Goal: Task Accomplishment & Management: Complete application form

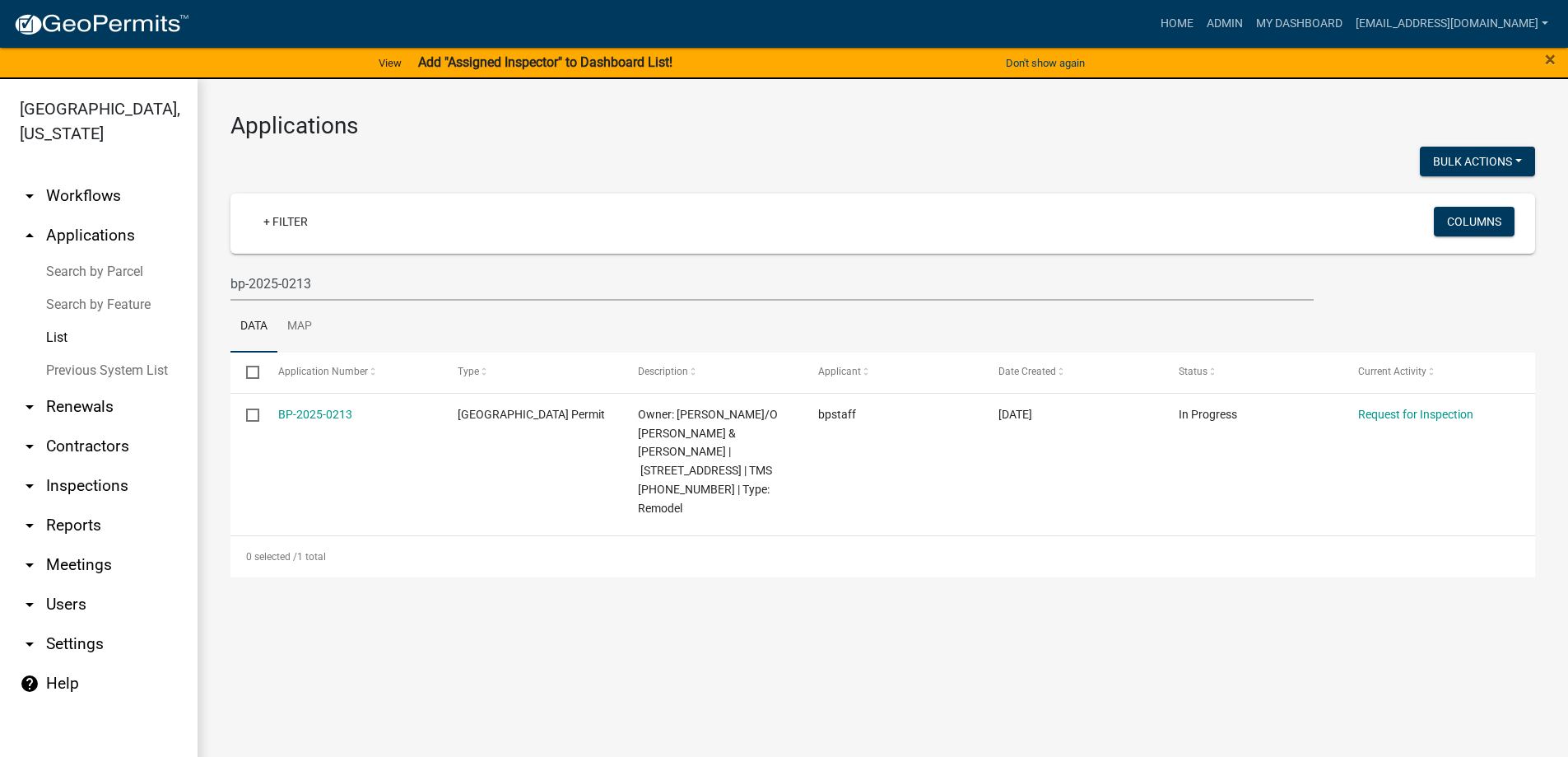
click at [64, 336] on link "List" at bounding box center [99, 337] width 198 height 33
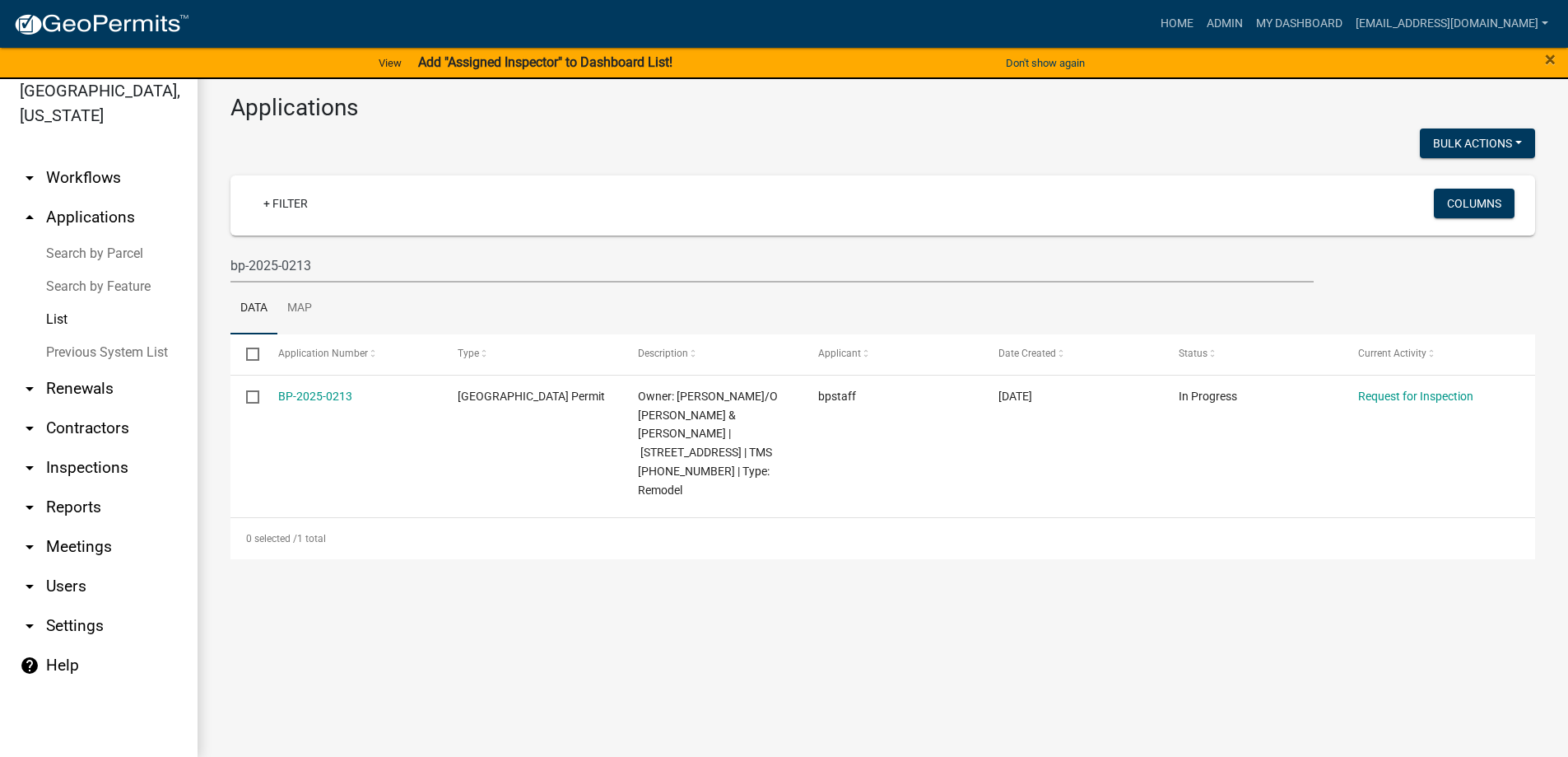
scroll to position [19, 0]
click at [59, 318] on link "List" at bounding box center [99, 318] width 198 height 33
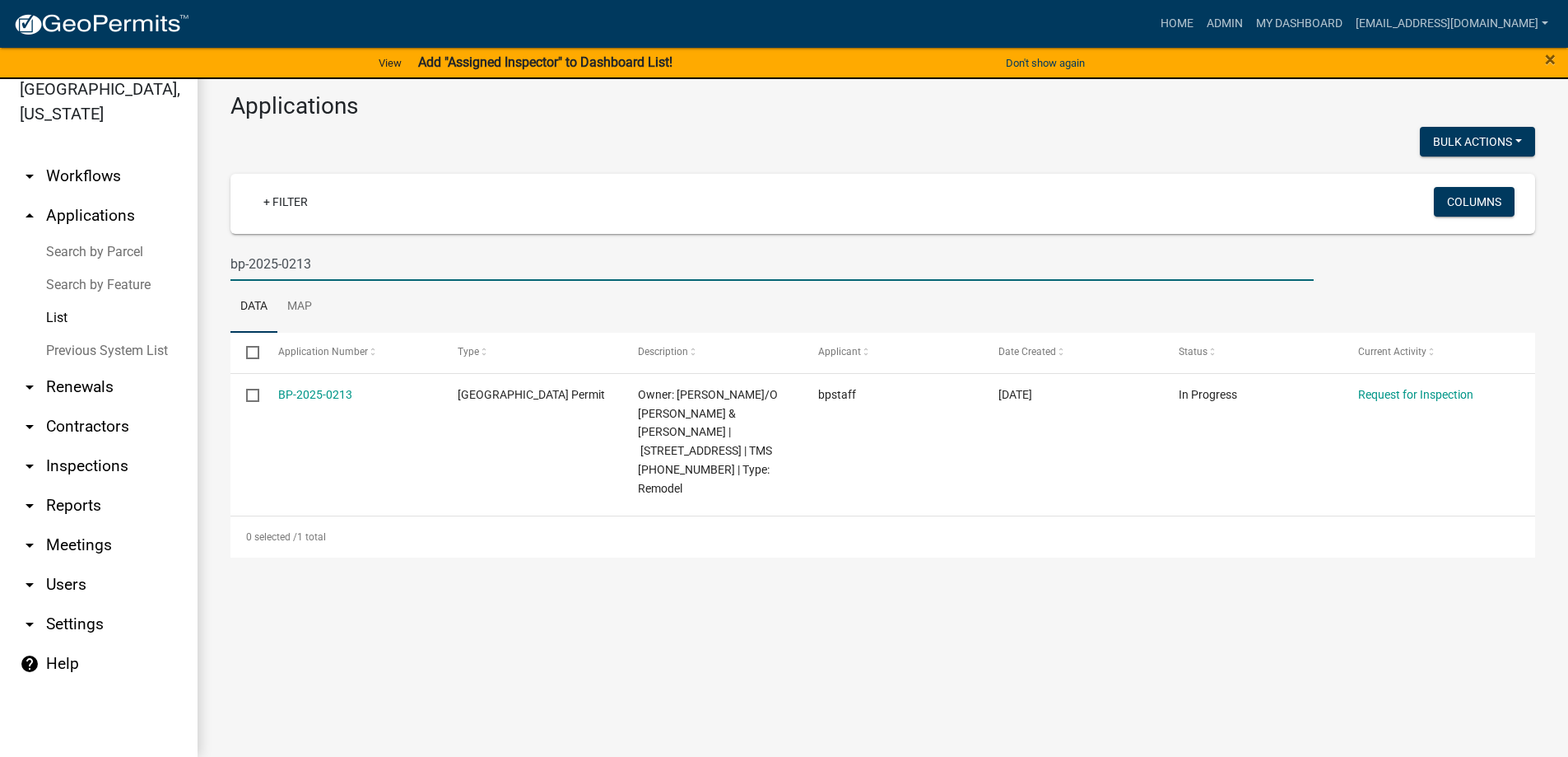
drag, startPoint x: 342, startPoint y: 258, endPoint x: 94, endPoint y: 259, distance: 248.0
click at [94, 259] on div "[GEOGRAPHIC_DATA], [US_STATE] arrow_drop_down Workflows List arrow_drop_up Appl…" at bounding box center [784, 408] width 1568 height 697
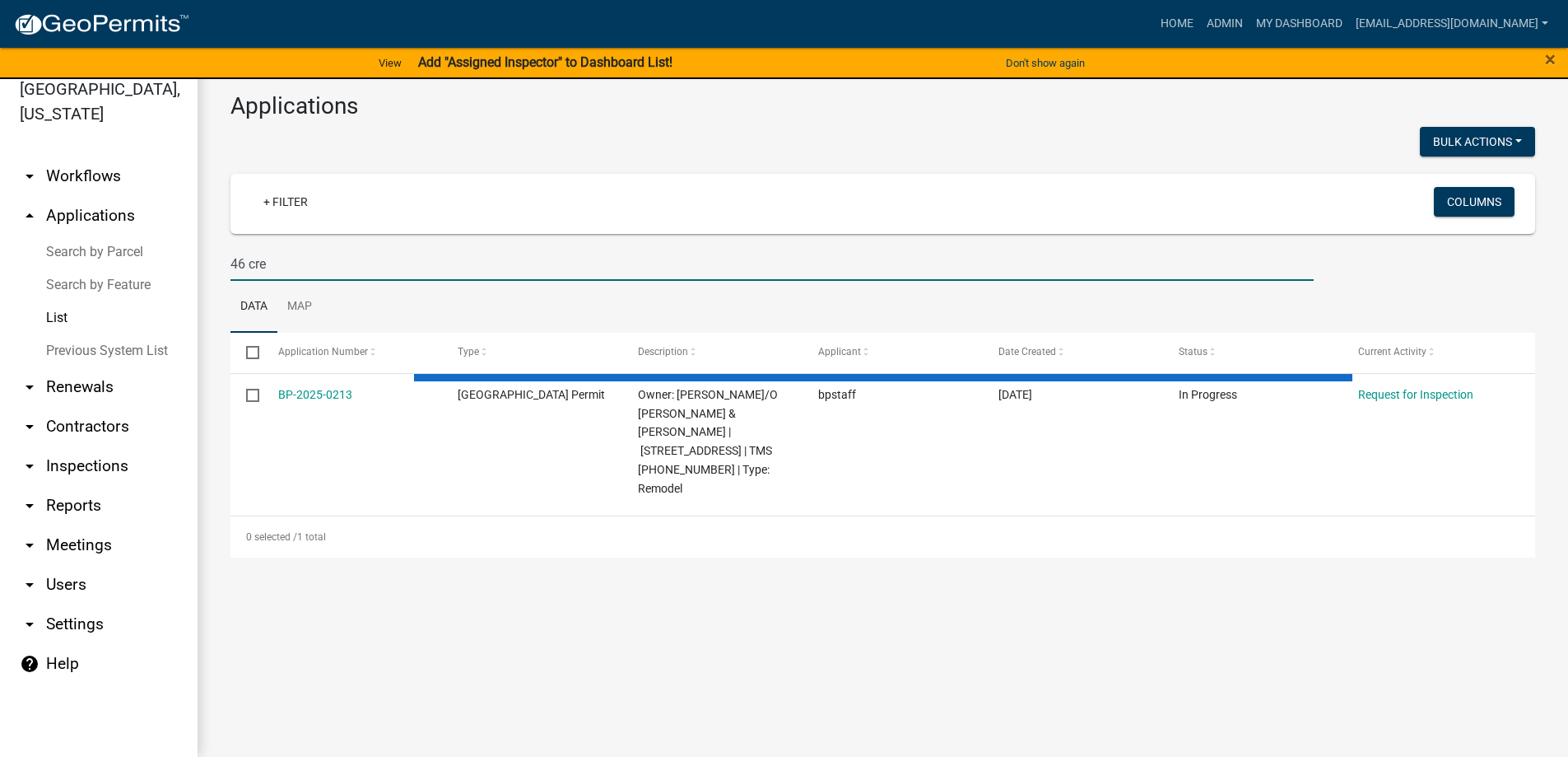
type input "46 cree"
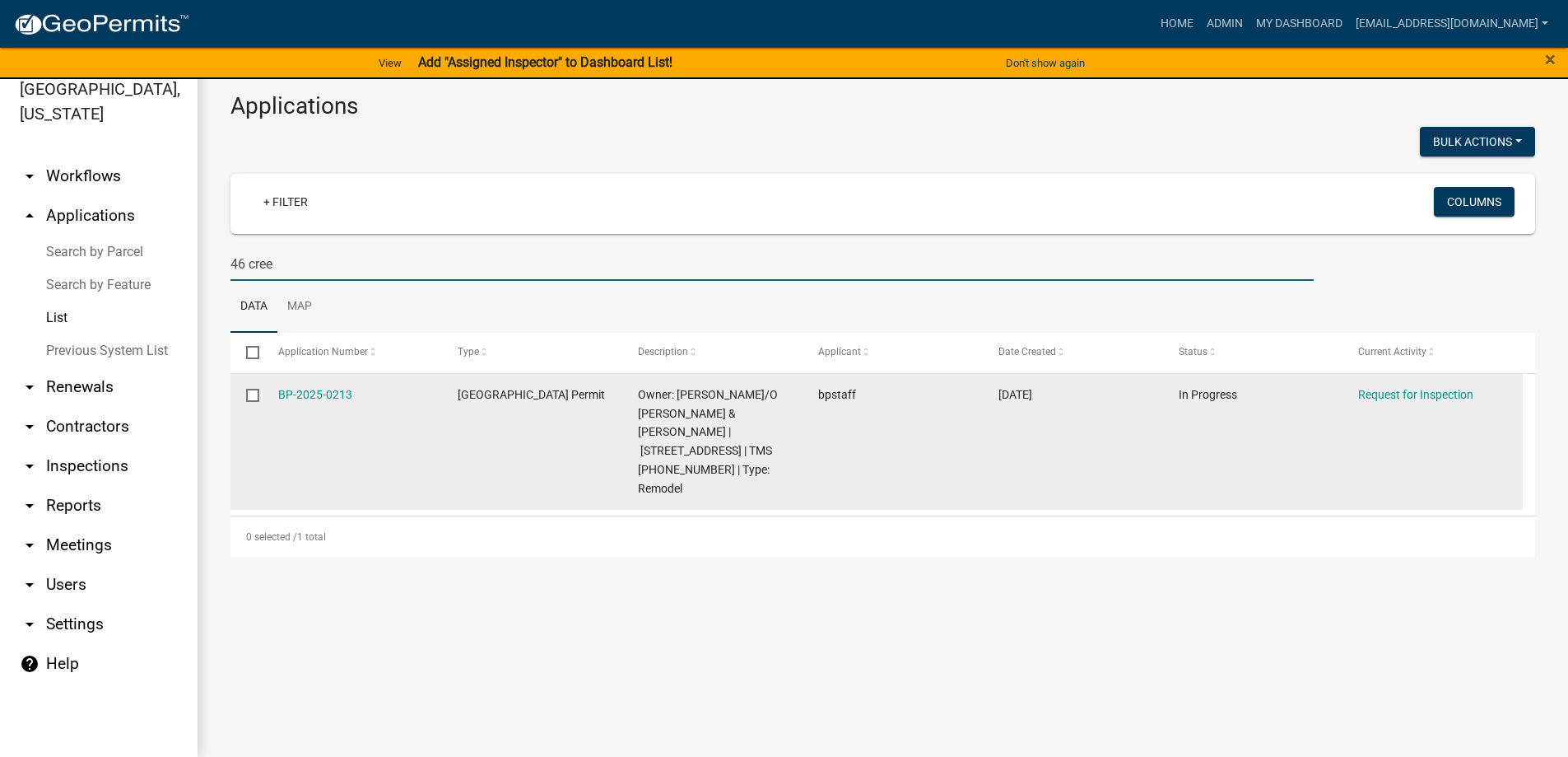
select select "3: 100"
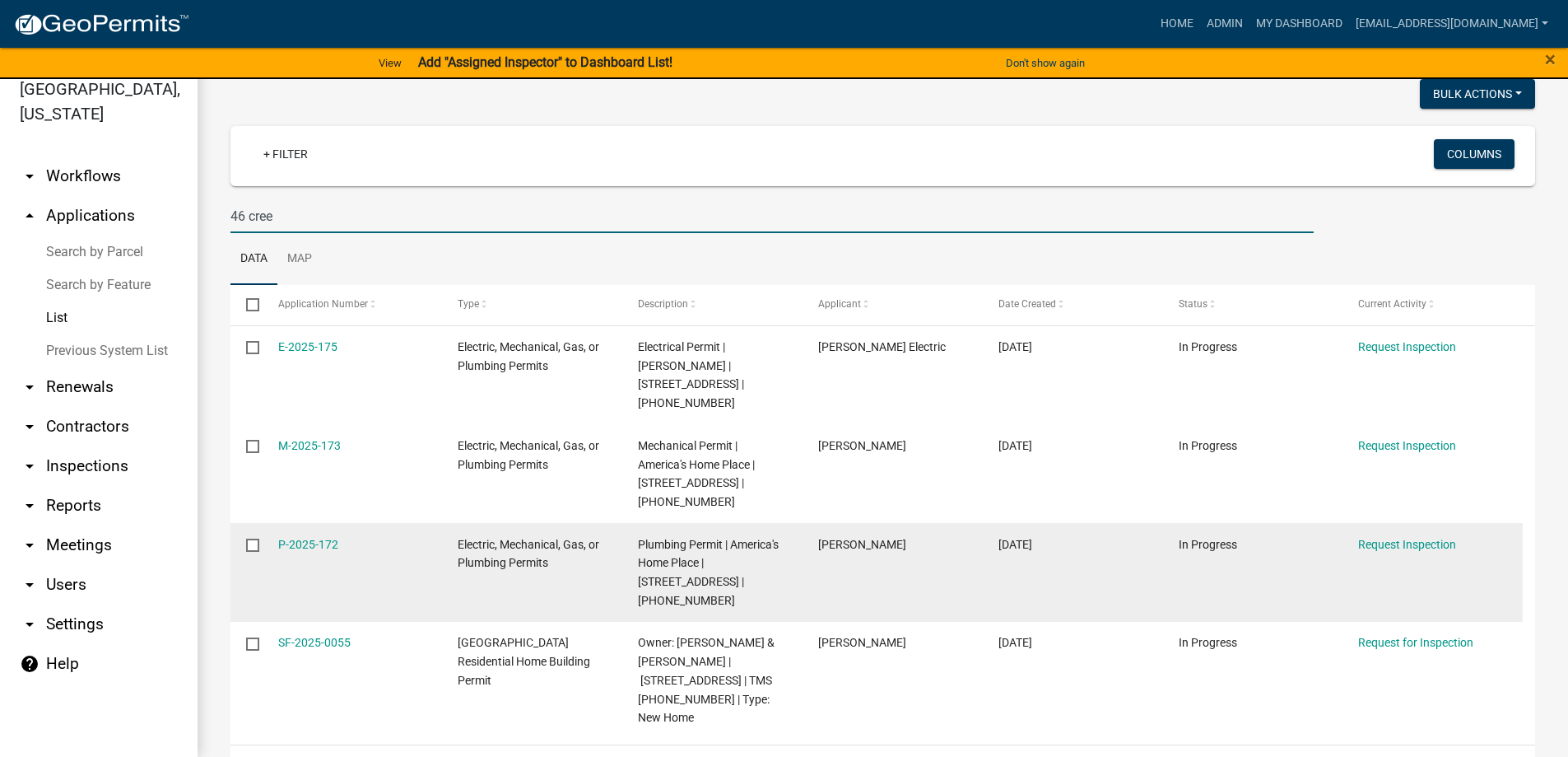
scroll to position [73, 0]
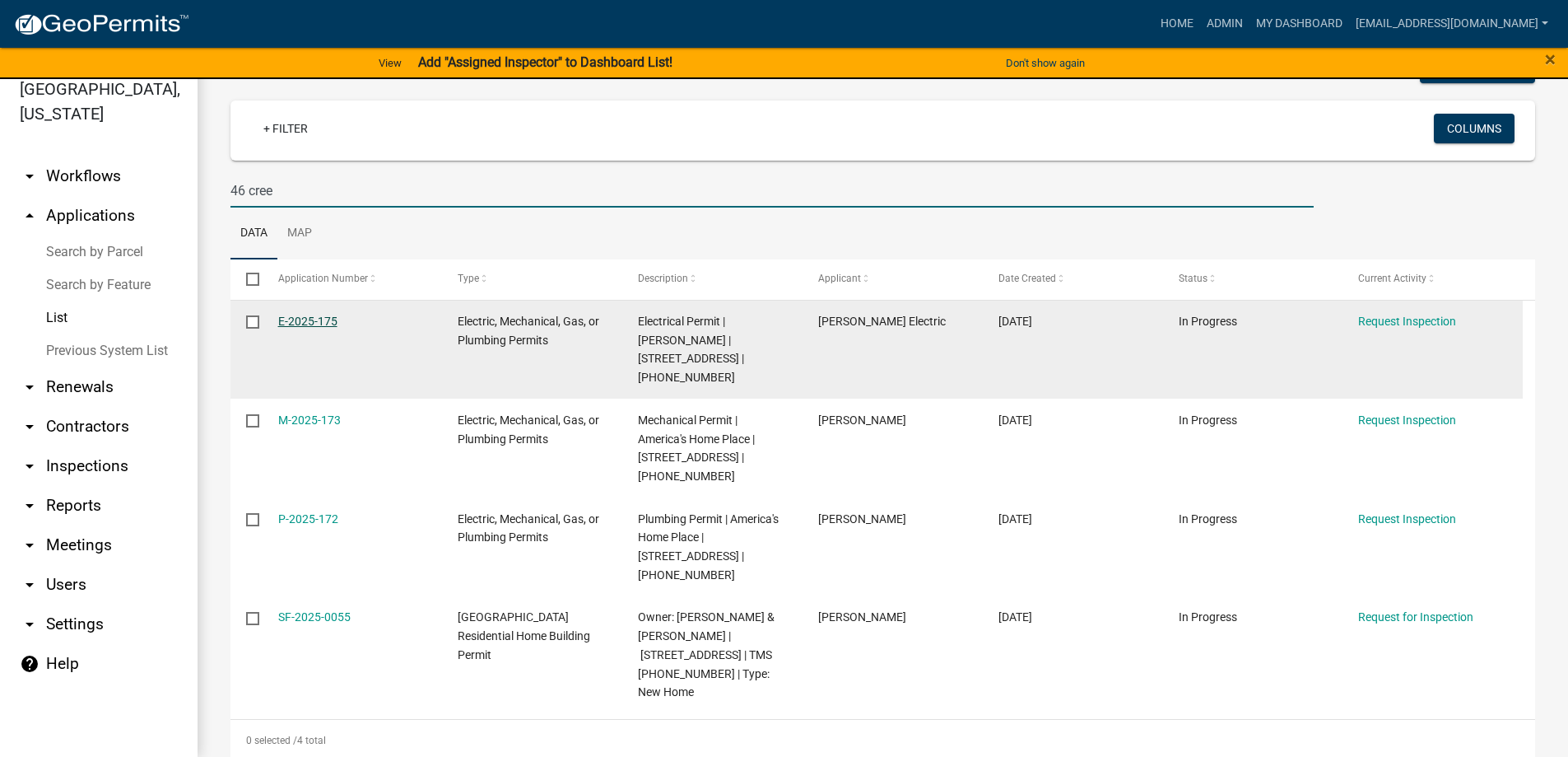
type input "46 cree"
click at [285, 320] on link "E-2025-175" at bounding box center [308, 321] width 59 height 13
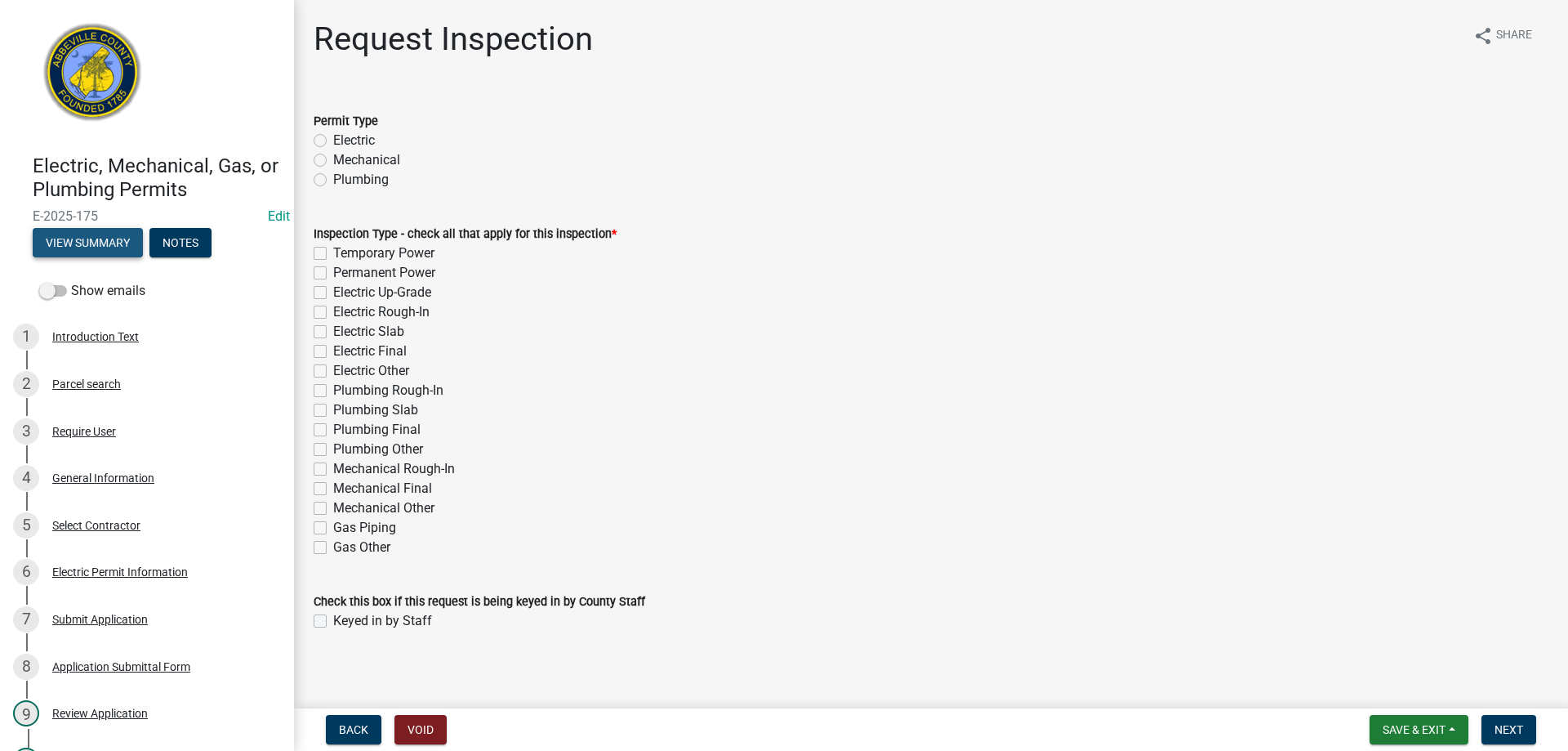
click at [89, 248] on button "View Summary" at bounding box center [88, 243] width 110 height 29
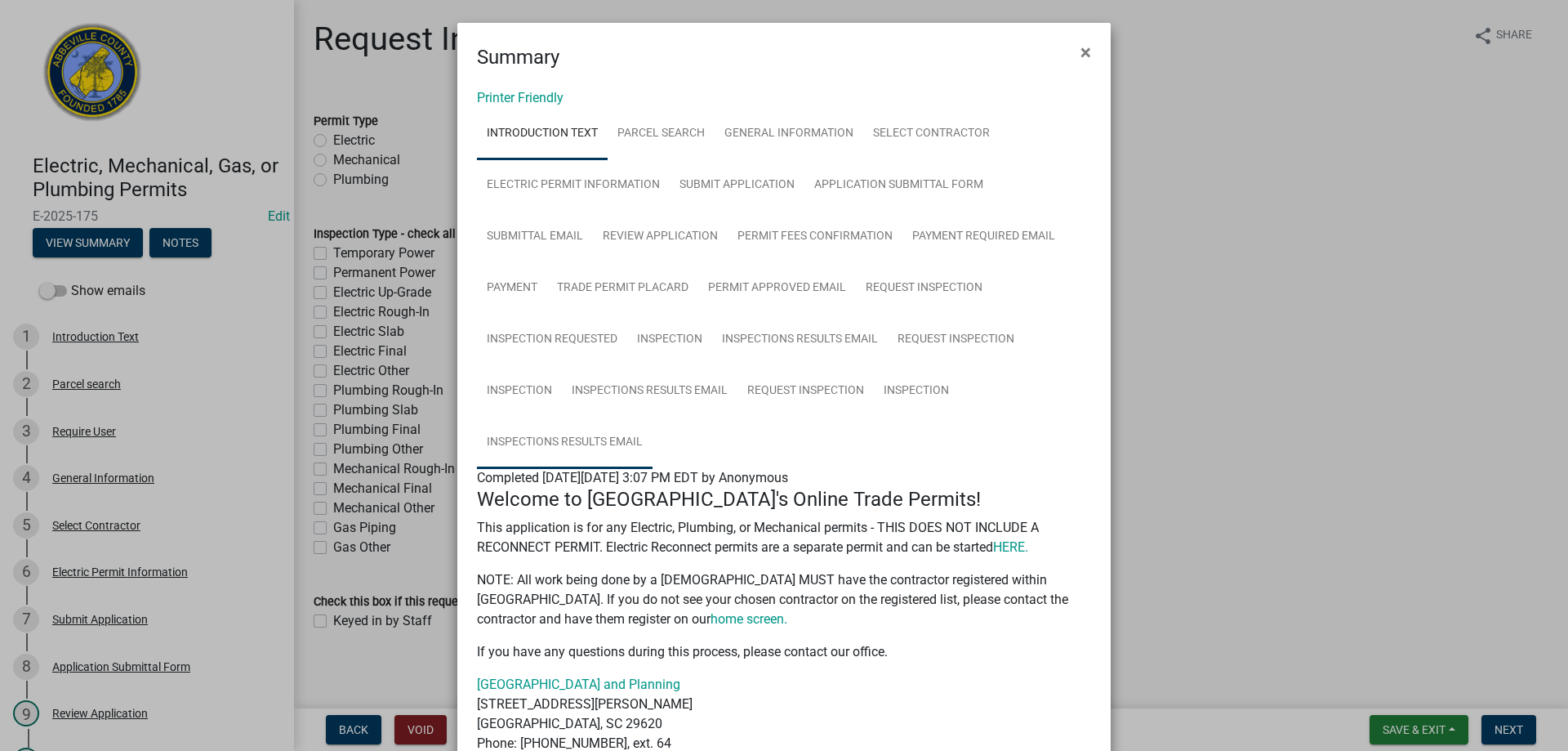
click at [589, 442] on link "Inspections Results Email" at bounding box center [565, 442] width 176 height 52
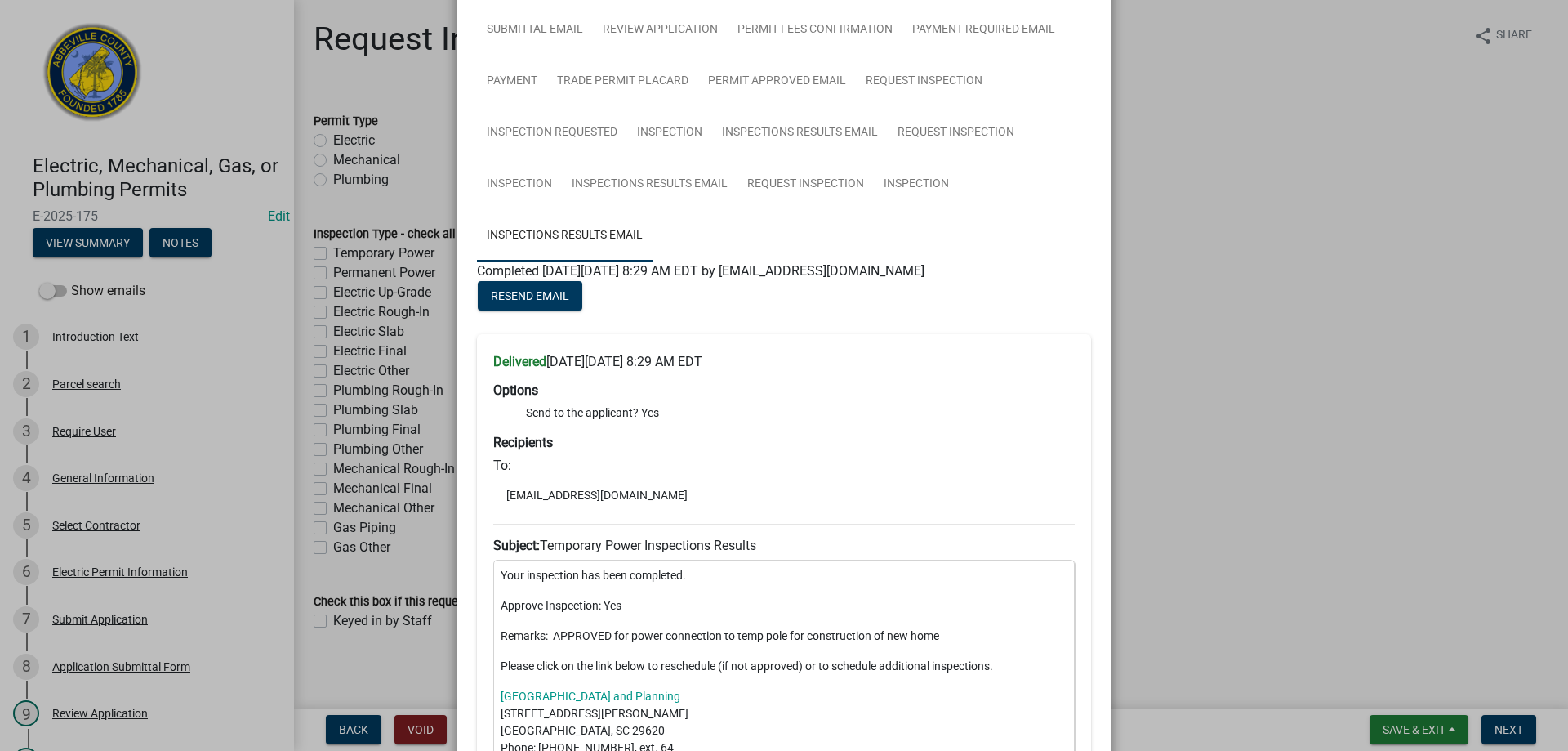
scroll to position [163, 0]
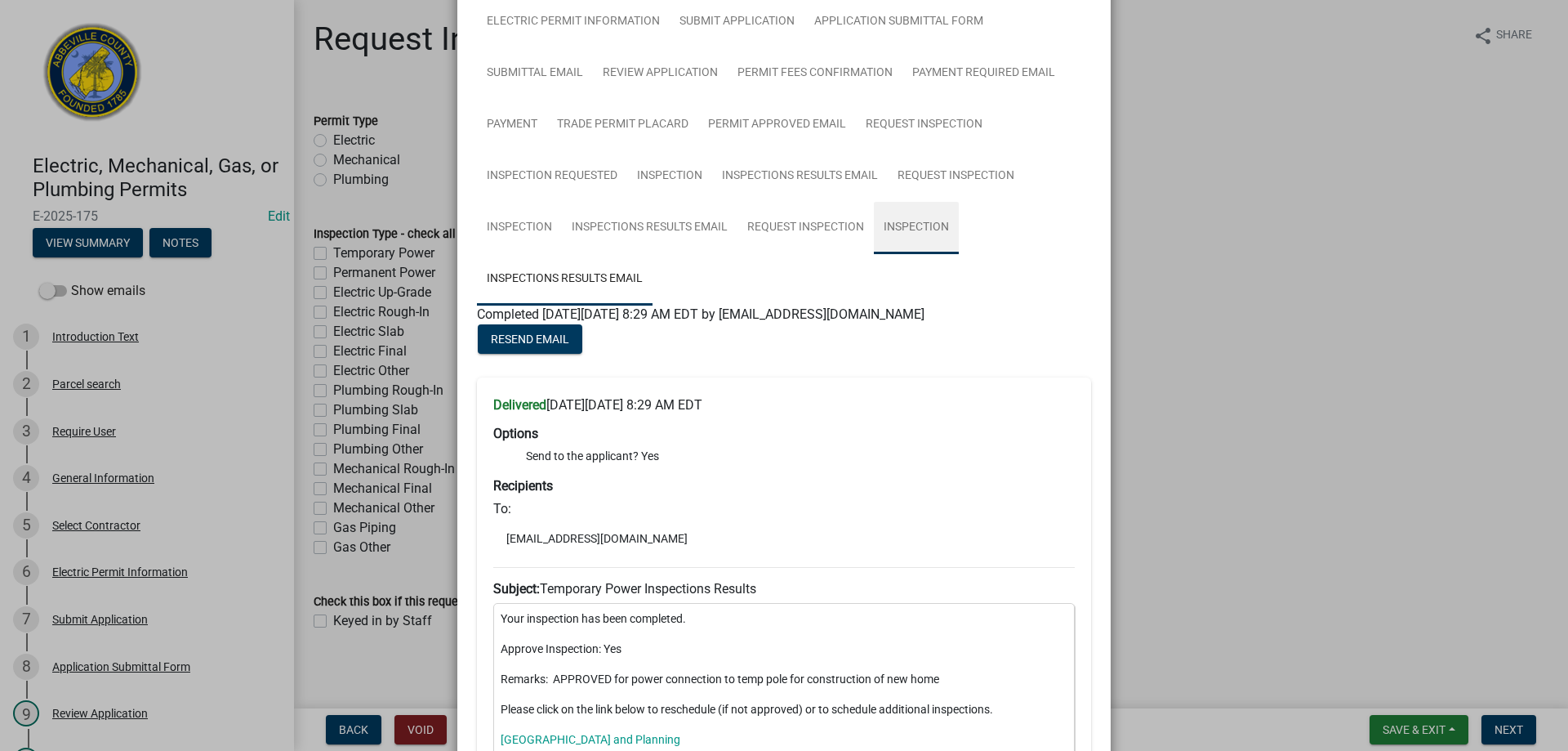
click at [904, 234] on link "Inspection" at bounding box center [916, 227] width 85 height 52
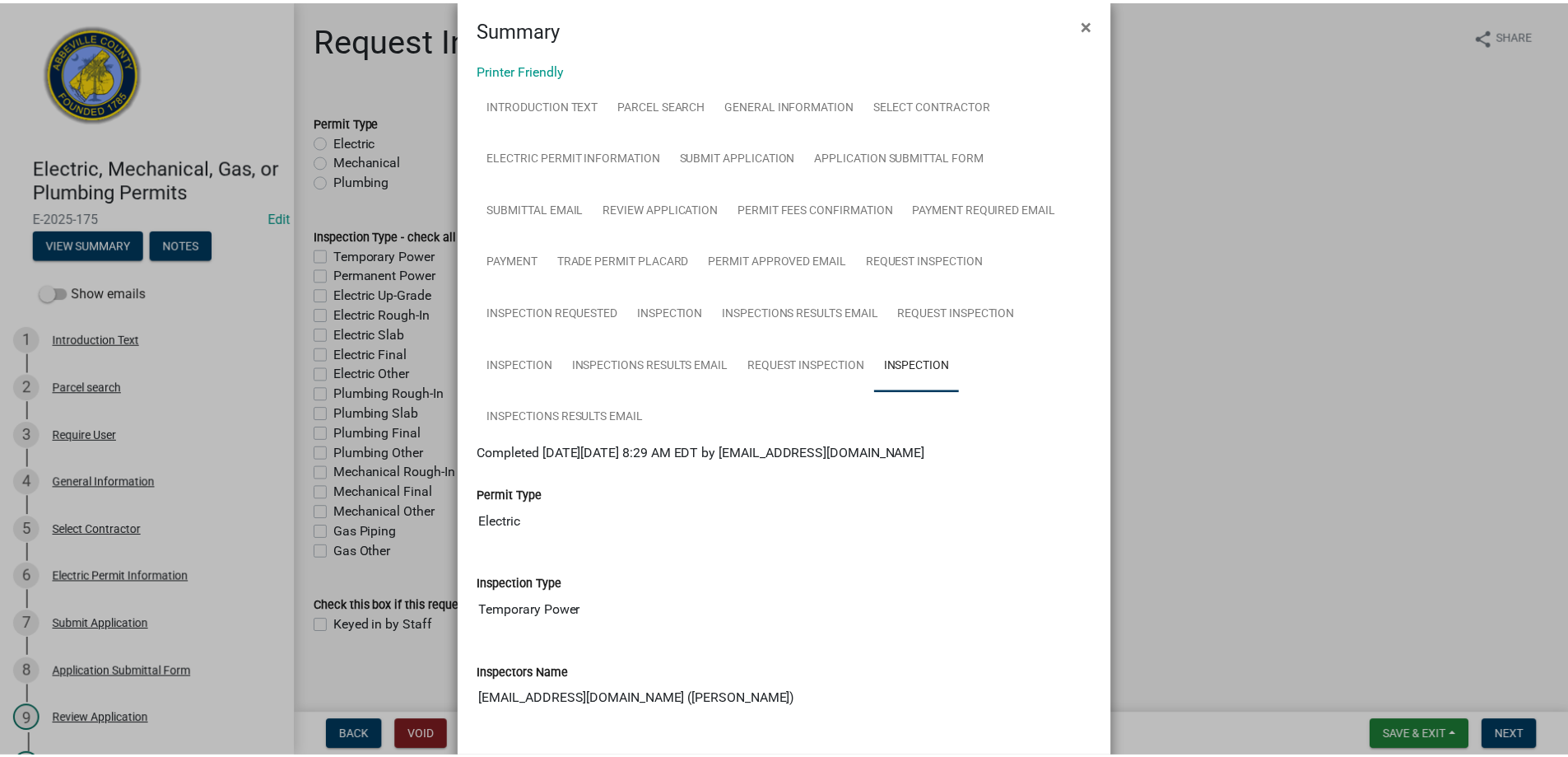
scroll to position [0, 0]
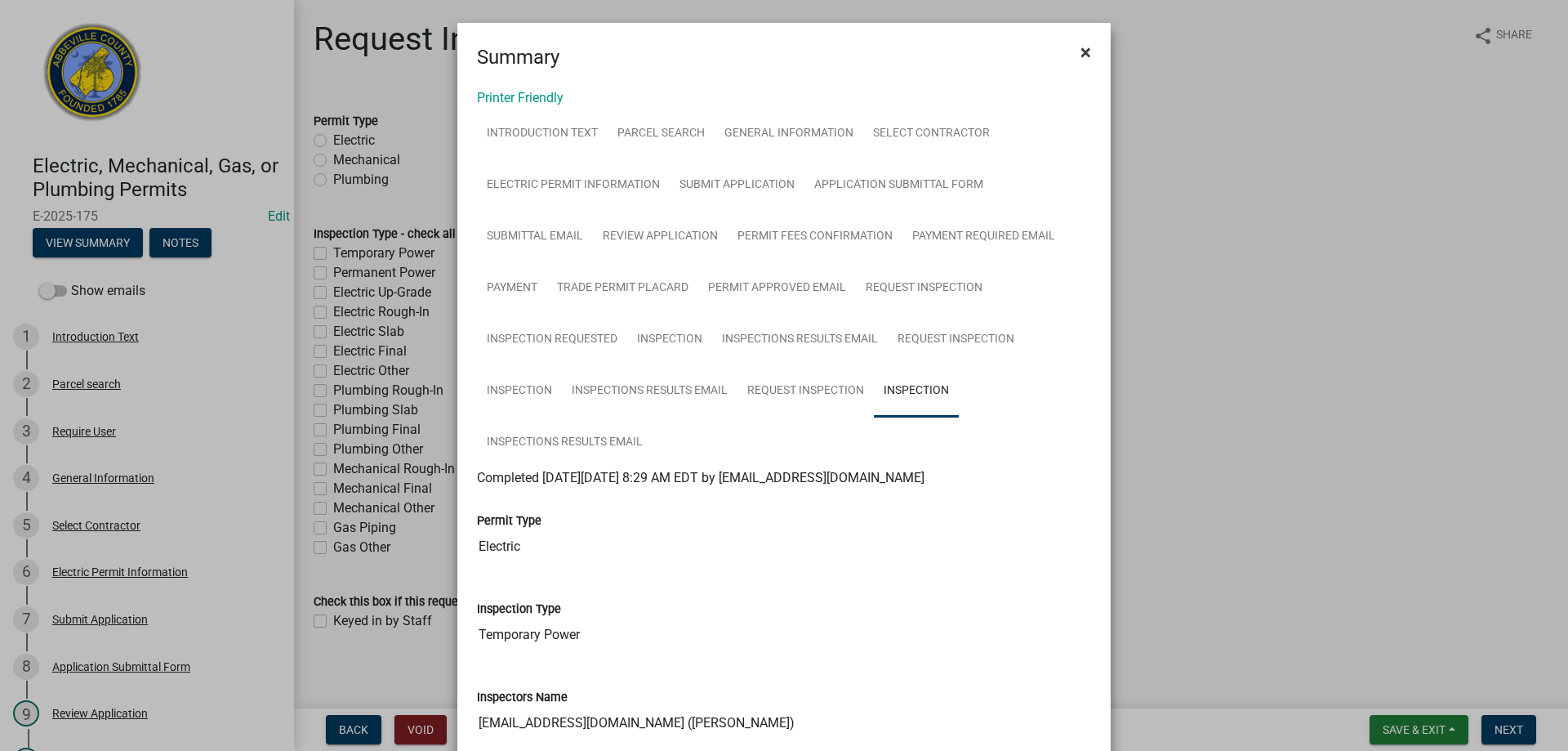
click at [1080, 56] on span "×" at bounding box center [1086, 52] width 11 height 23
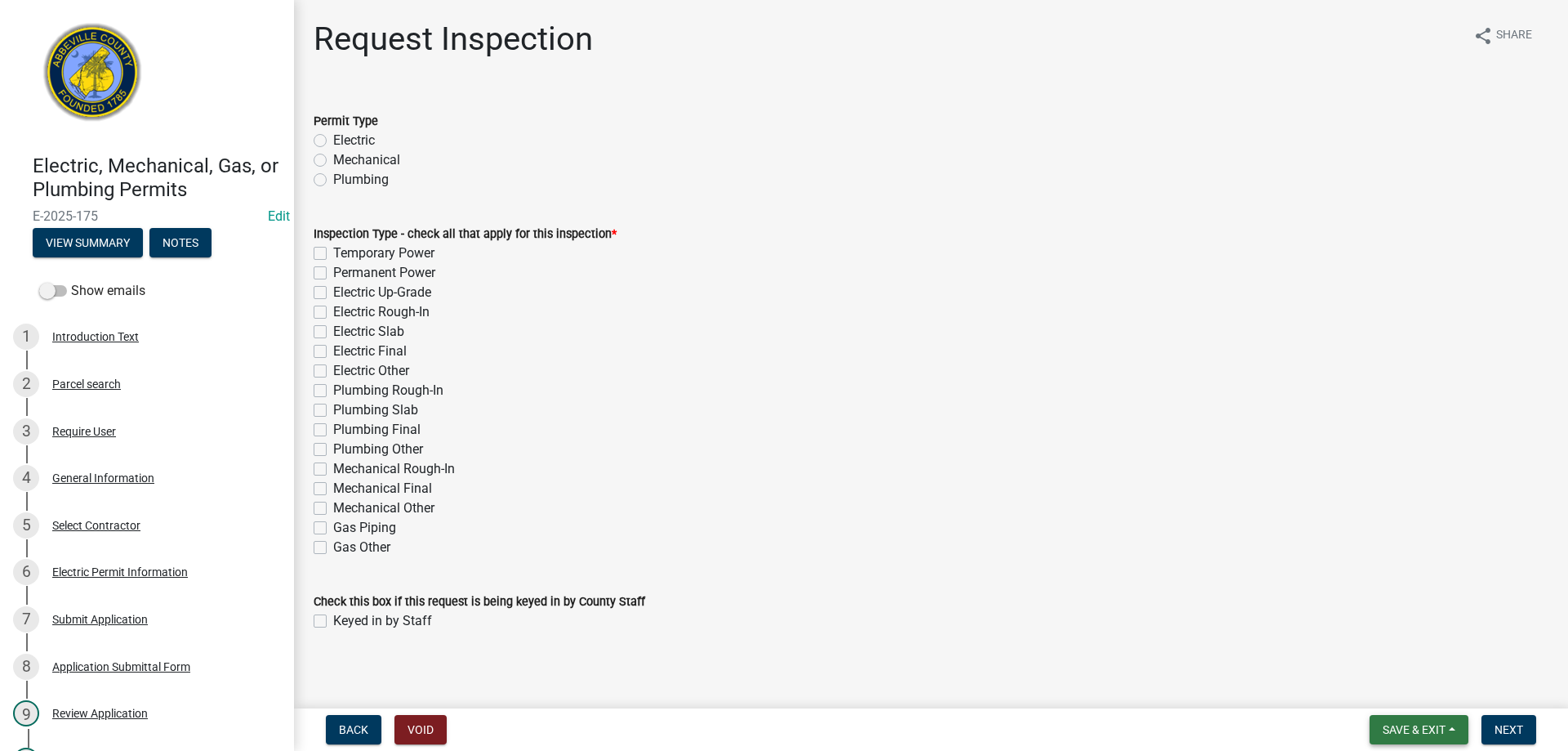
click at [1408, 718] on button "Save & Exit" at bounding box center [1419, 729] width 99 height 29
click at [1409, 694] on button "Save & Exit" at bounding box center [1403, 687] width 131 height 39
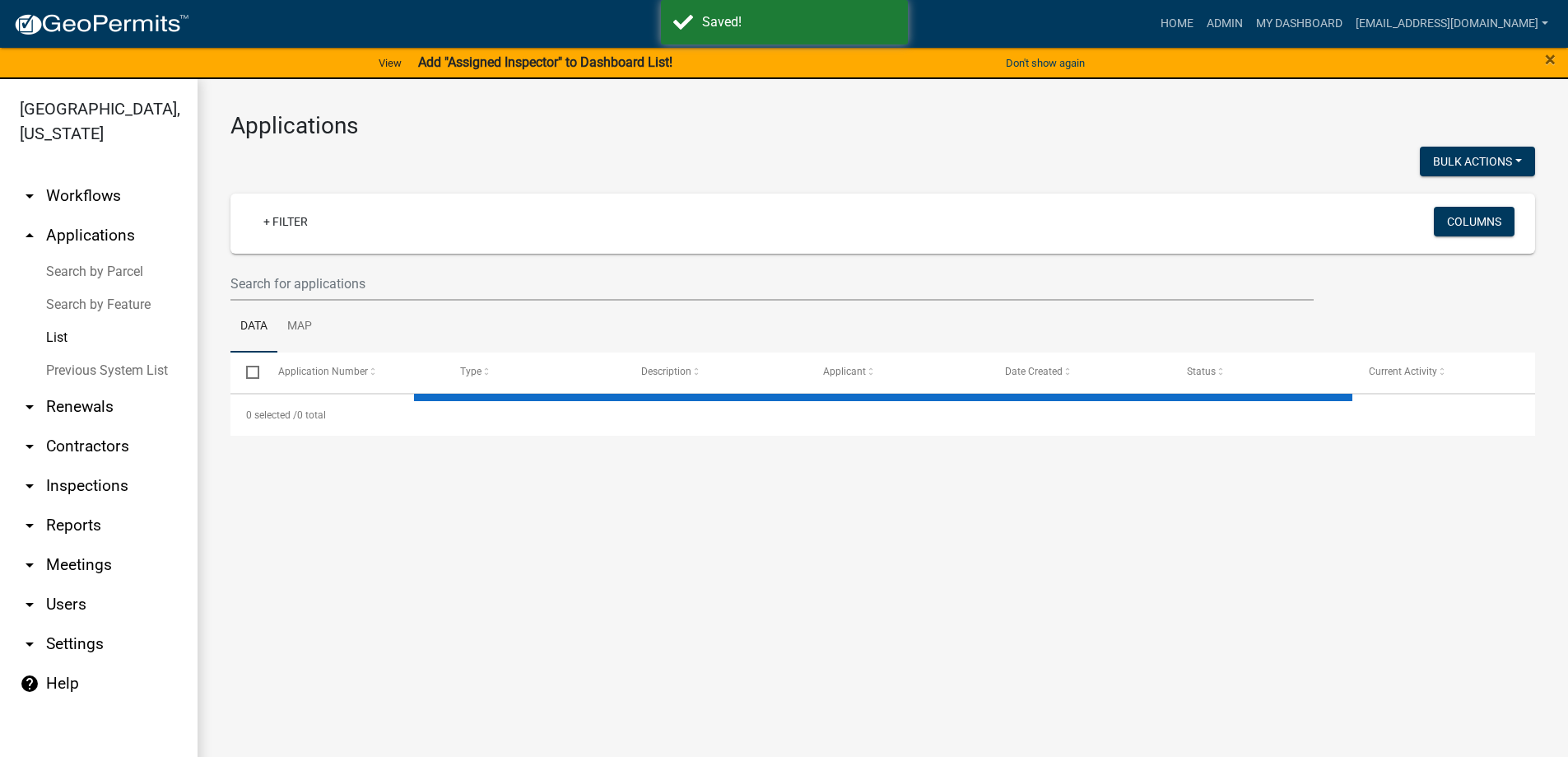
select select "3: 100"
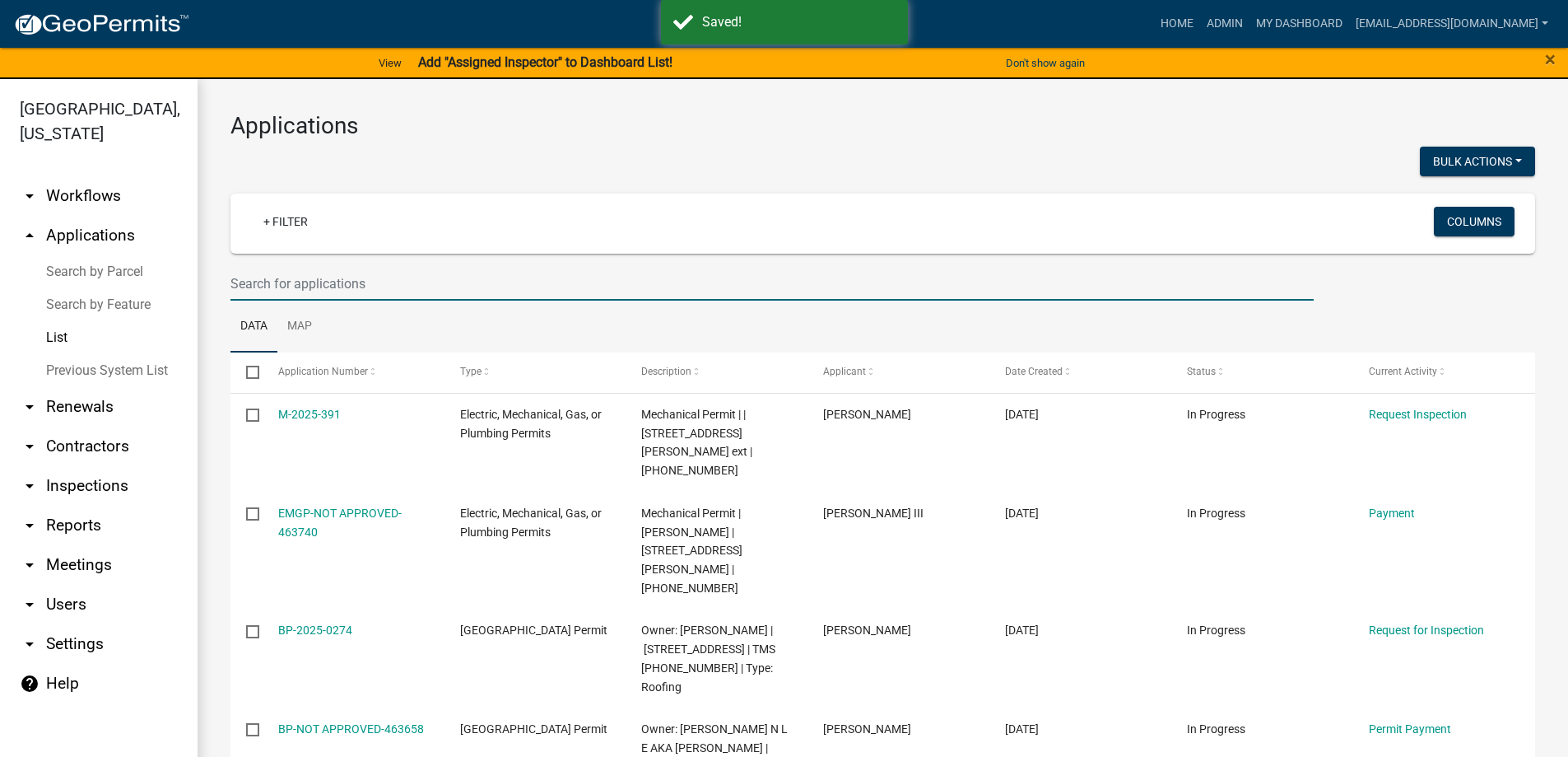
click at [469, 290] on input "text" at bounding box center [772, 284] width 1083 height 34
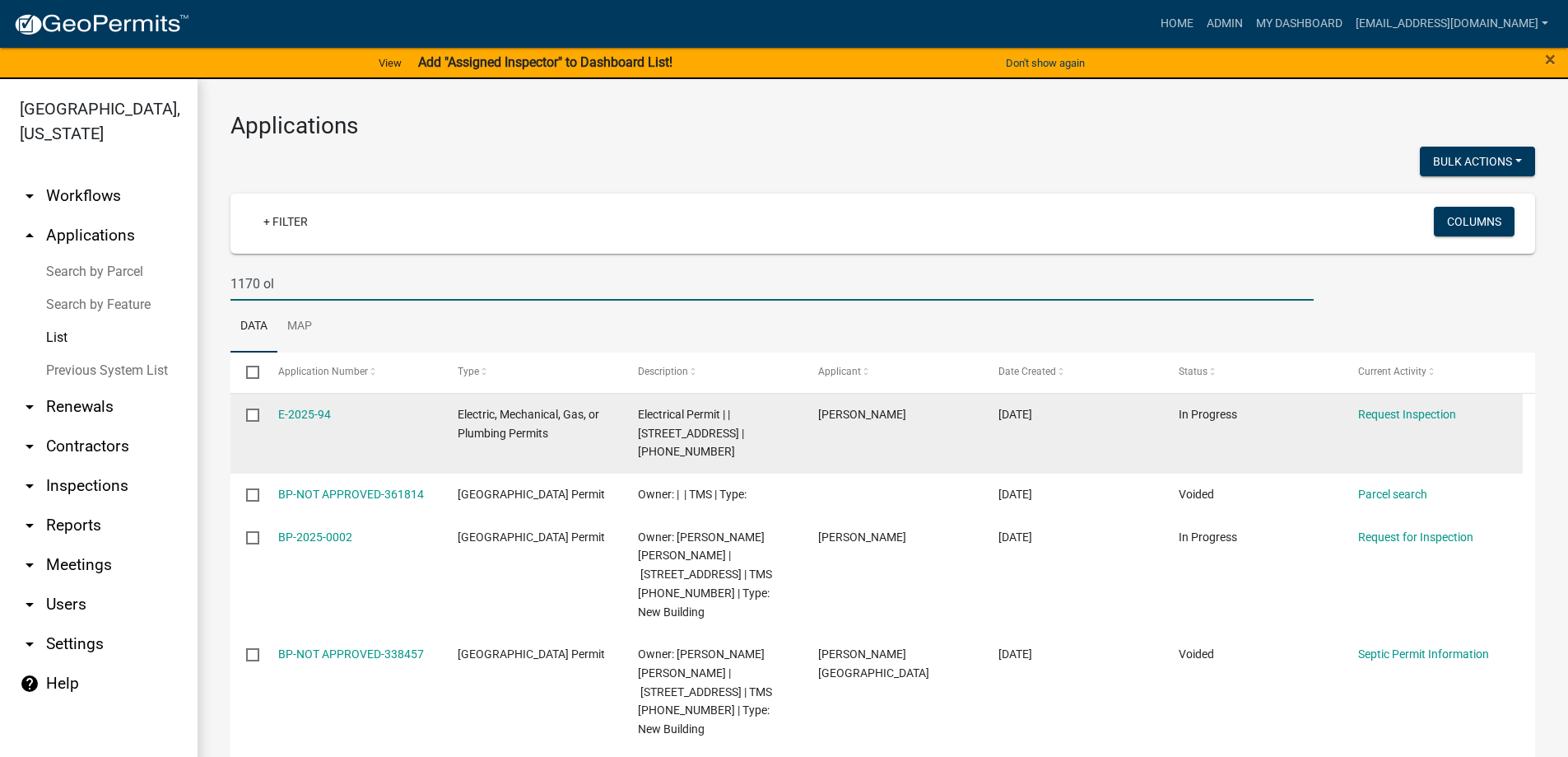
scroll to position [134, 0]
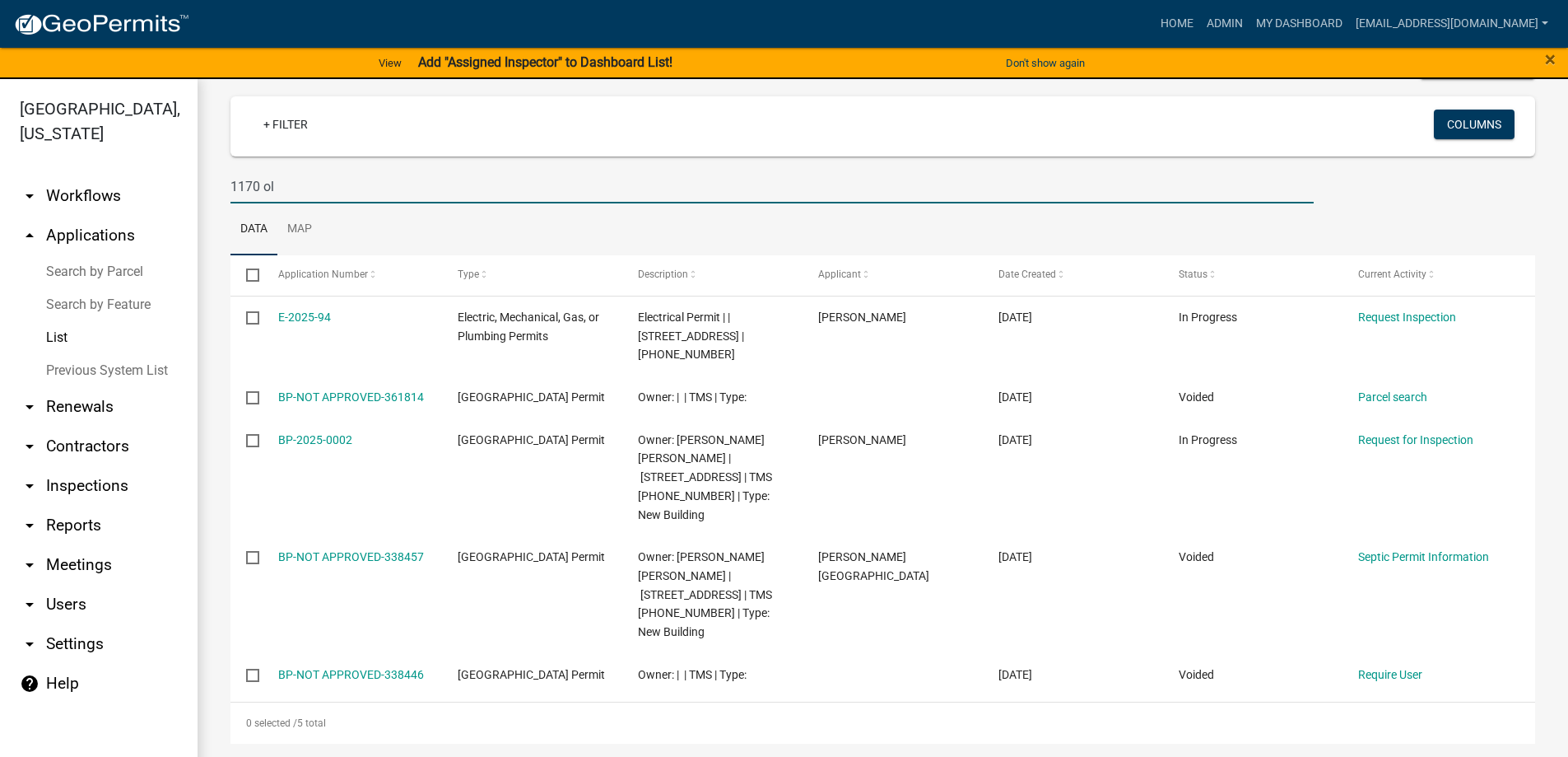
type input "1170 ol"
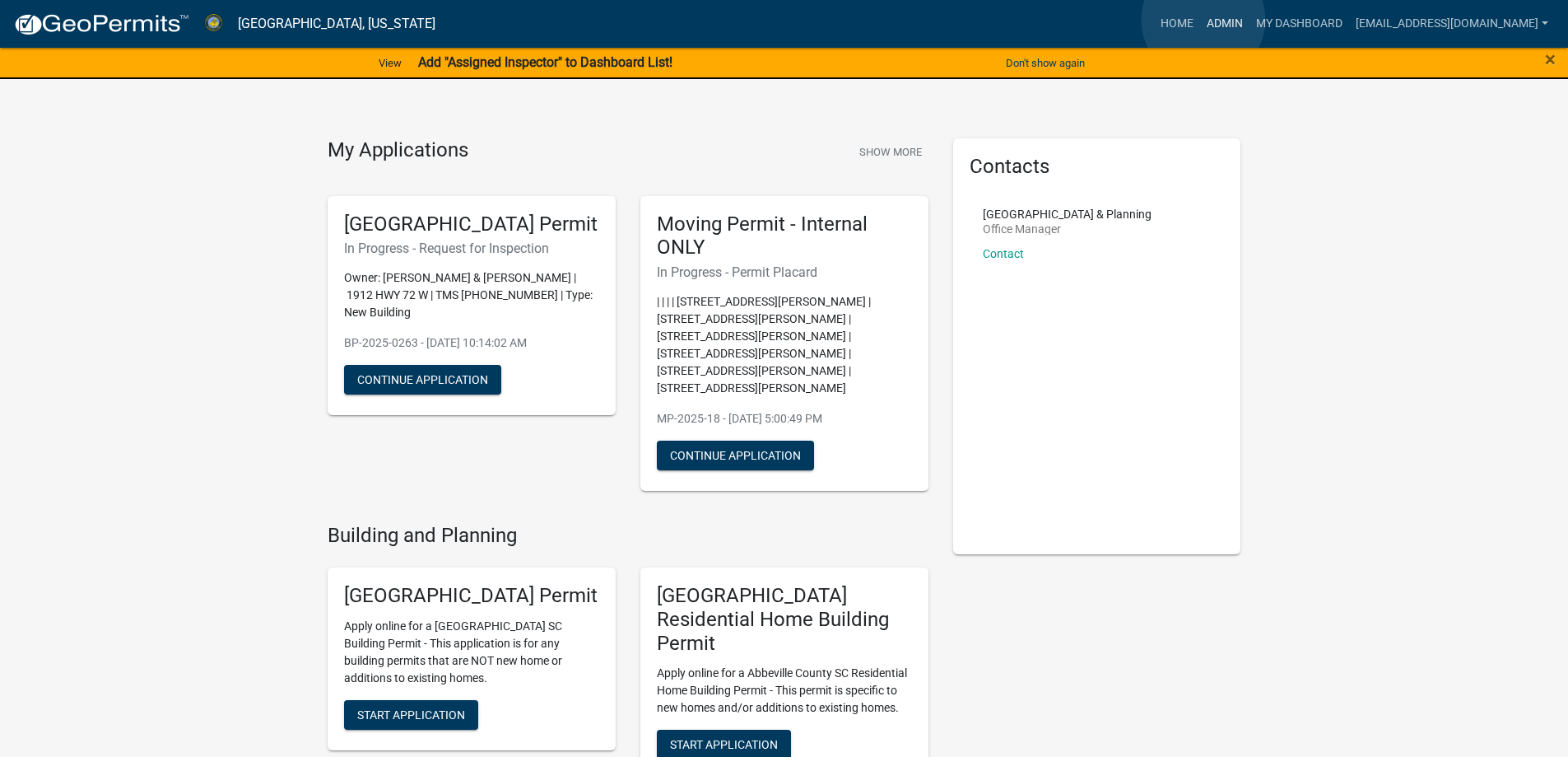
click at [1203, 19] on link "Admin" at bounding box center [1224, 24] width 49 height 31
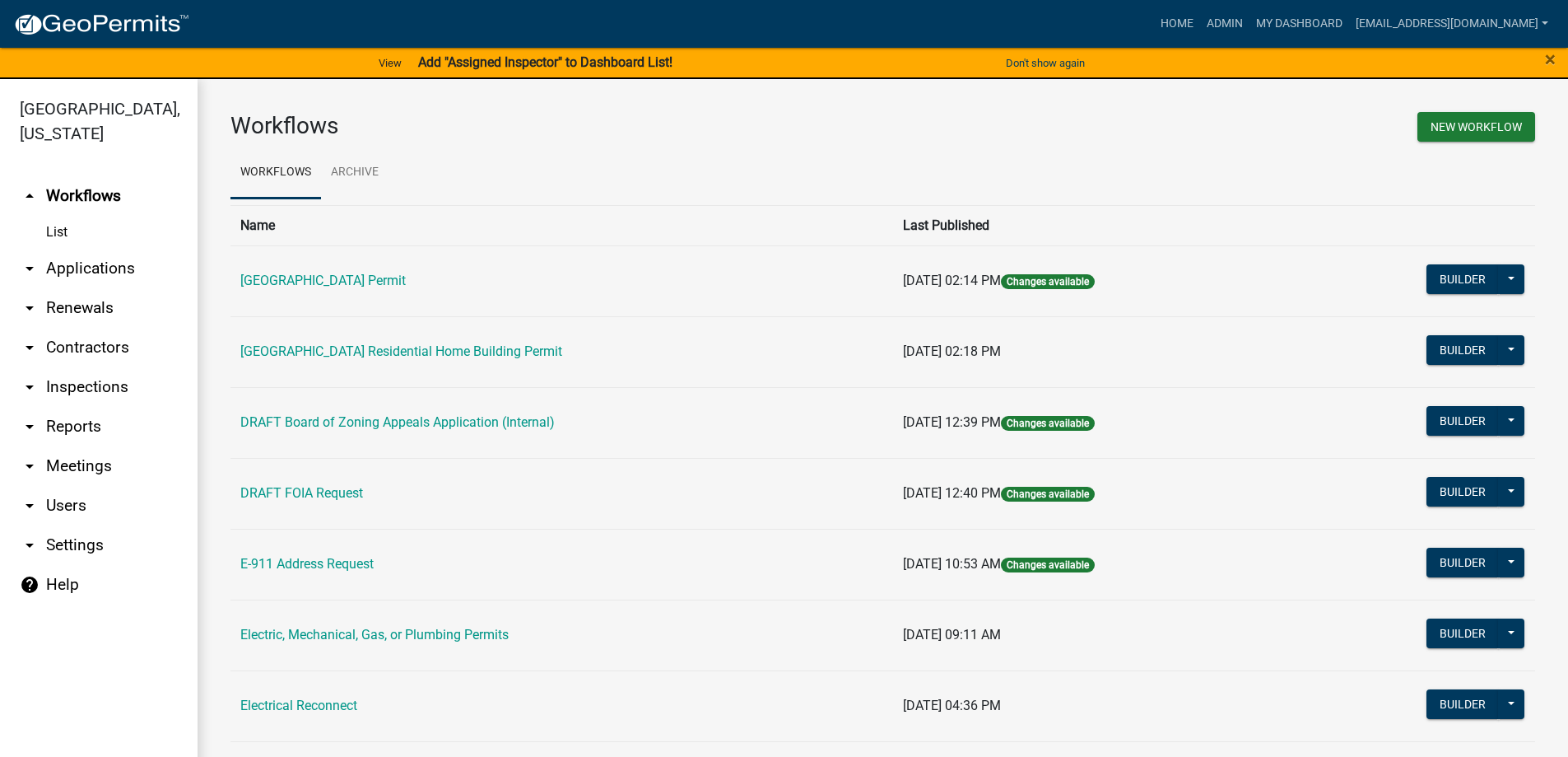
click at [89, 270] on link "arrow_drop_down Applications" at bounding box center [99, 268] width 198 height 40
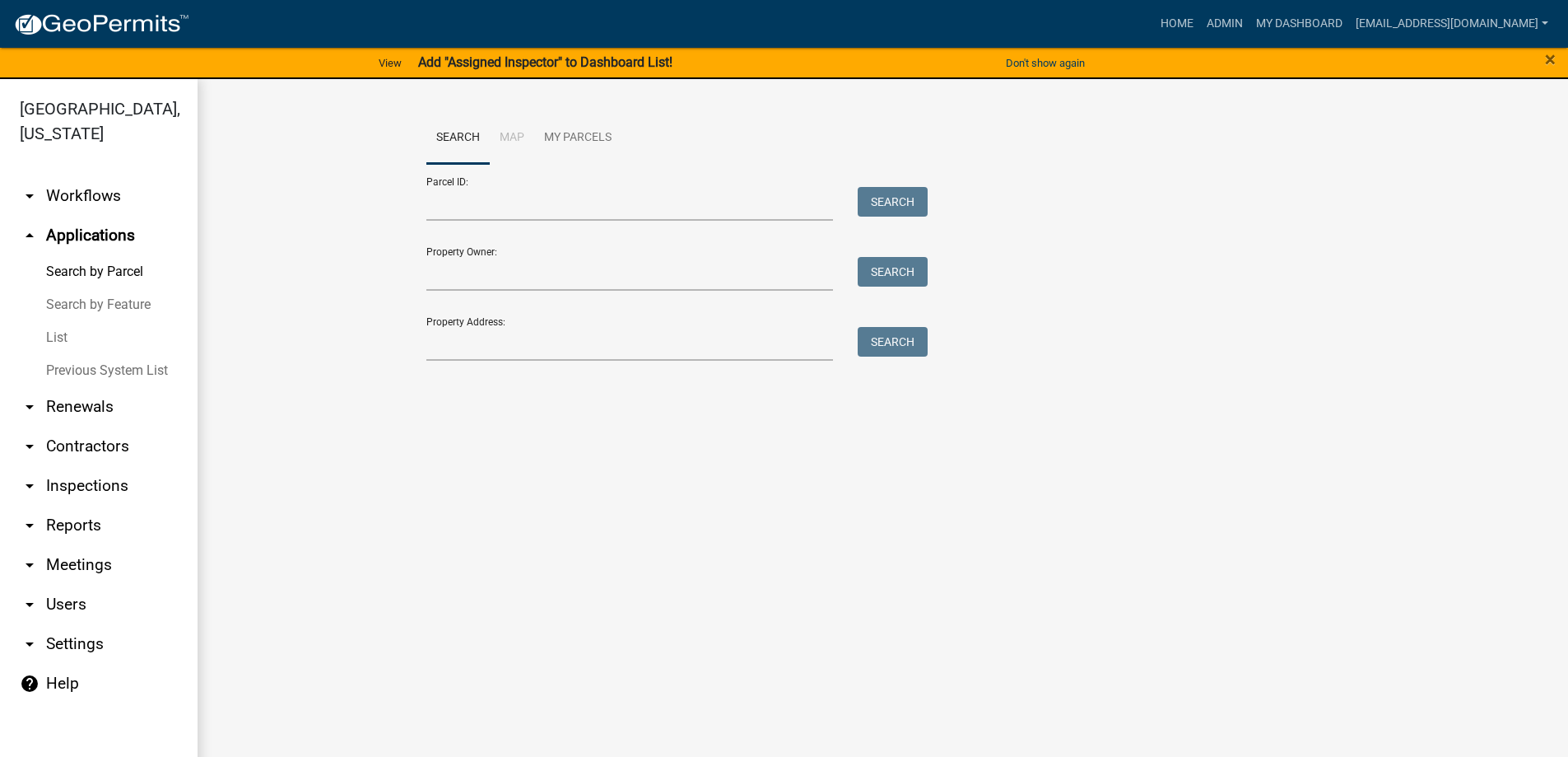
click at [61, 344] on link "List" at bounding box center [99, 337] width 198 height 33
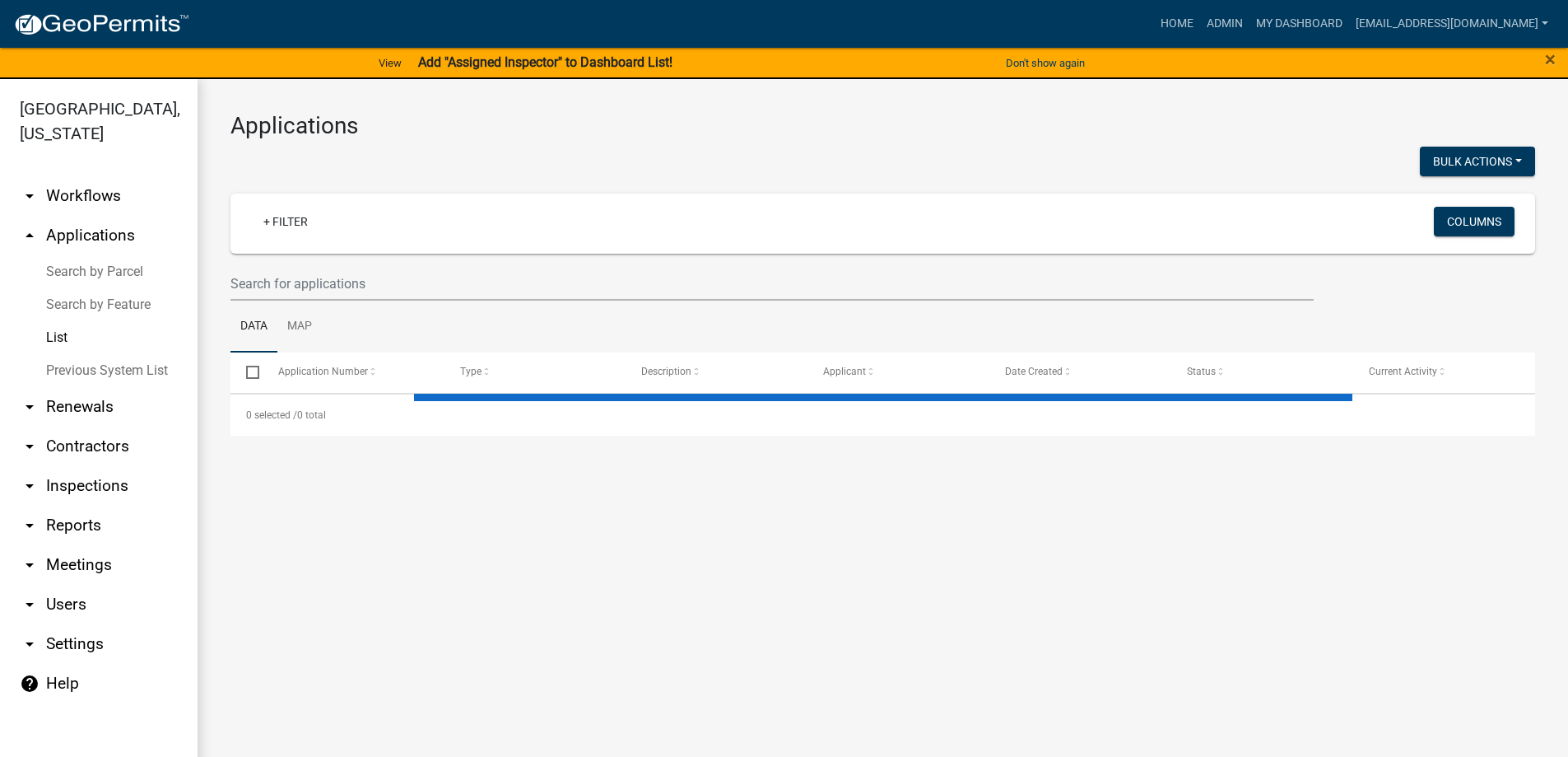
select select "3: 100"
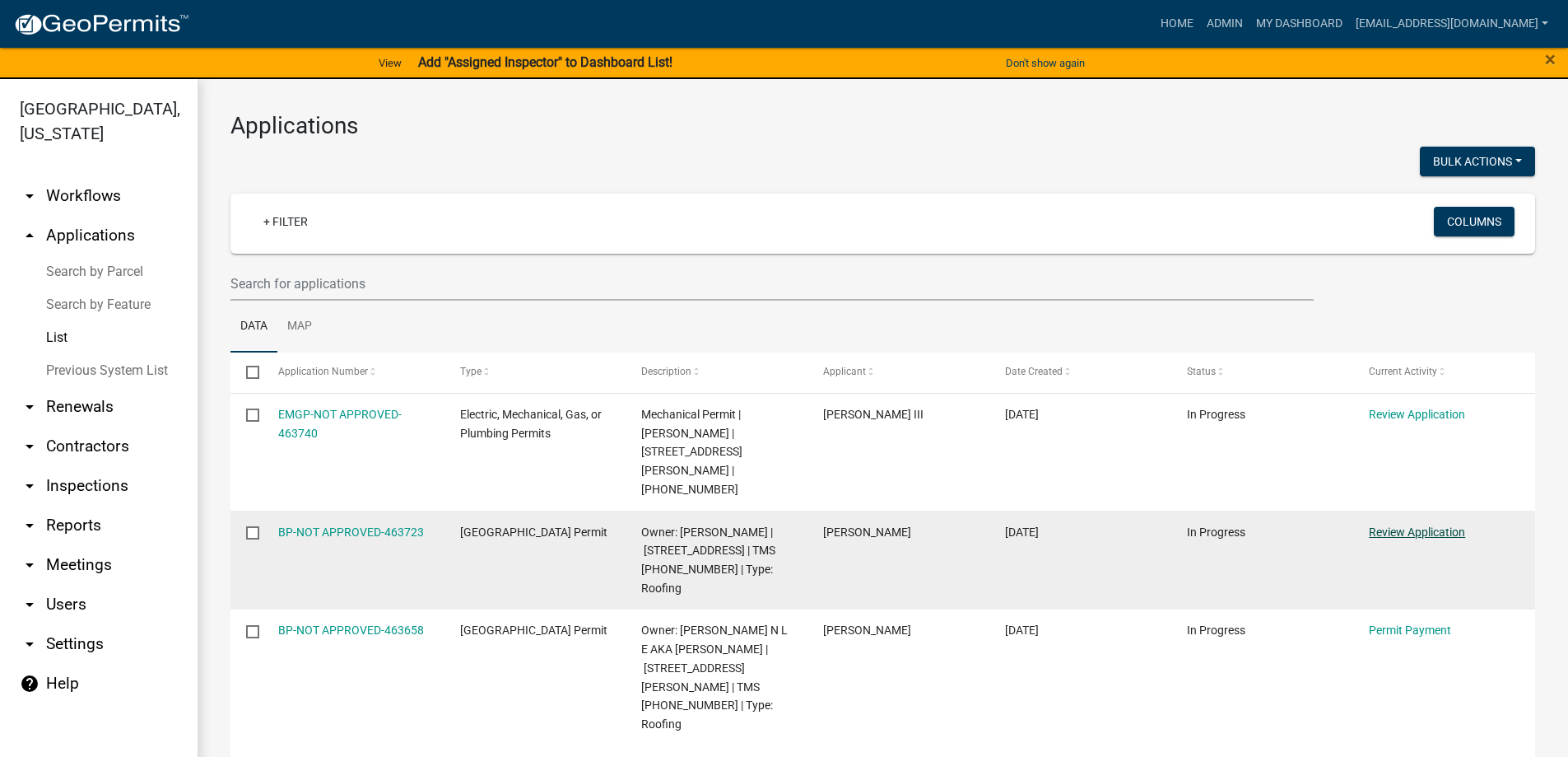
click at [1392, 525] on link "Review Application" at bounding box center [1416, 531] width 96 height 13
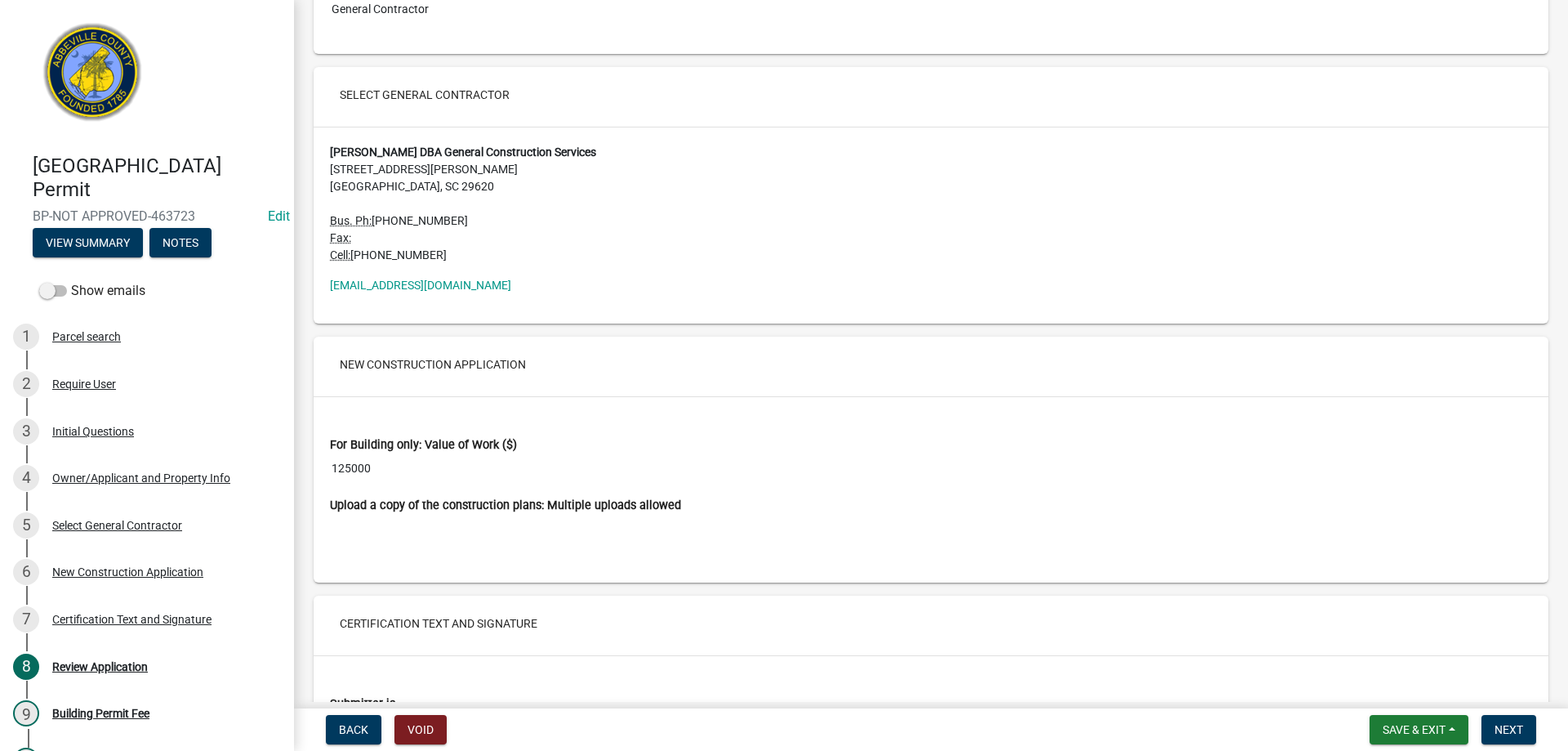
scroll to position [2532, 0]
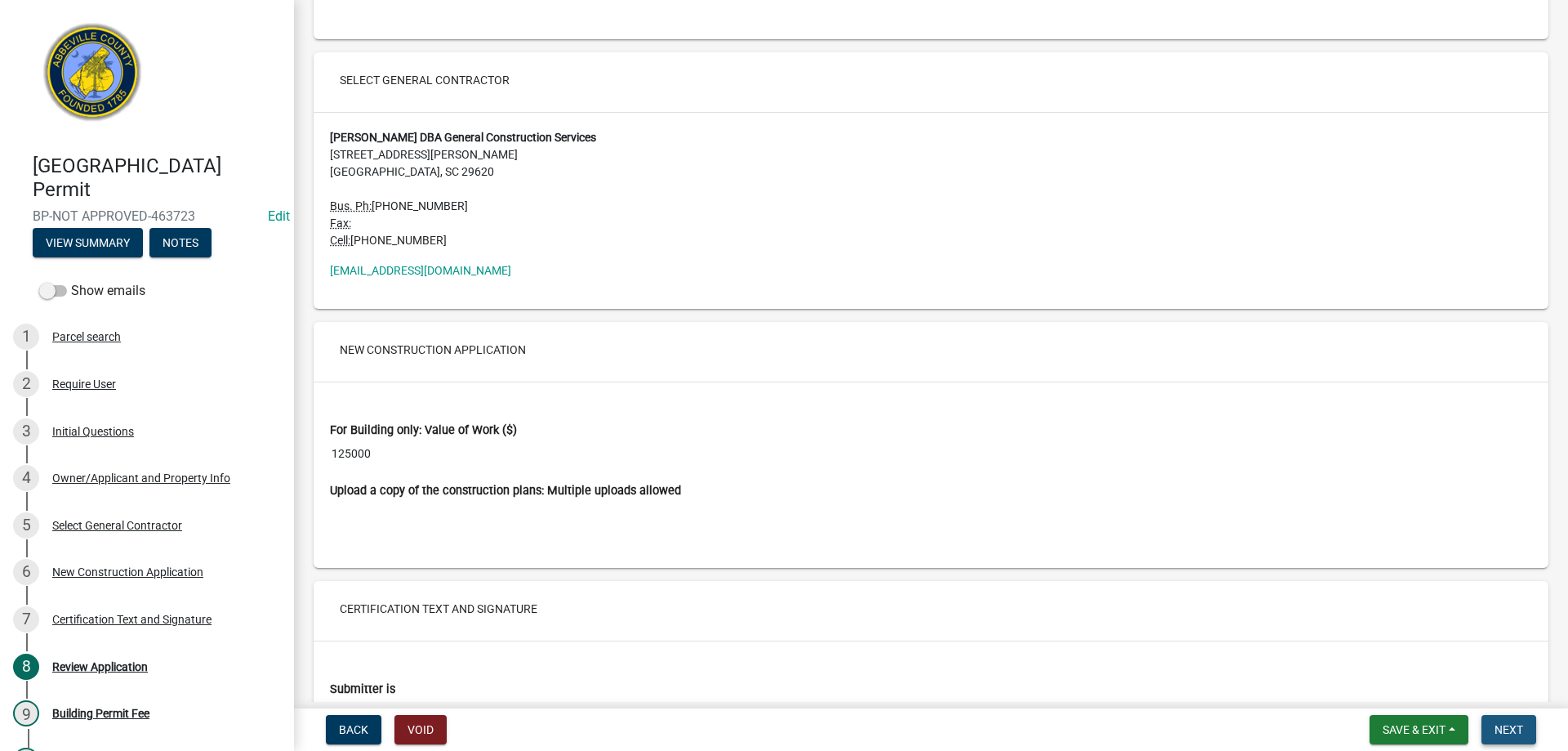
click at [1491, 726] on button "Next" at bounding box center [1509, 729] width 55 height 29
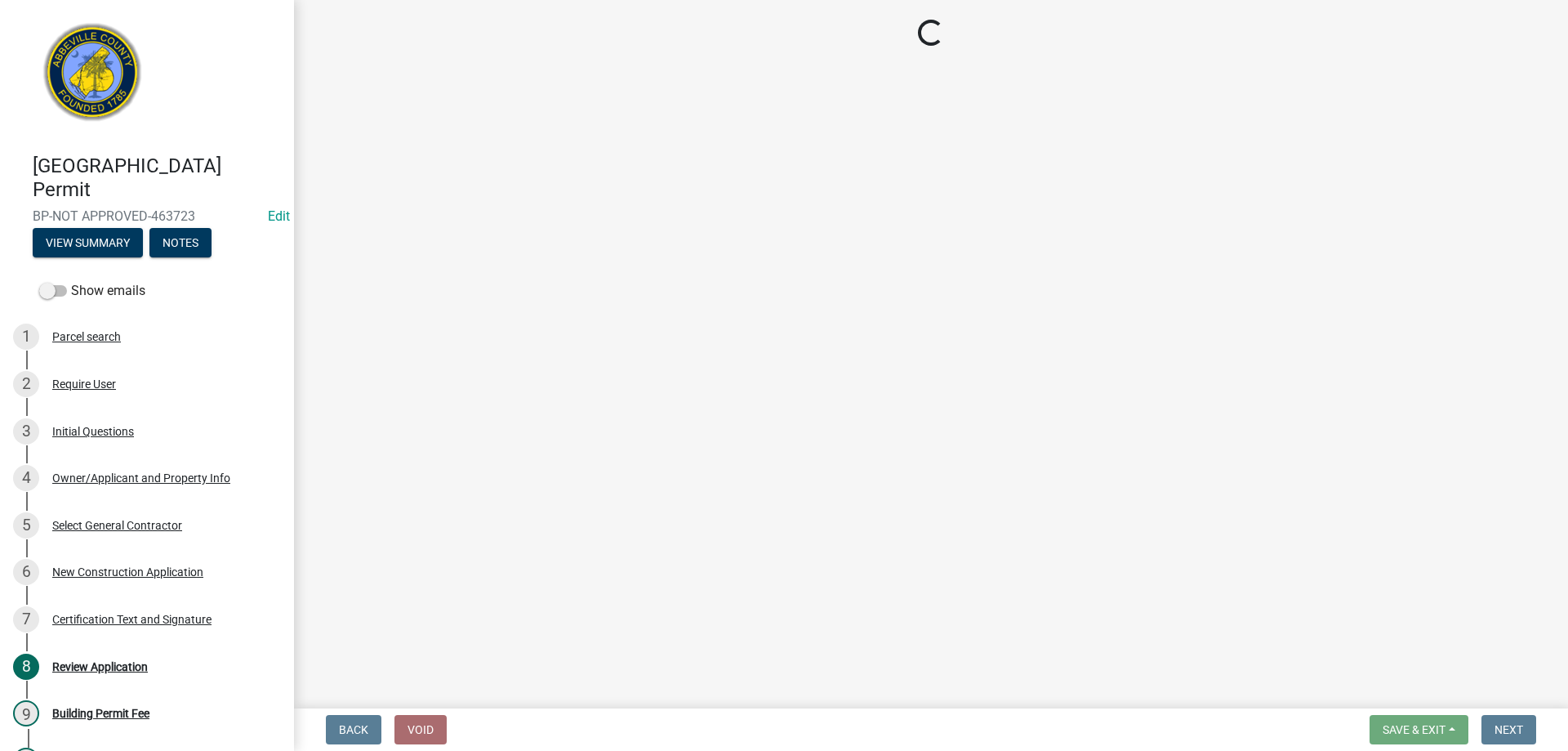
scroll to position [0, 0]
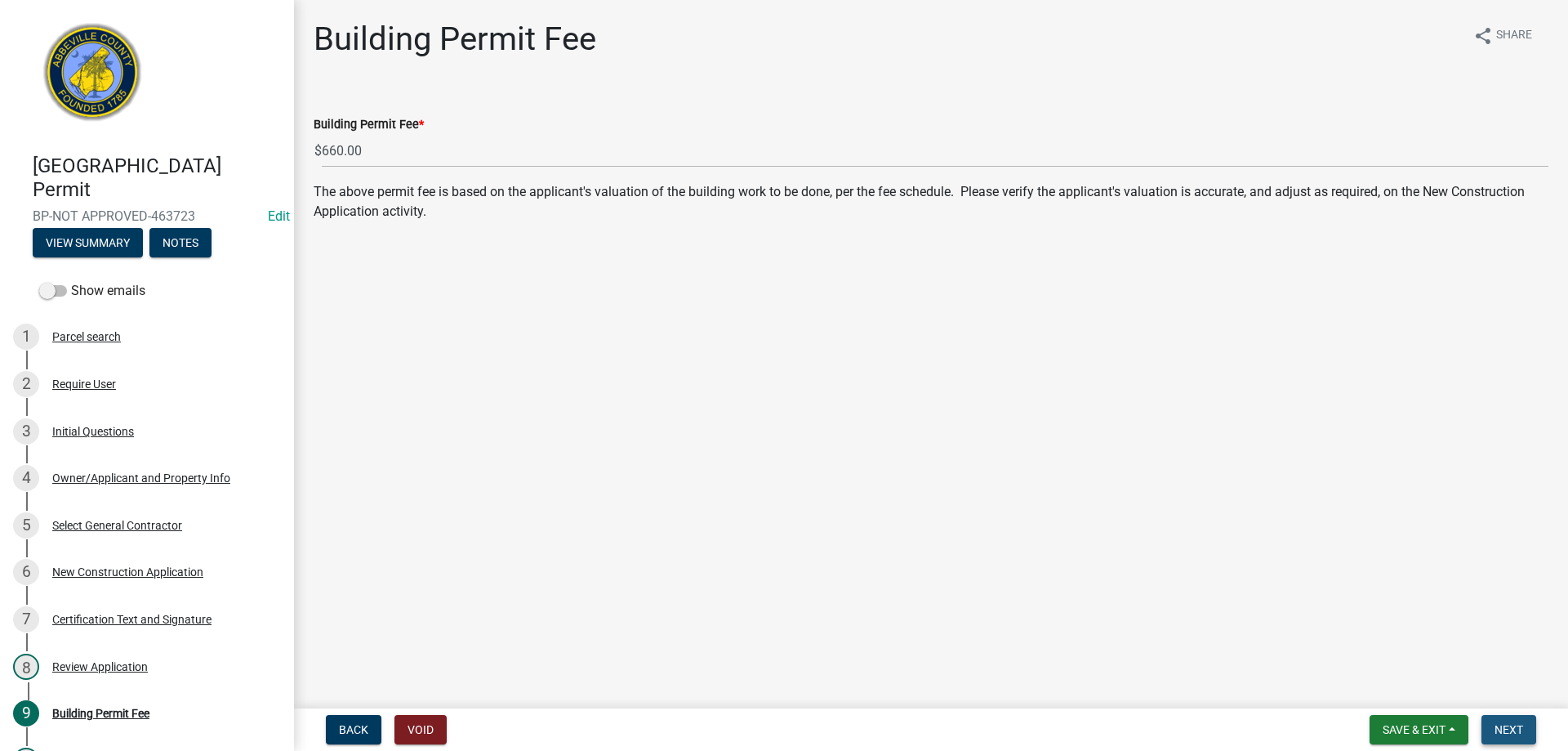
click at [1524, 726] on button "Next" at bounding box center [1509, 729] width 55 height 29
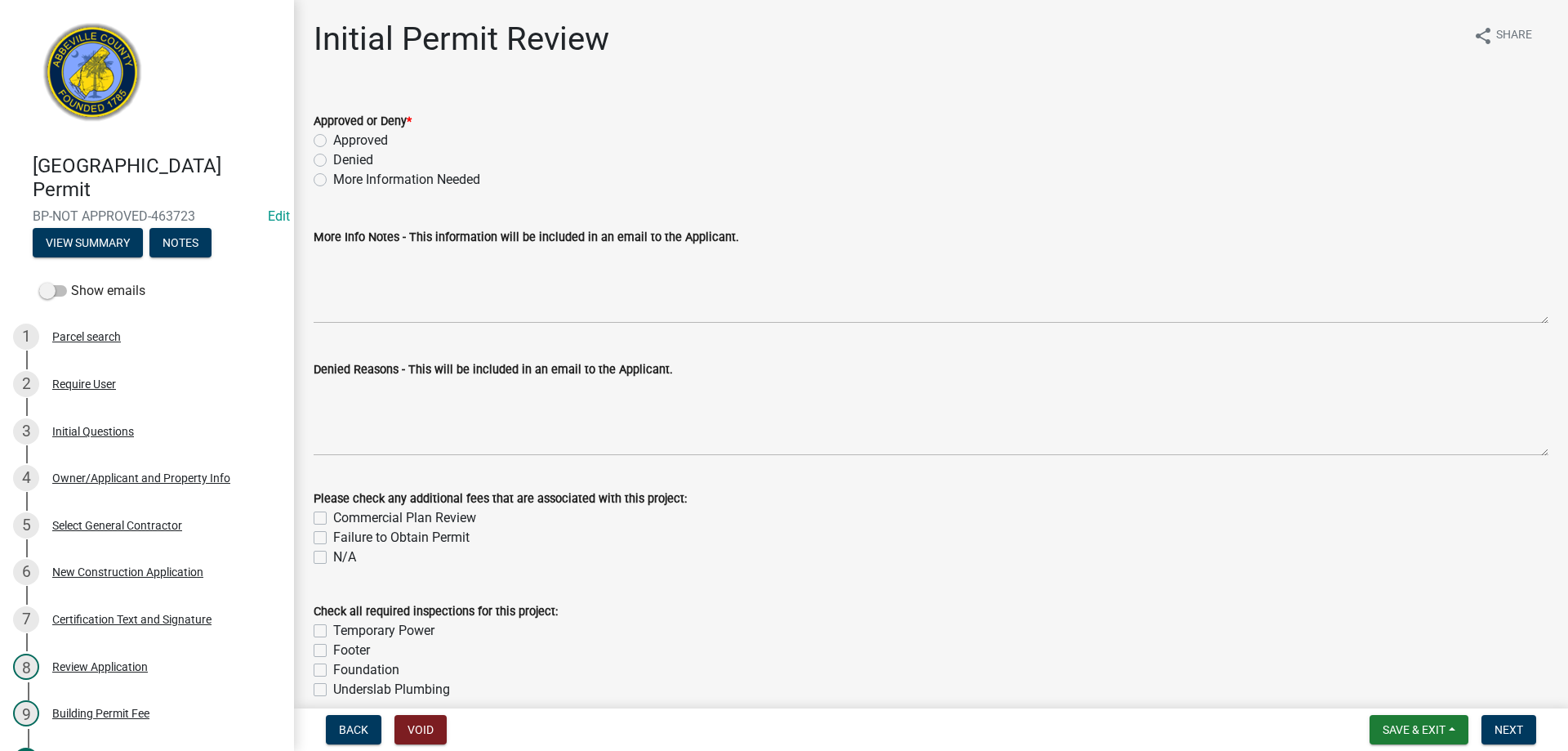
click at [333, 138] on label "Approved" at bounding box center [360, 140] width 55 height 19
click at [333, 138] on input "Approved" at bounding box center [338, 137] width 11 height 11
radio input "true"
click at [1500, 722] on button "Next" at bounding box center [1509, 729] width 55 height 29
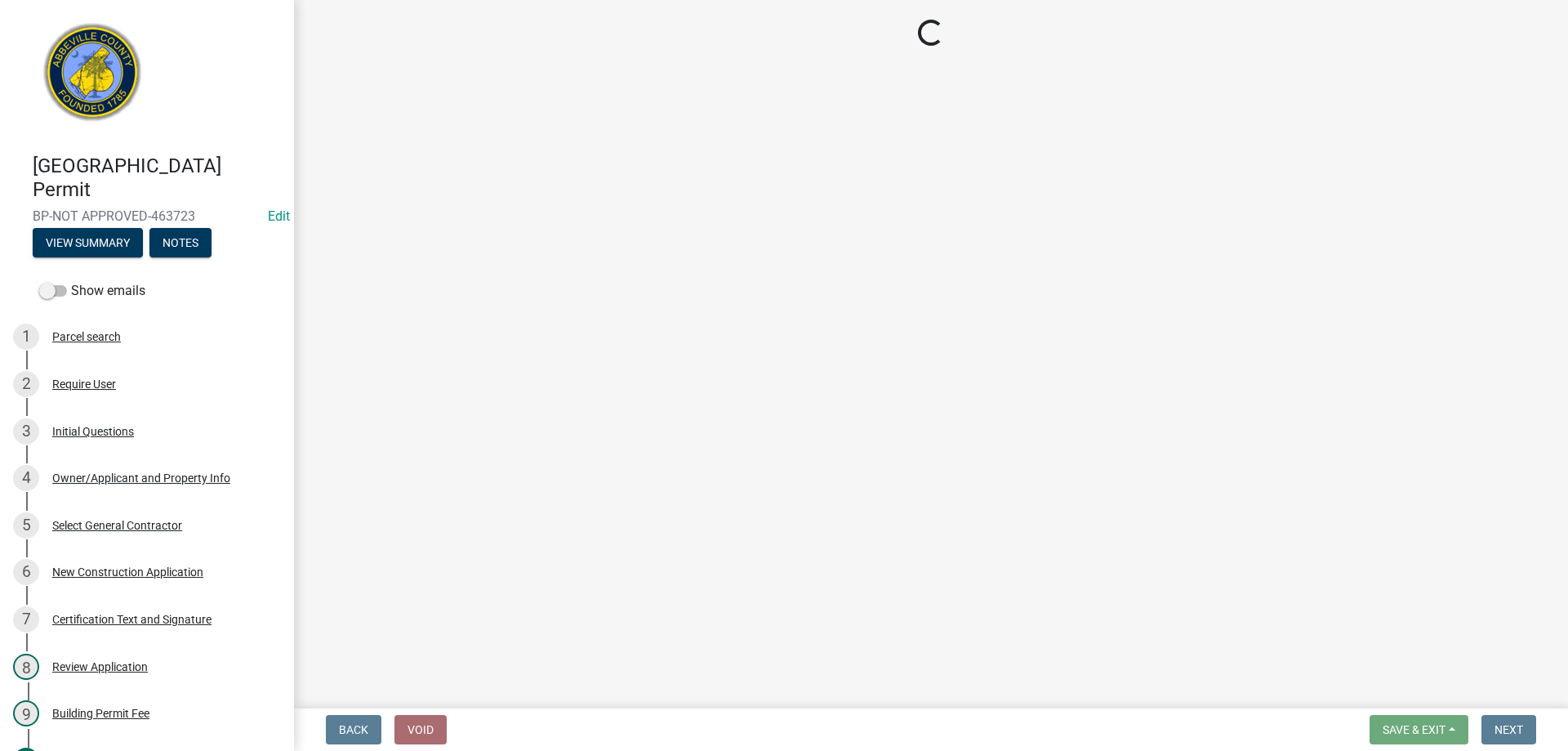
select select "3: 3"
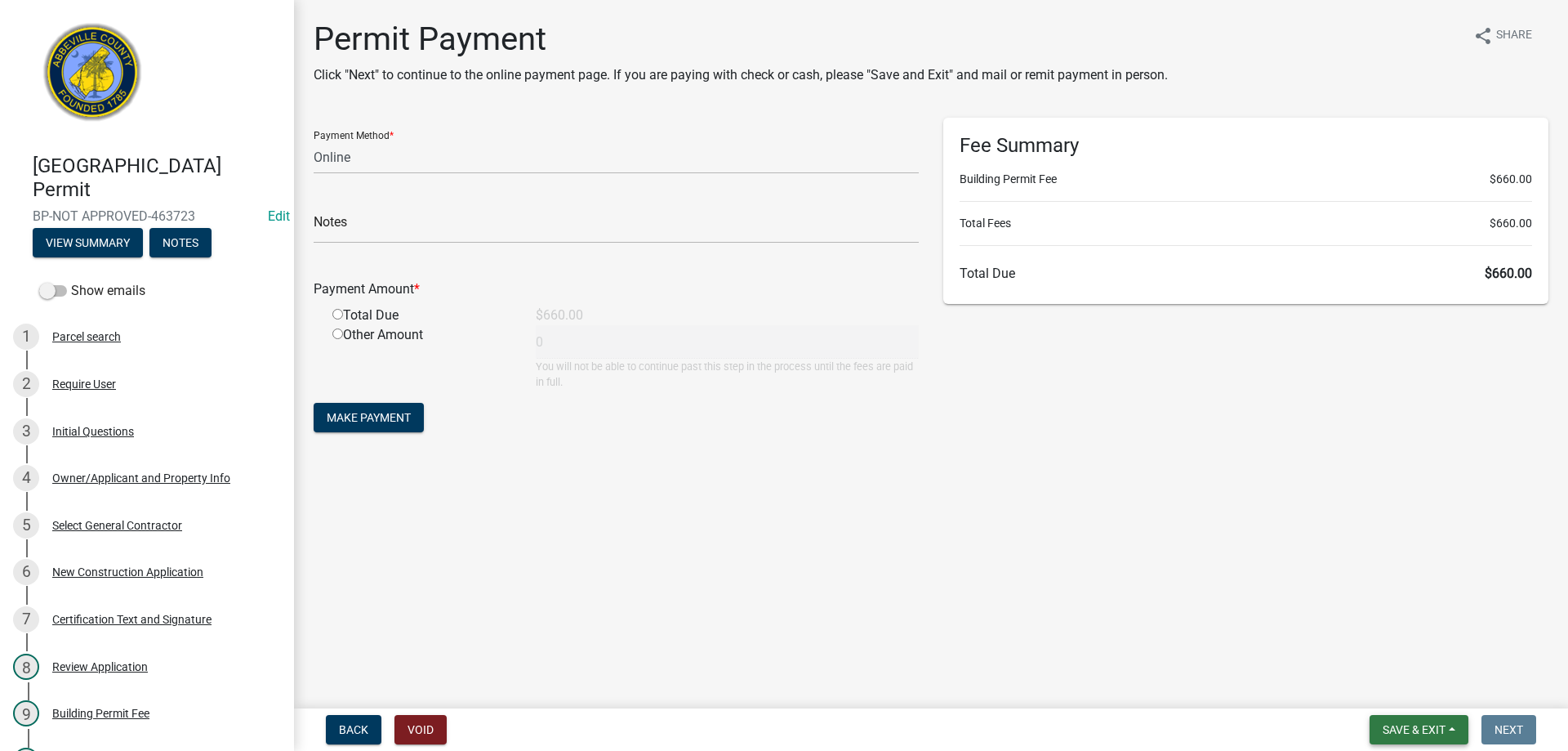
click at [1422, 723] on span "Save & Exit" at bounding box center [1414, 729] width 63 height 13
click at [1386, 686] on button "Save & Exit" at bounding box center [1403, 687] width 131 height 39
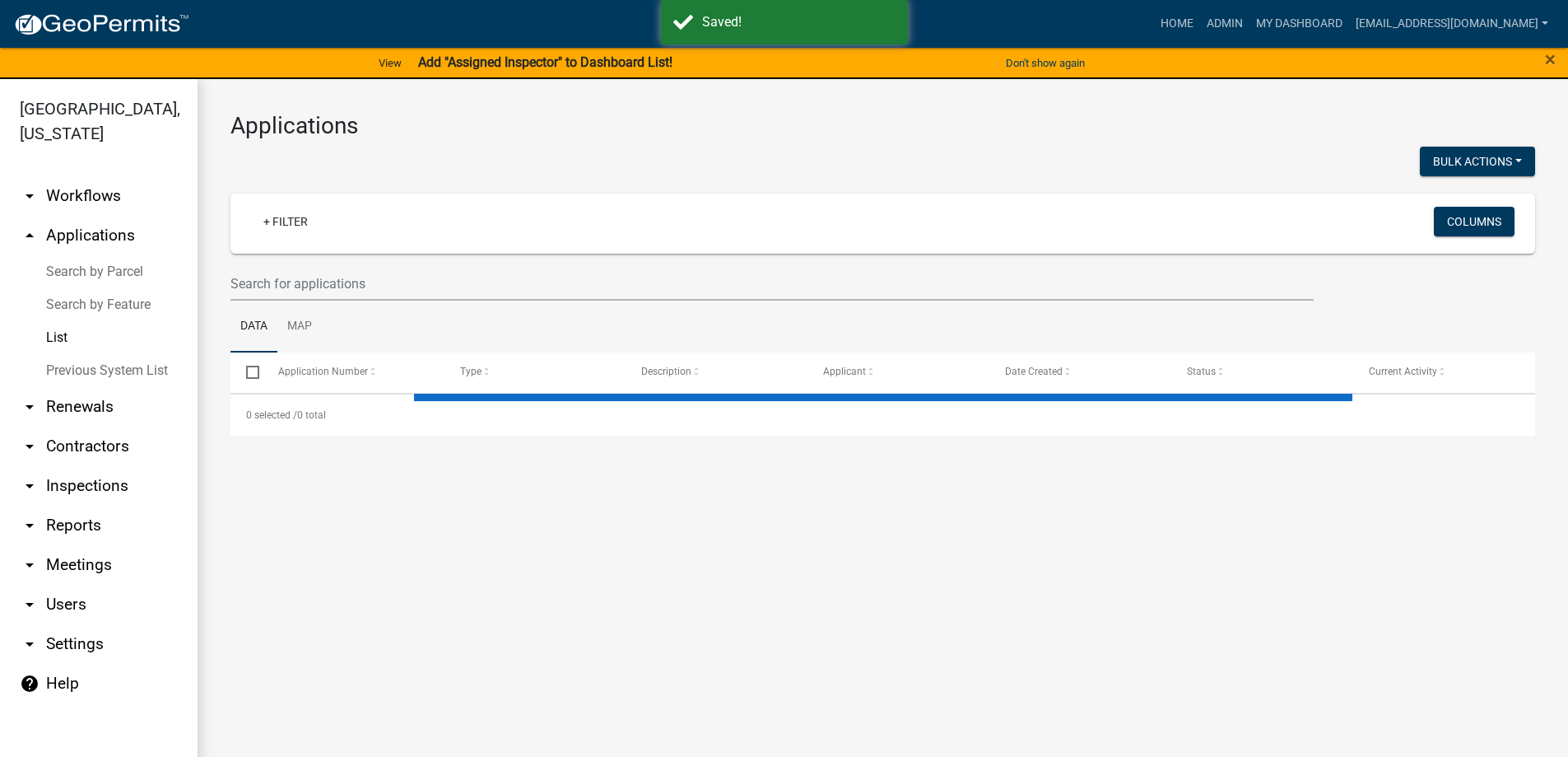
select select "3: 100"
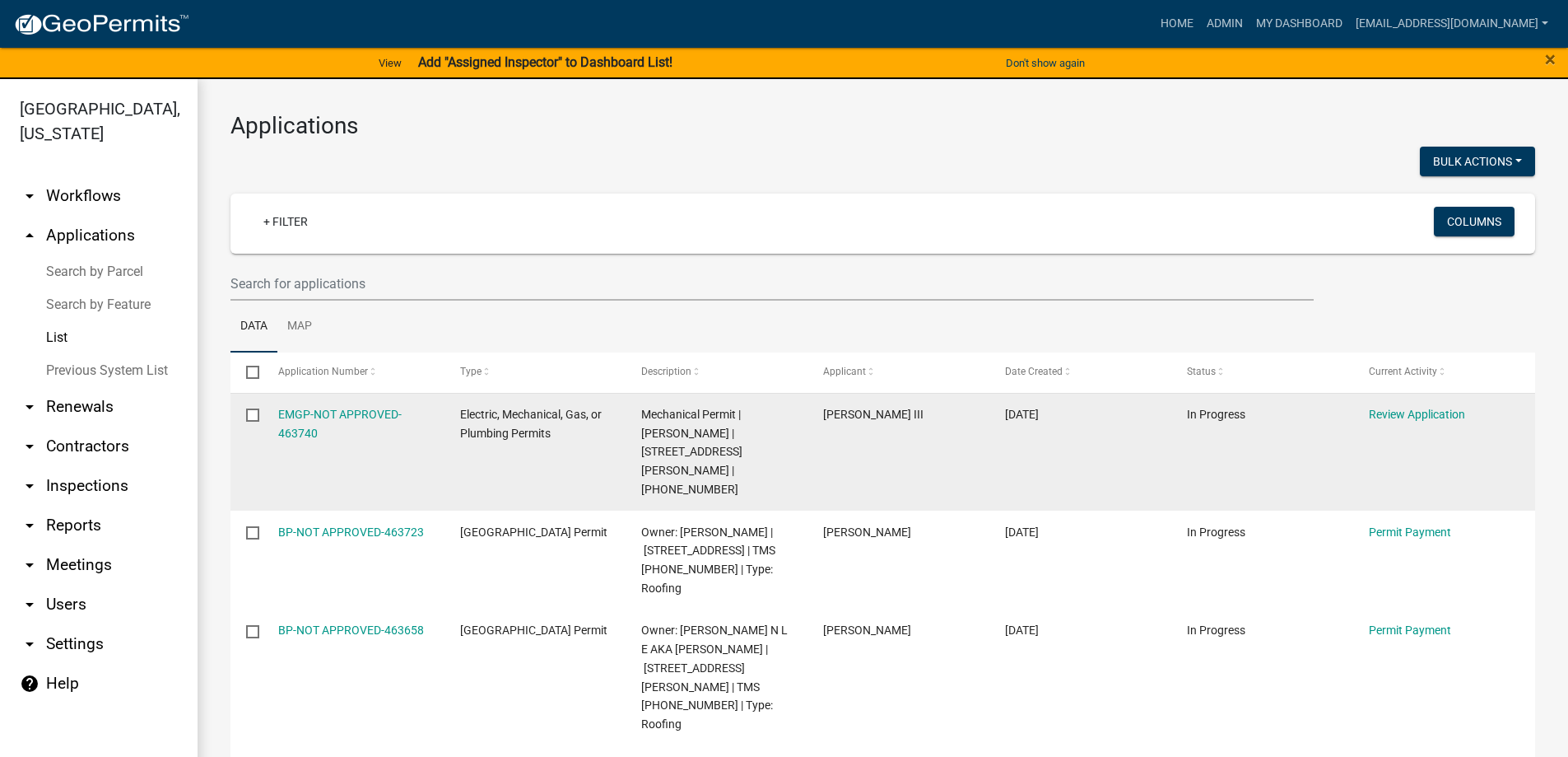
click at [1379, 426] on datatable-body-cell "Review Application" at bounding box center [1443, 452] width 182 height 117
click at [1383, 415] on link "Review Application" at bounding box center [1416, 414] width 96 height 13
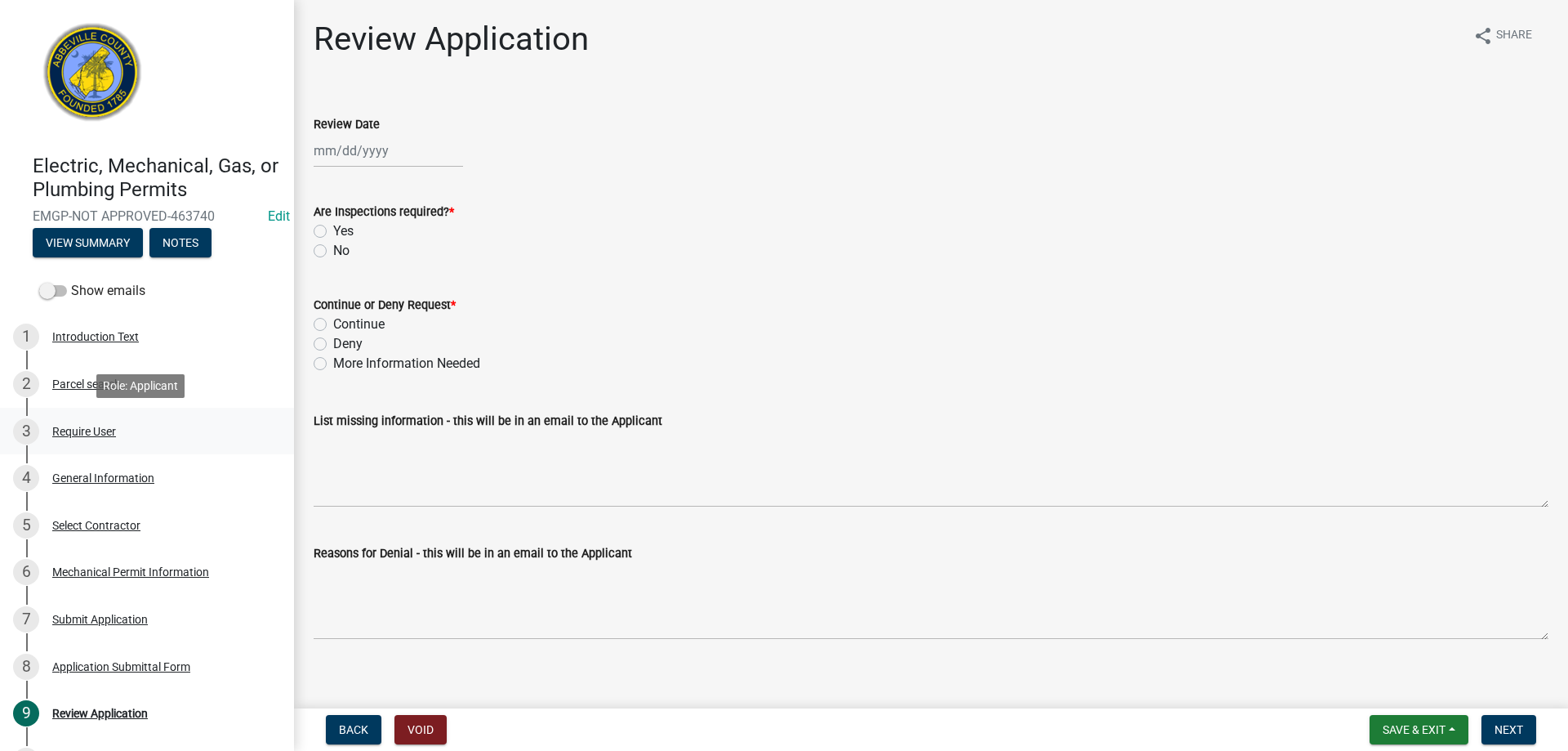
click at [69, 428] on div "Require User" at bounding box center [83, 431] width 63 height 11
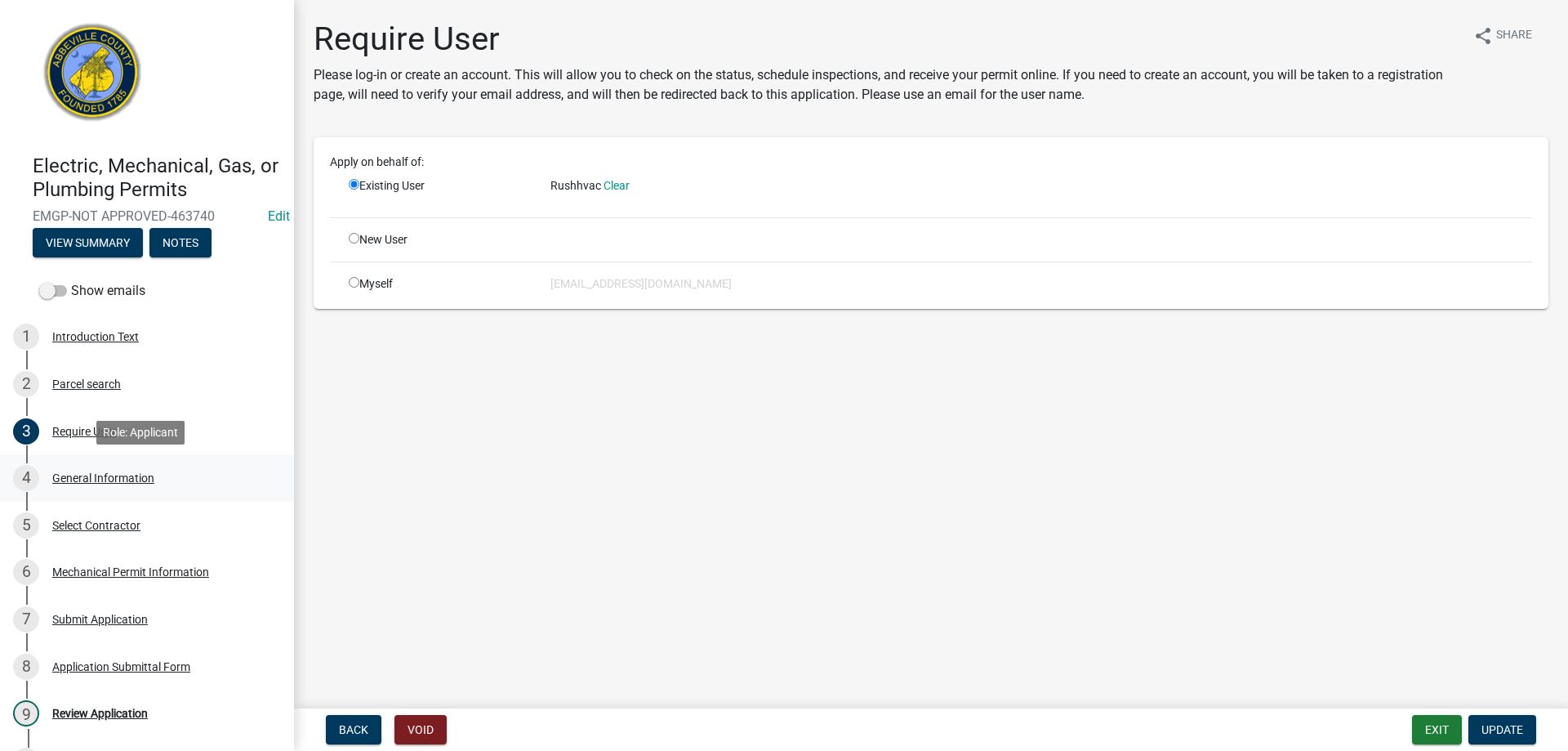
click at [74, 491] on div "4 General Information" at bounding box center [140, 478] width 255 height 27
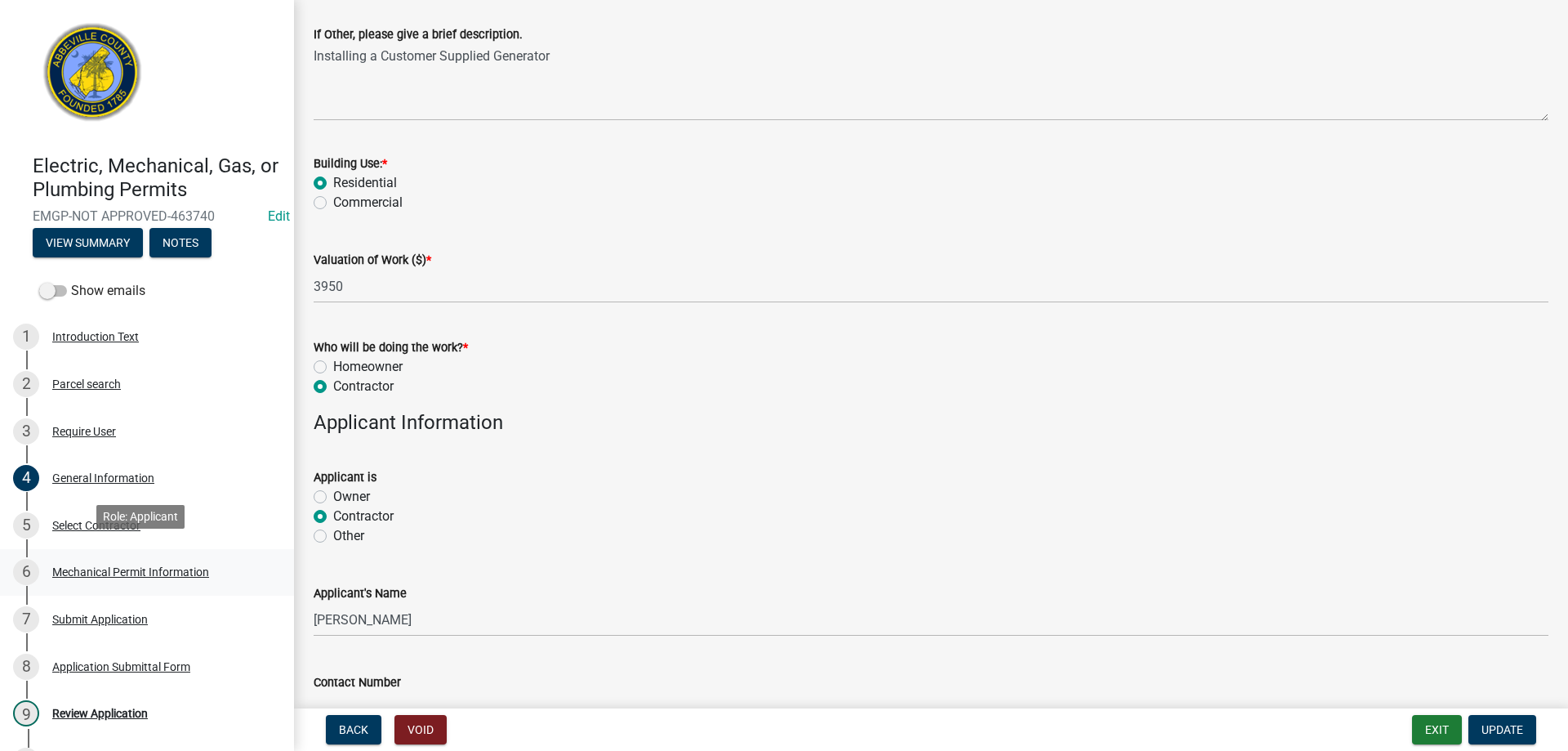
scroll to position [82, 0]
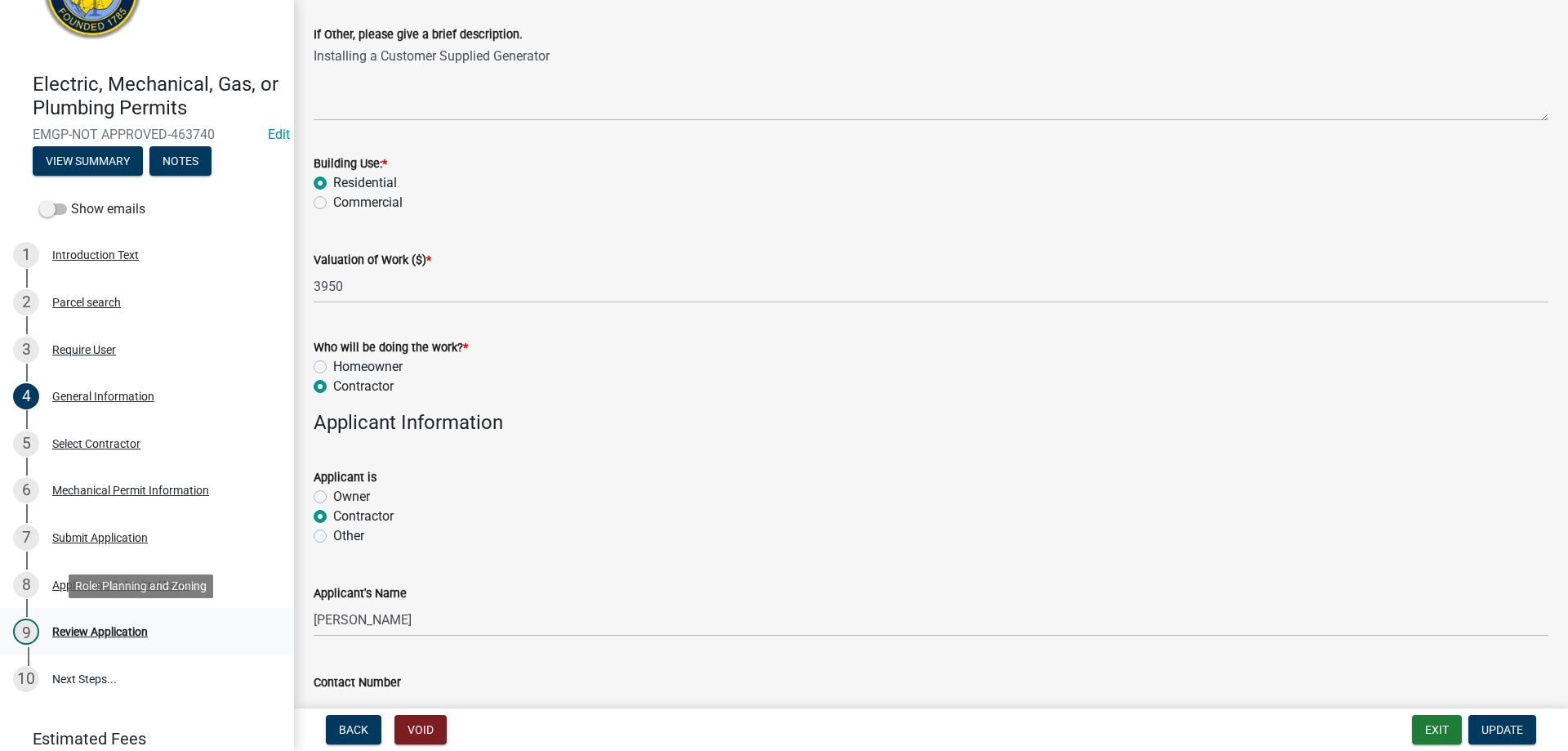
click at [139, 626] on div "Review Application" at bounding box center [100, 631] width 95 height 11
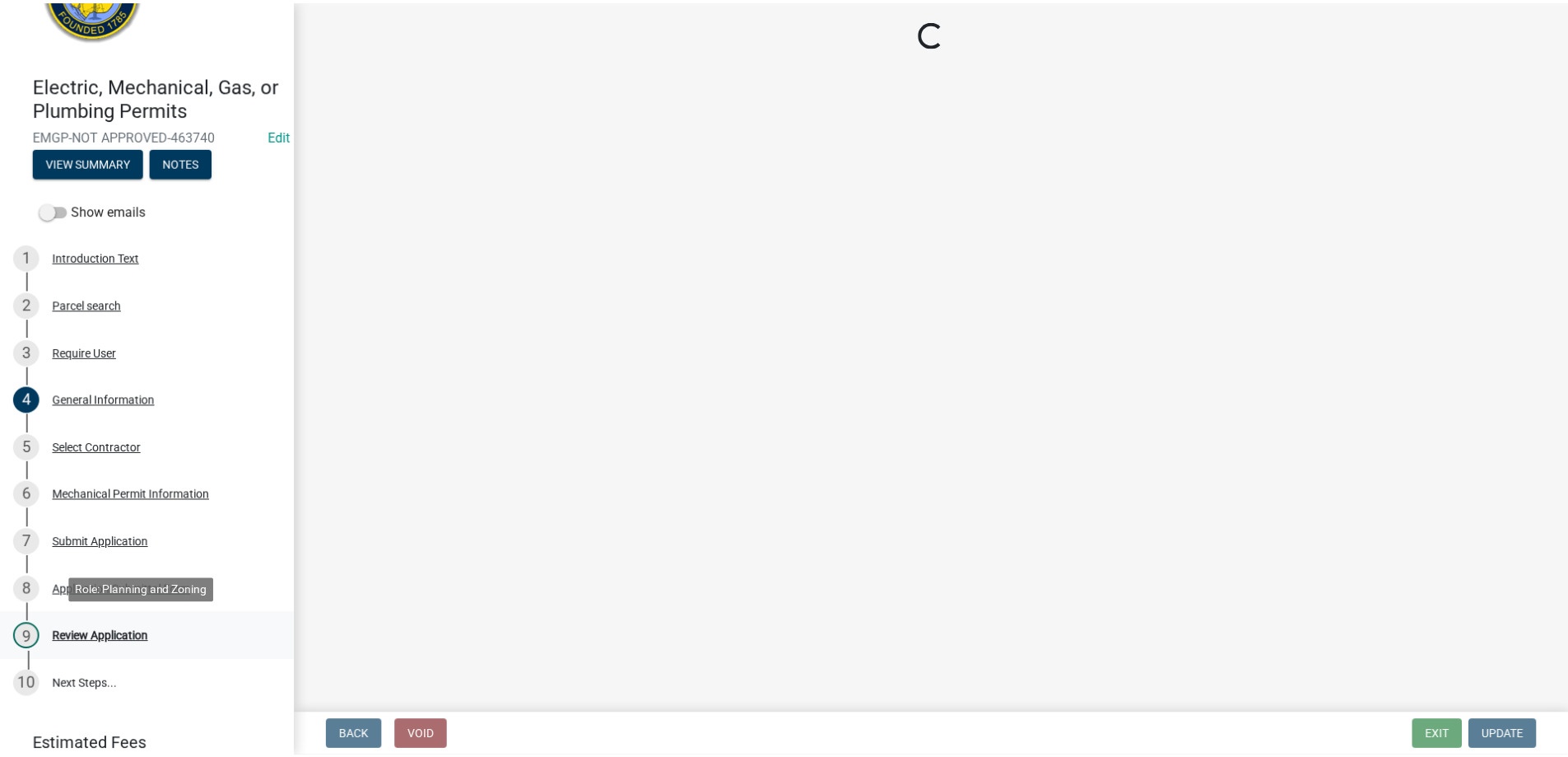
scroll to position [0, 0]
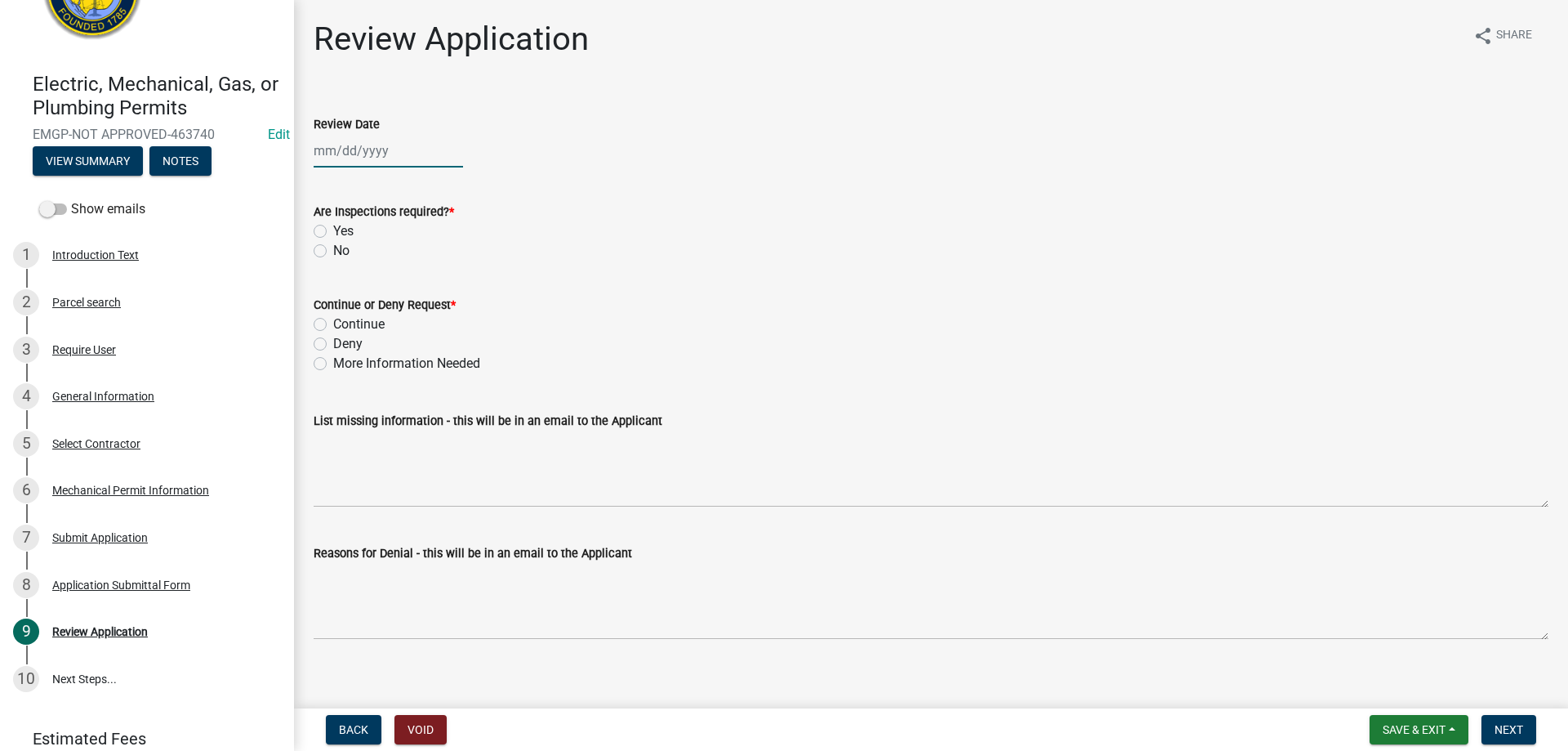
click at [342, 154] on div at bounding box center [388, 150] width 149 height 34
select select "8"
select select "2025"
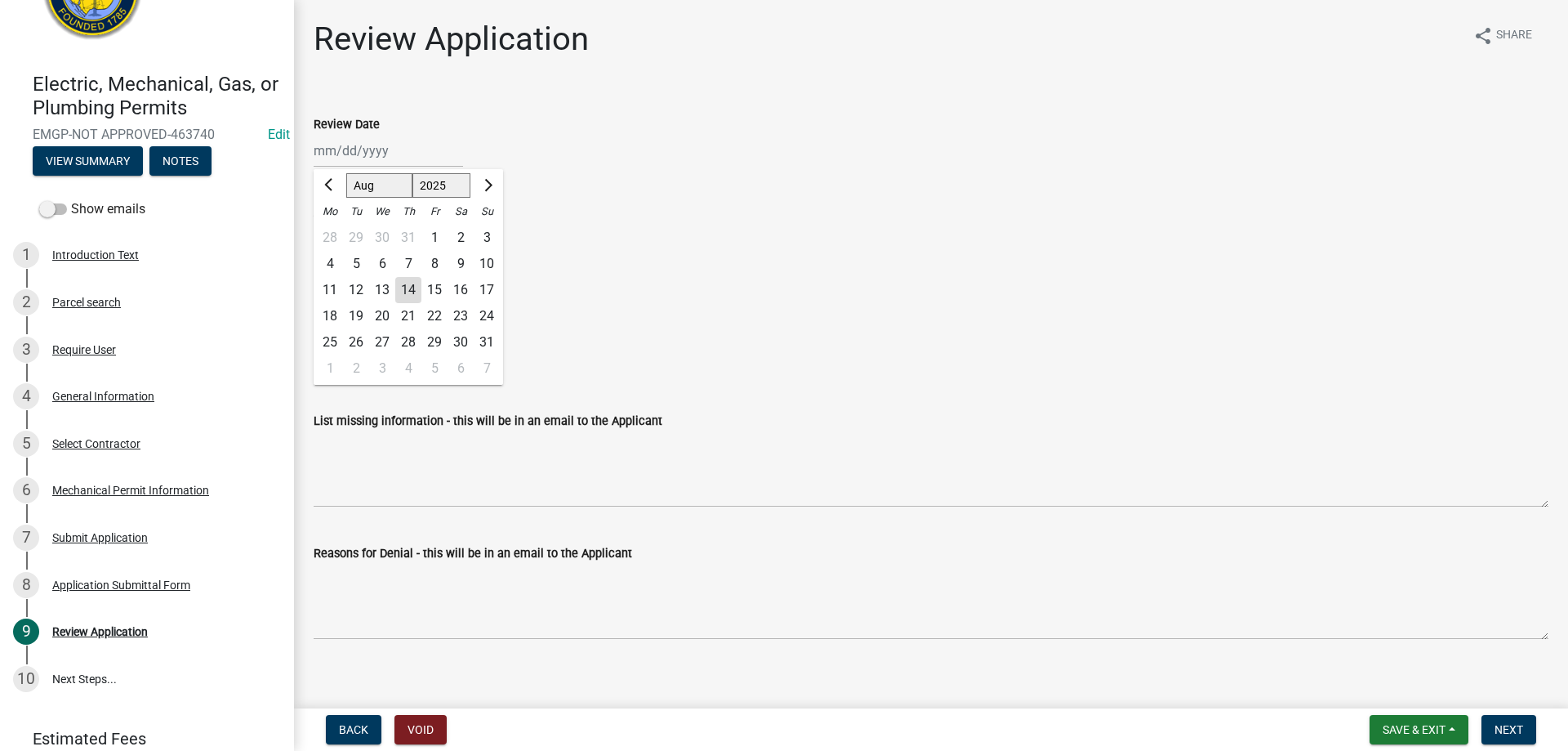
click at [411, 292] on div "14" at bounding box center [408, 290] width 27 height 27
type input "[DATE]"
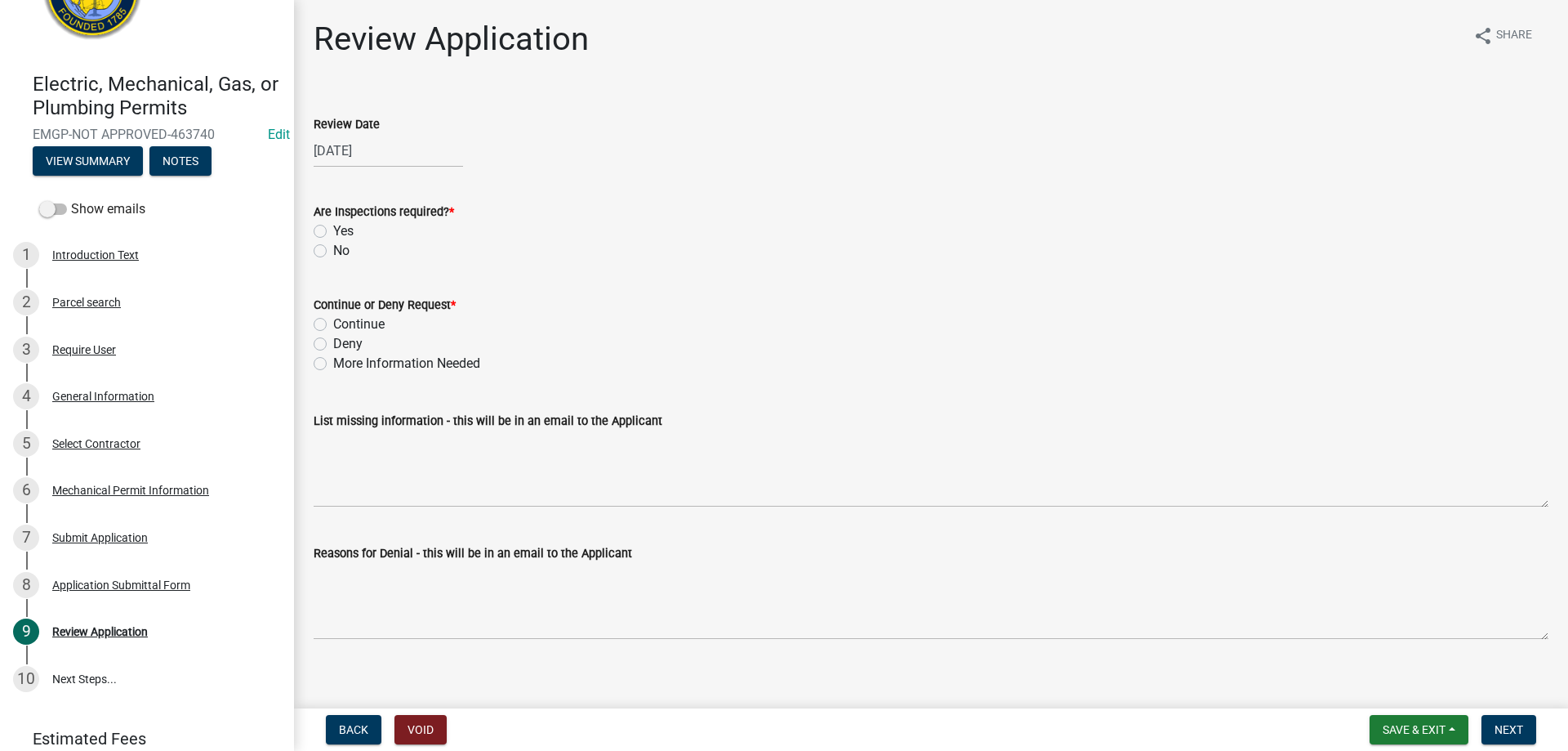
click at [333, 228] on label "Yes" at bounding box center [343, 230] width 20 height 19
click at [333, 228] on input "Yes" at bounding box center [338, 226] width 11 height 11
radio input "true"
click at [333, 326] on label "Continue" at bounding box center [359, 324] width 51 height 19
click at [333, 326] on input "Continue" at bounding box center [338, 320] width 11 height 11
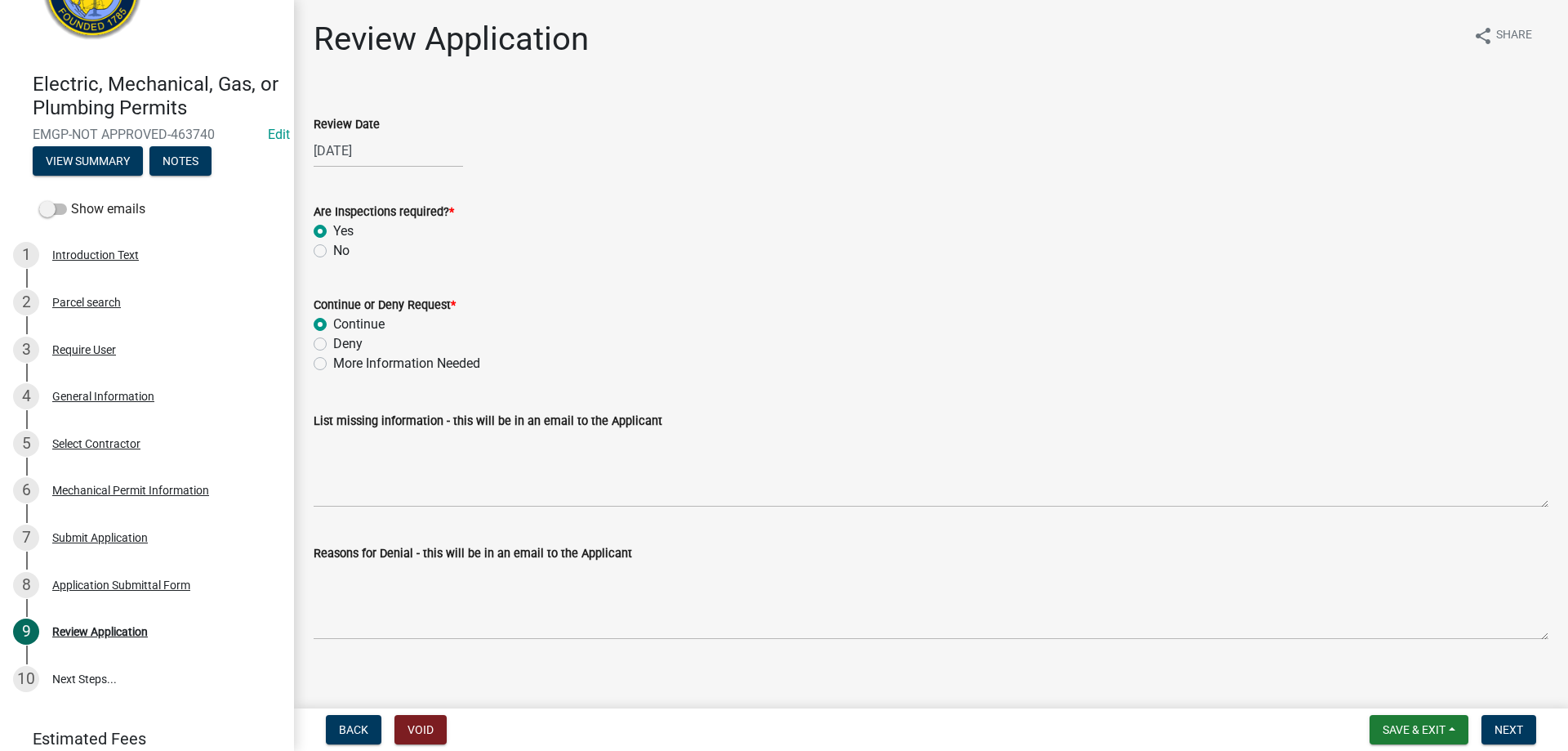
radio input "true"
click at [1522, 728] on span "Next" at bounding box center [1508, 729] width 28 height 13
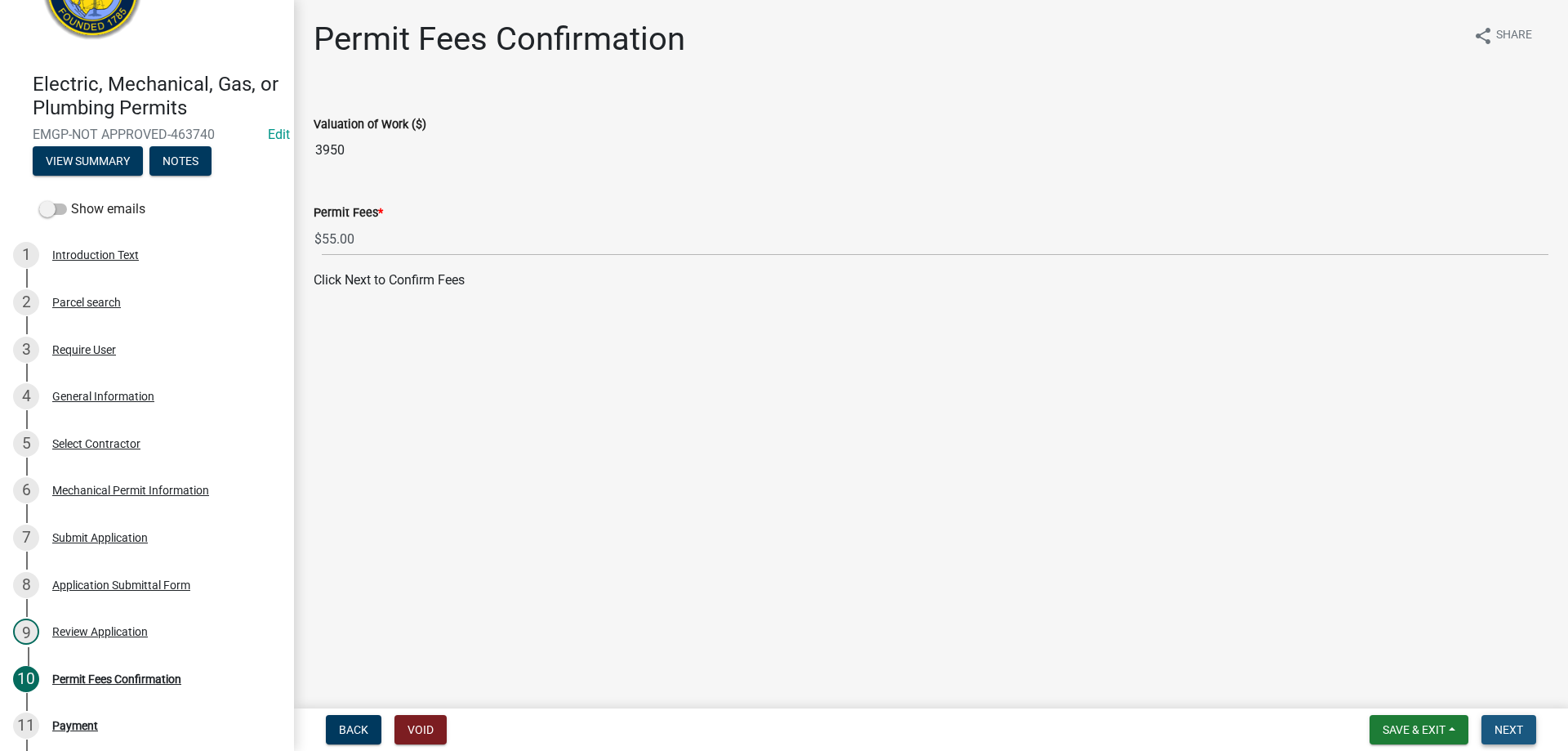
click at [1514, 733] on span "Next" at bounding box center [1508, 729] width 28 height 13
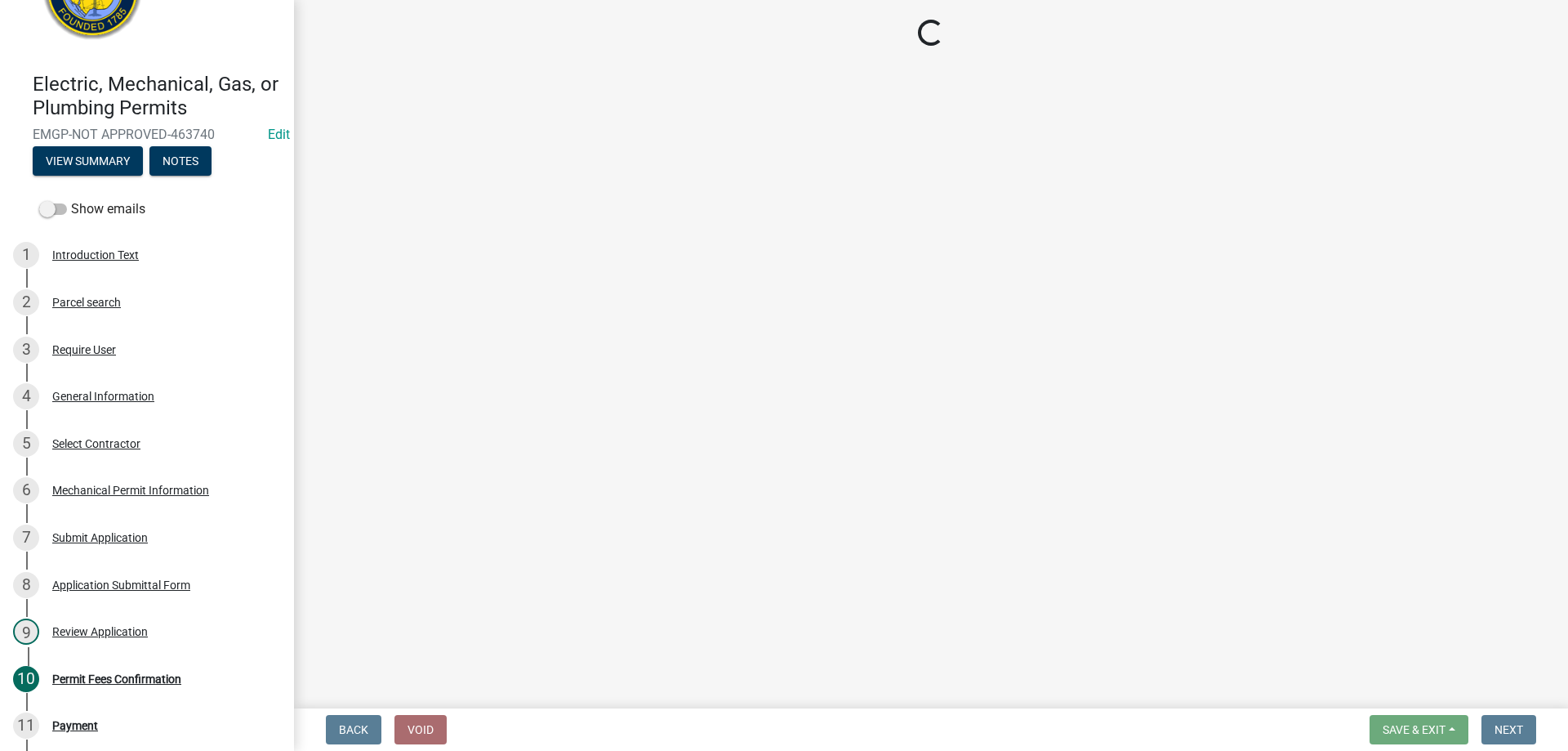
select select "3: 3"
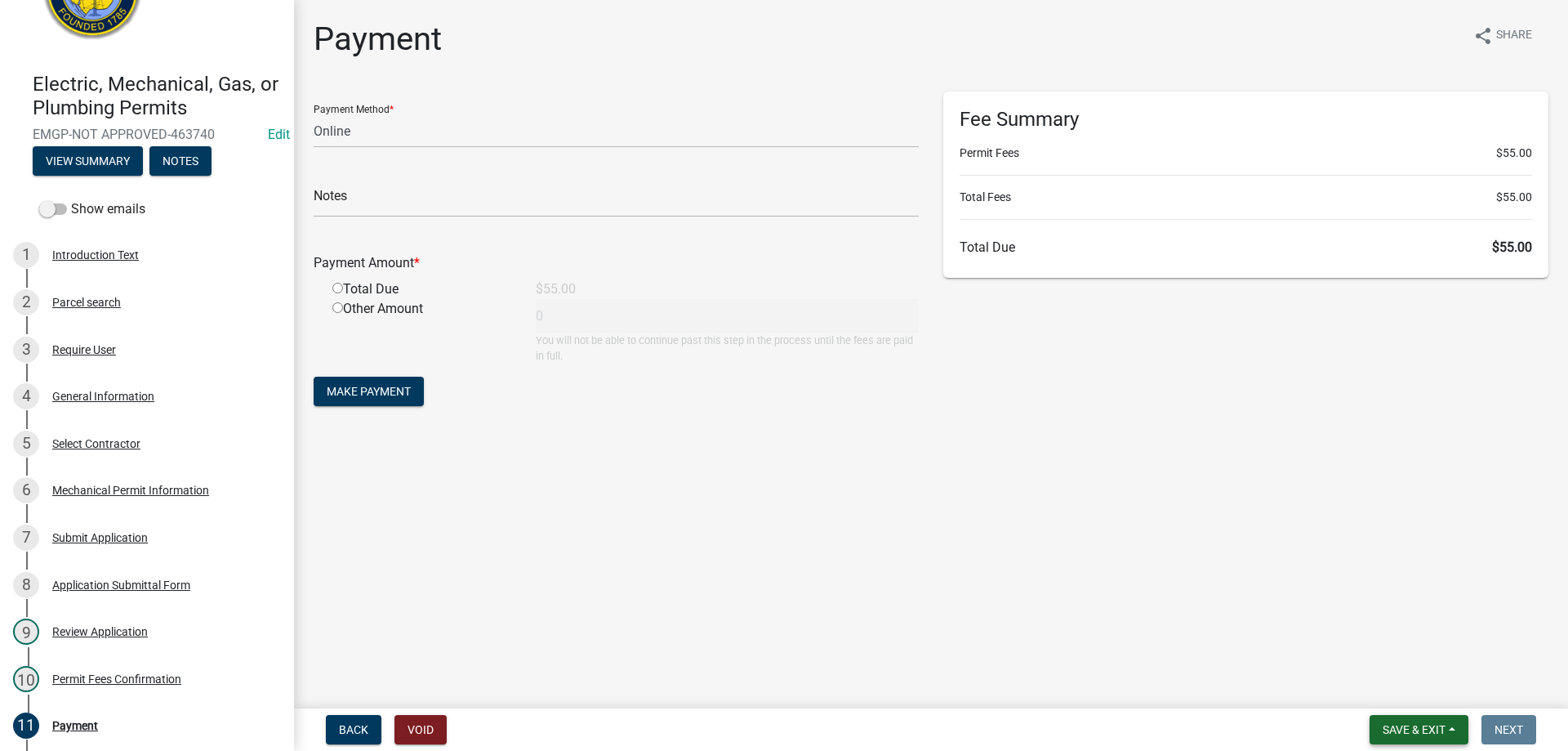
click at [1417, 729] on span "Save & Exit" at bounding box center [1414, 729] width 63 height 13
click at [1427, 699] on button "Save & Exit" at bounding box center [1403, 687] width 131 height 39
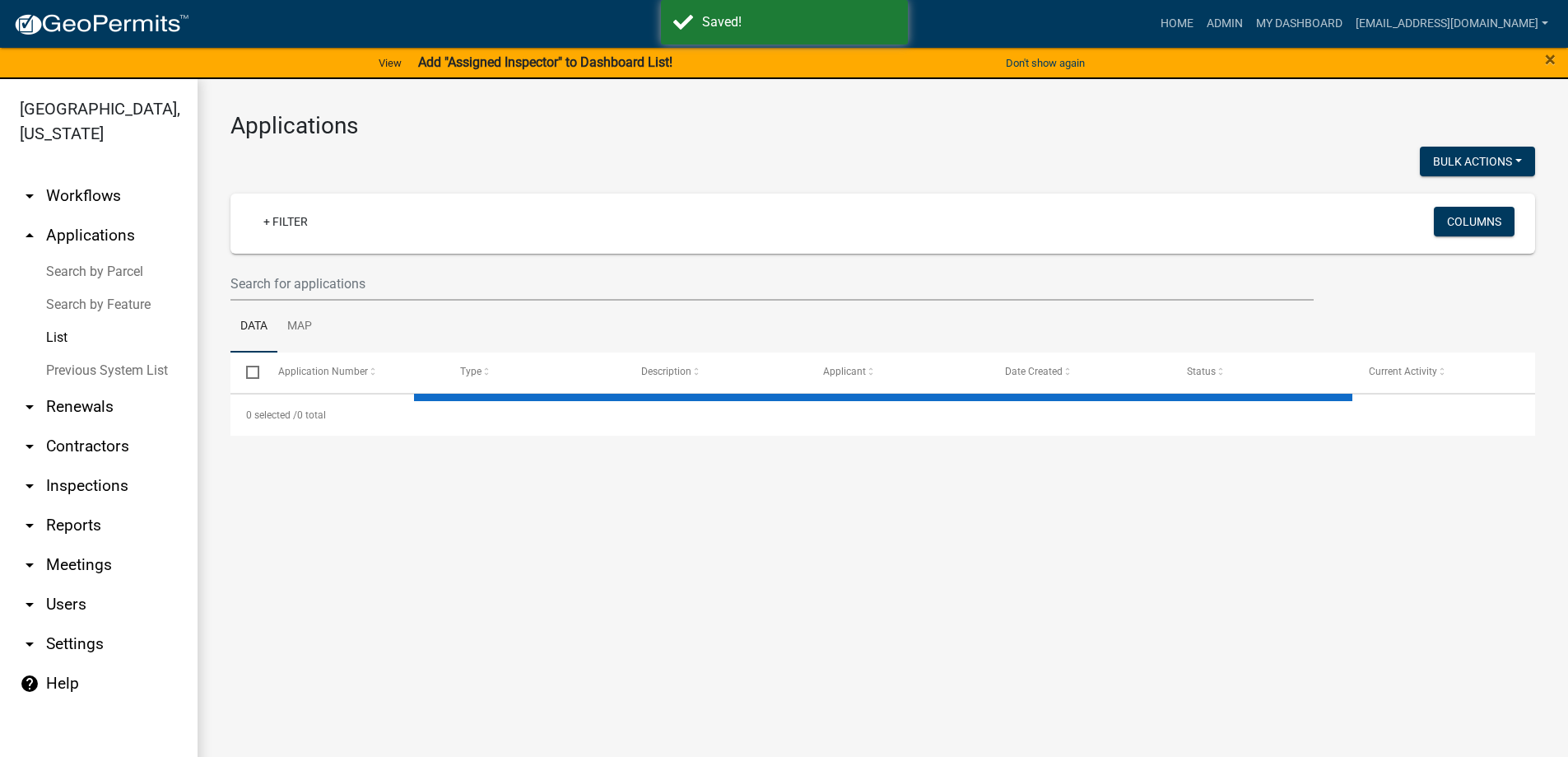
select select "3: 100"
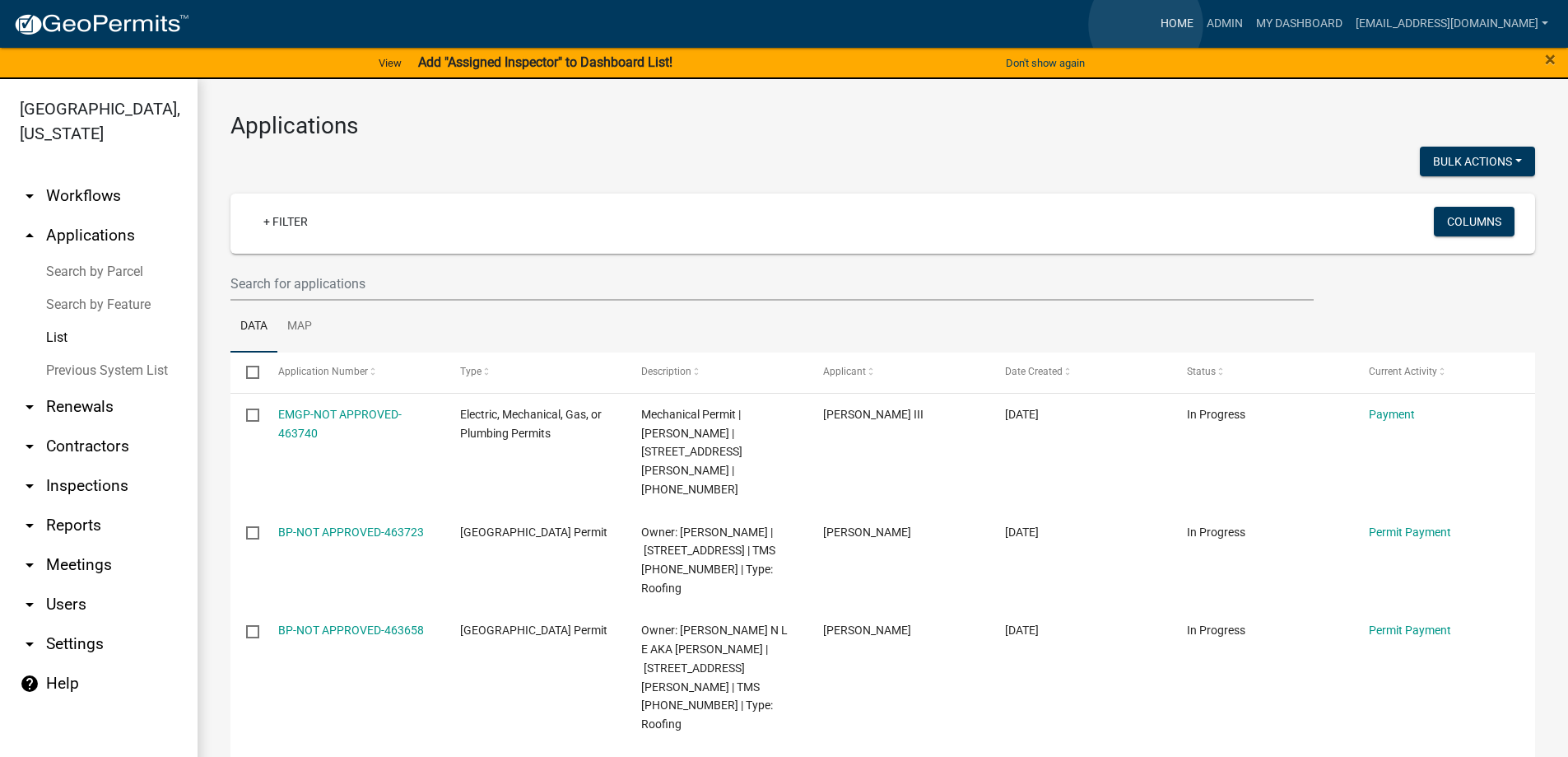
click at [1154, 25] on link "Home" at bounding box center [1177, 24] width 46 height 31
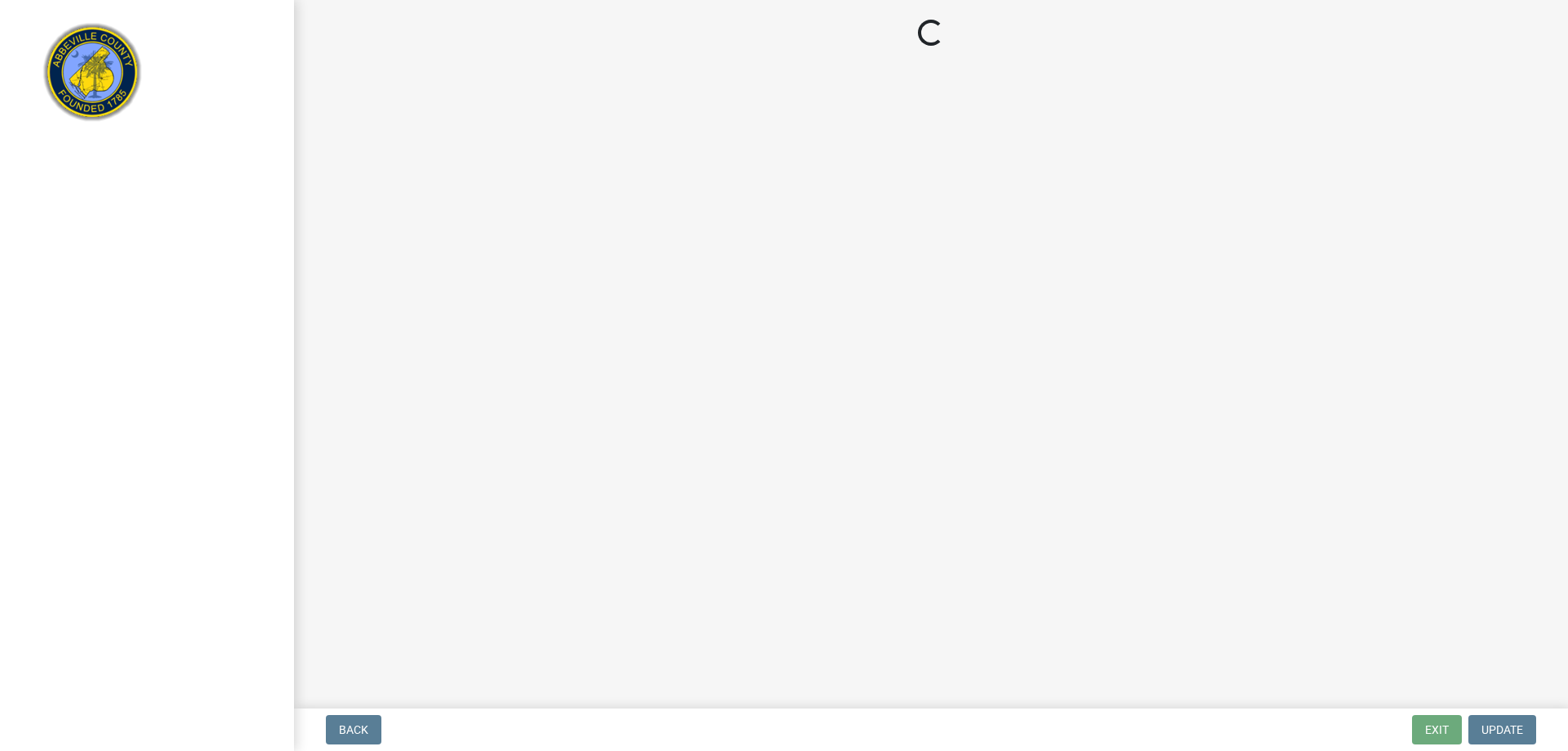
select select "896ec84b-7942-43b9-a78d-4f1554b7930c"
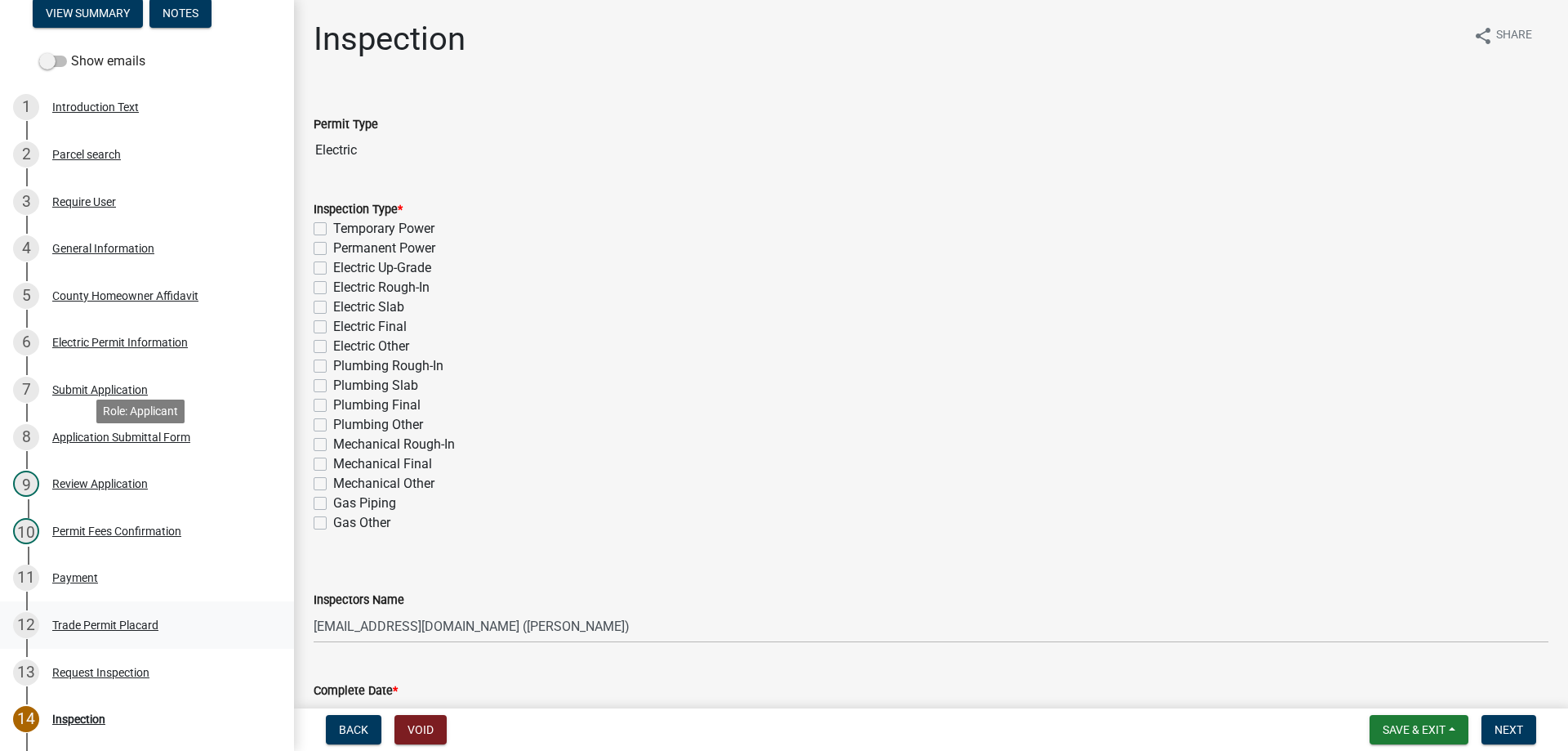
scroll to position [245, 0]
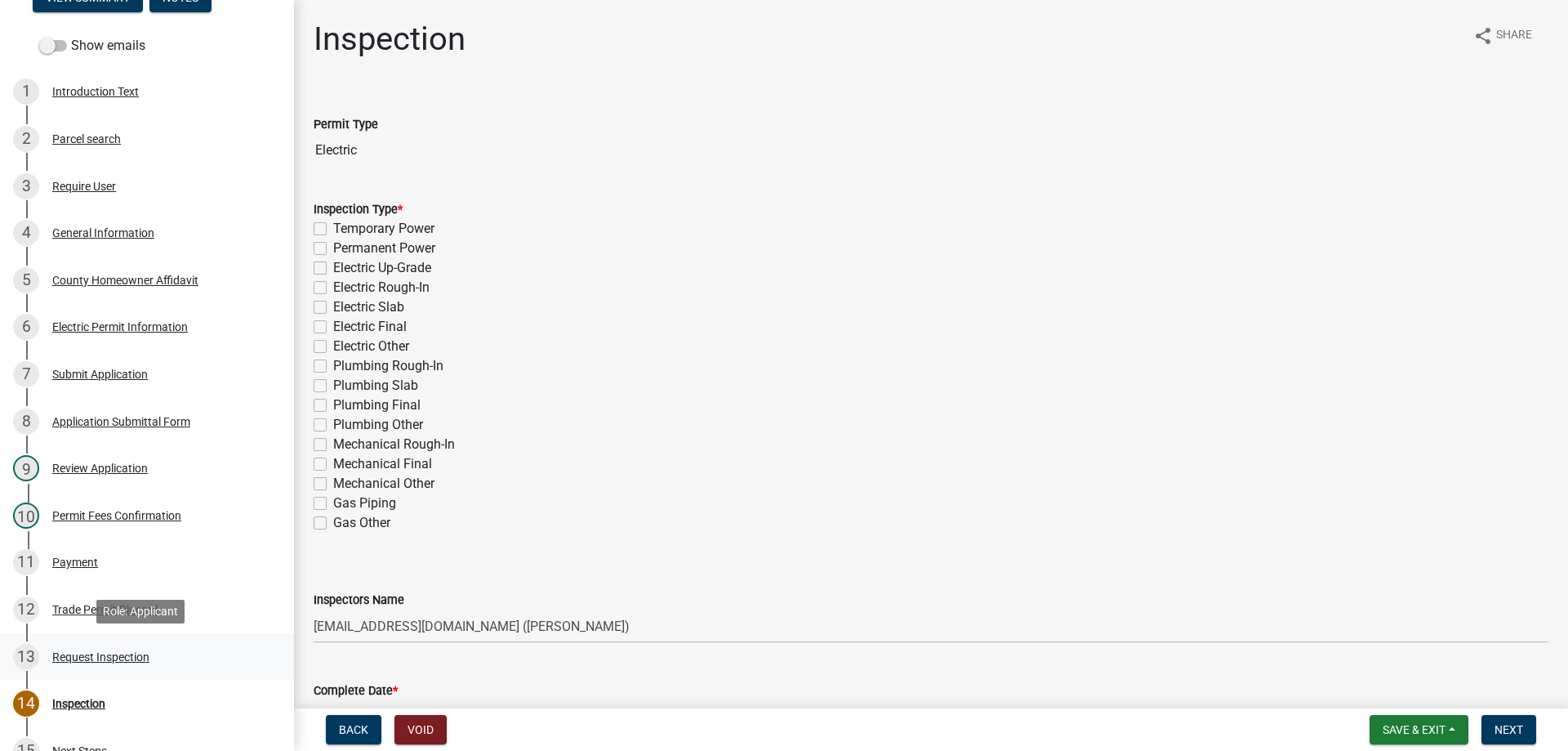
click at [71, 652] on div "Request Inspection" at bounding box center [101, 657] width 97 height 11
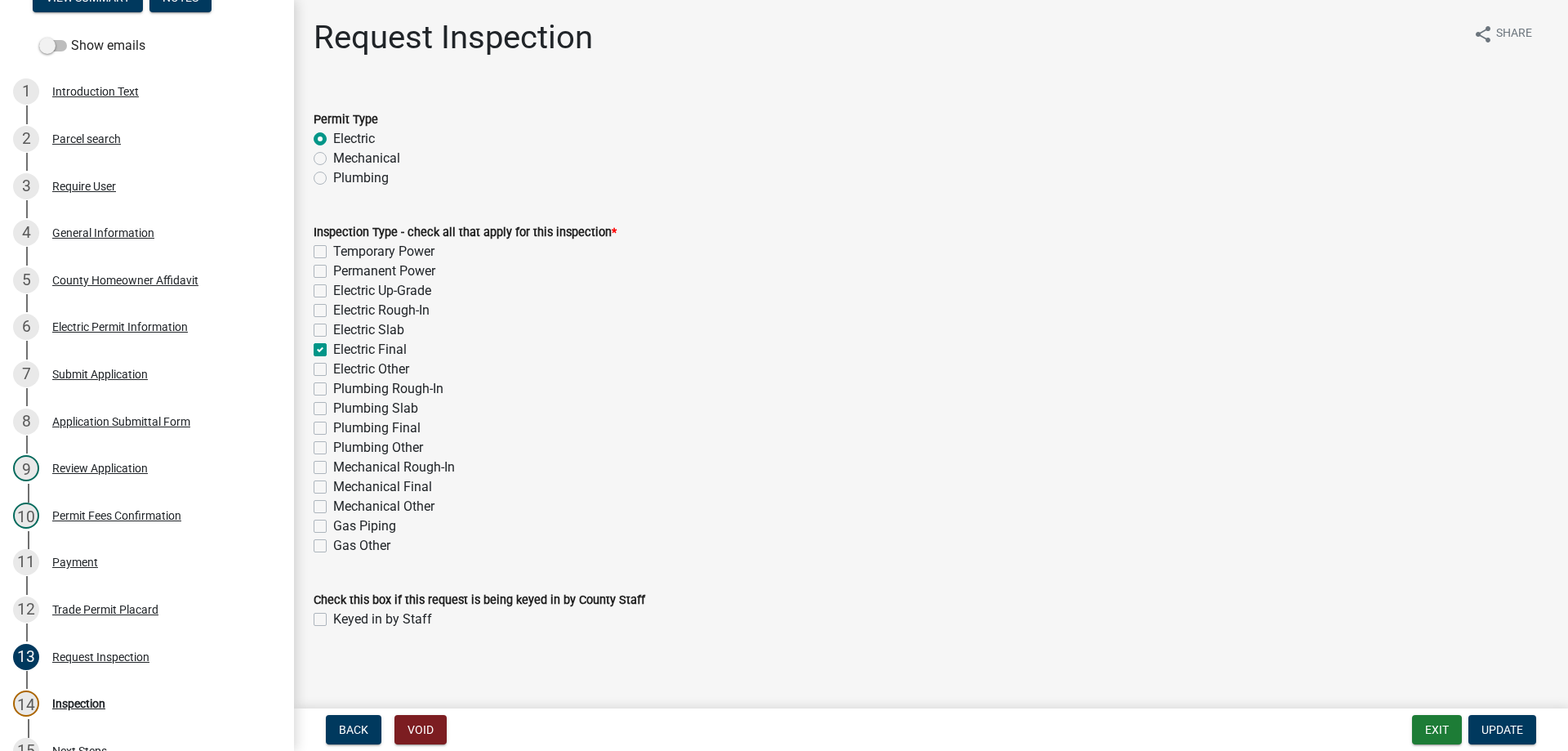
scroll to position [0, 0]
click at [86, 700] on div "Inspection" at bounding box center [79, 703] width 53 height 11
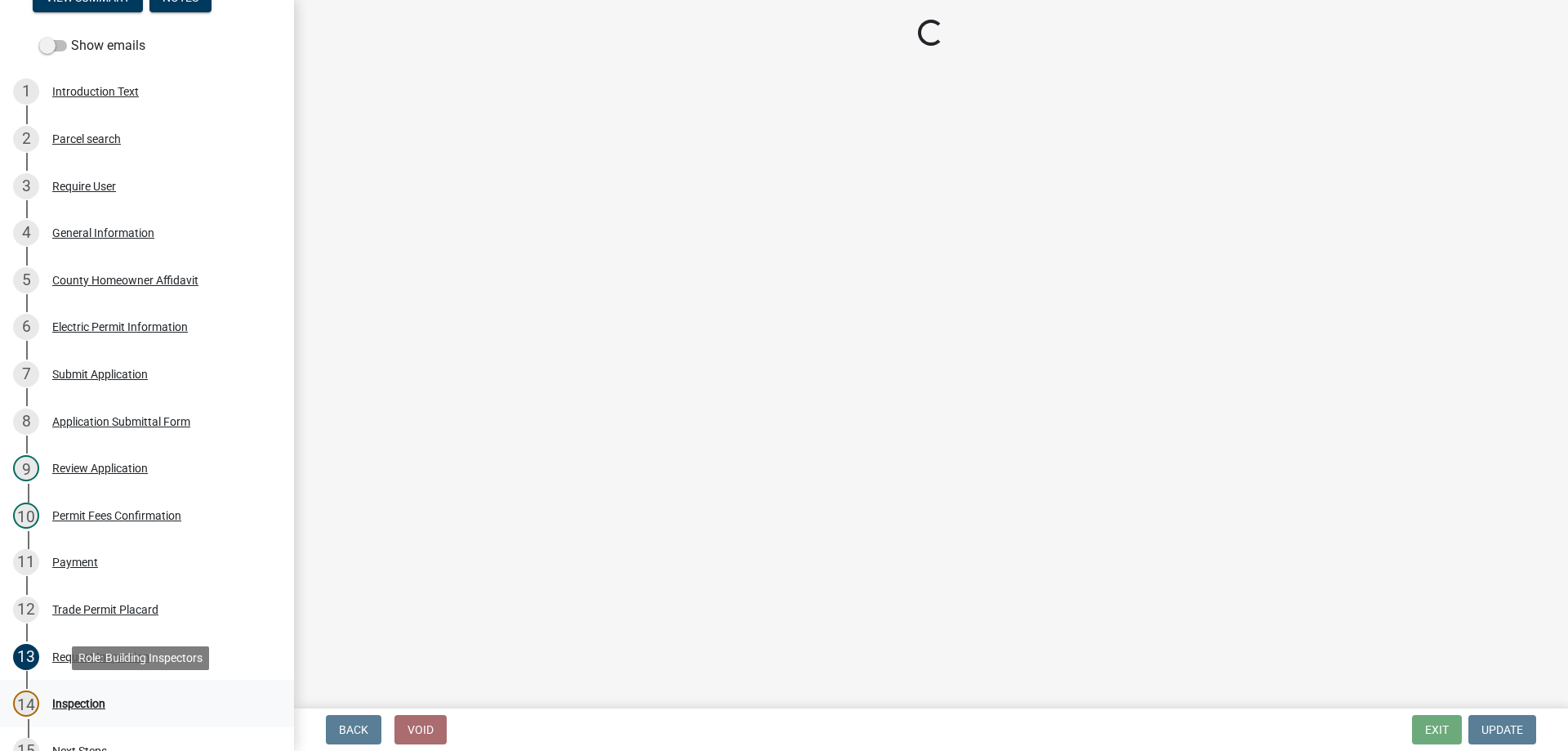
select select "896ec84b-7942-43b9-a78d-4f1554b7930c"
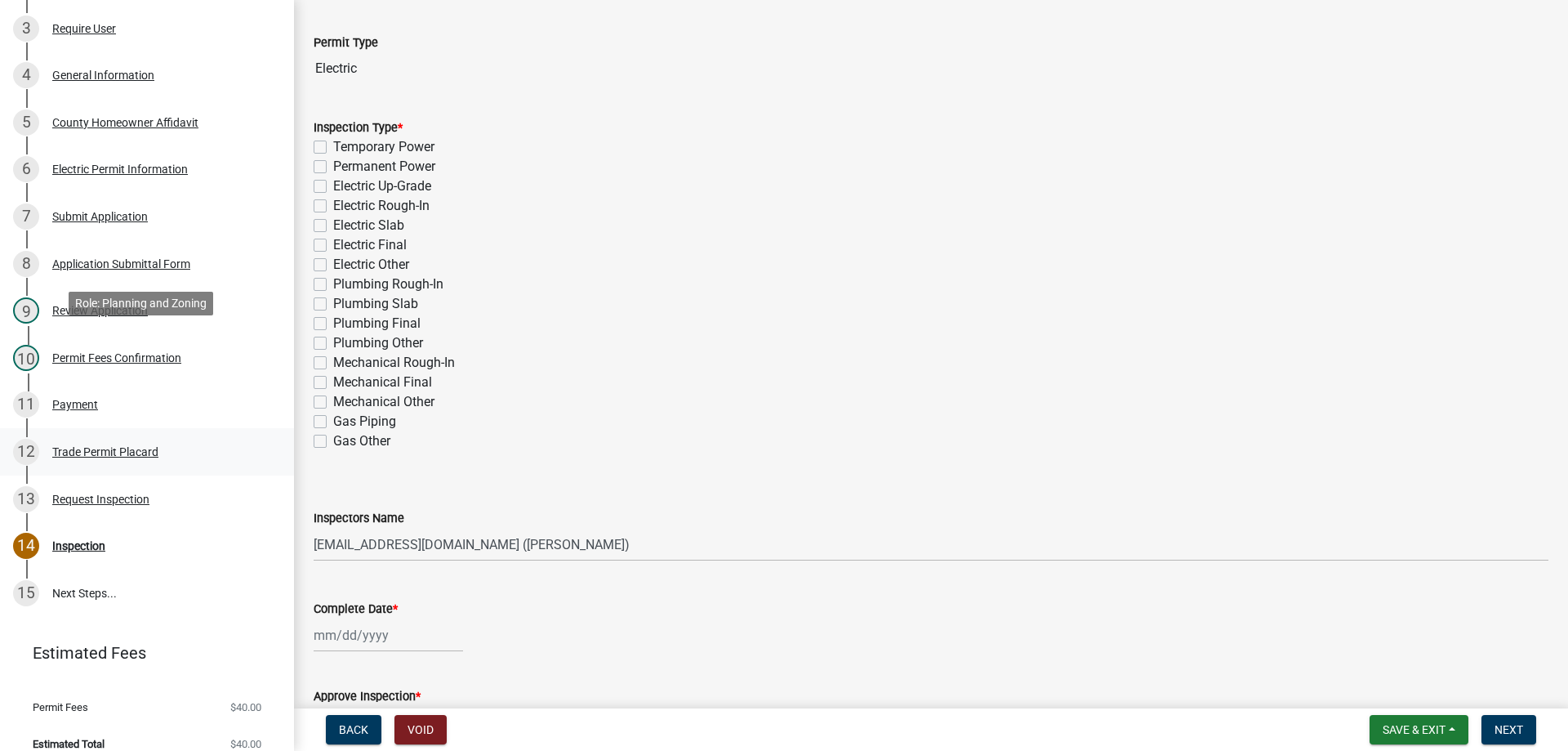
scroll to position [408, 0]
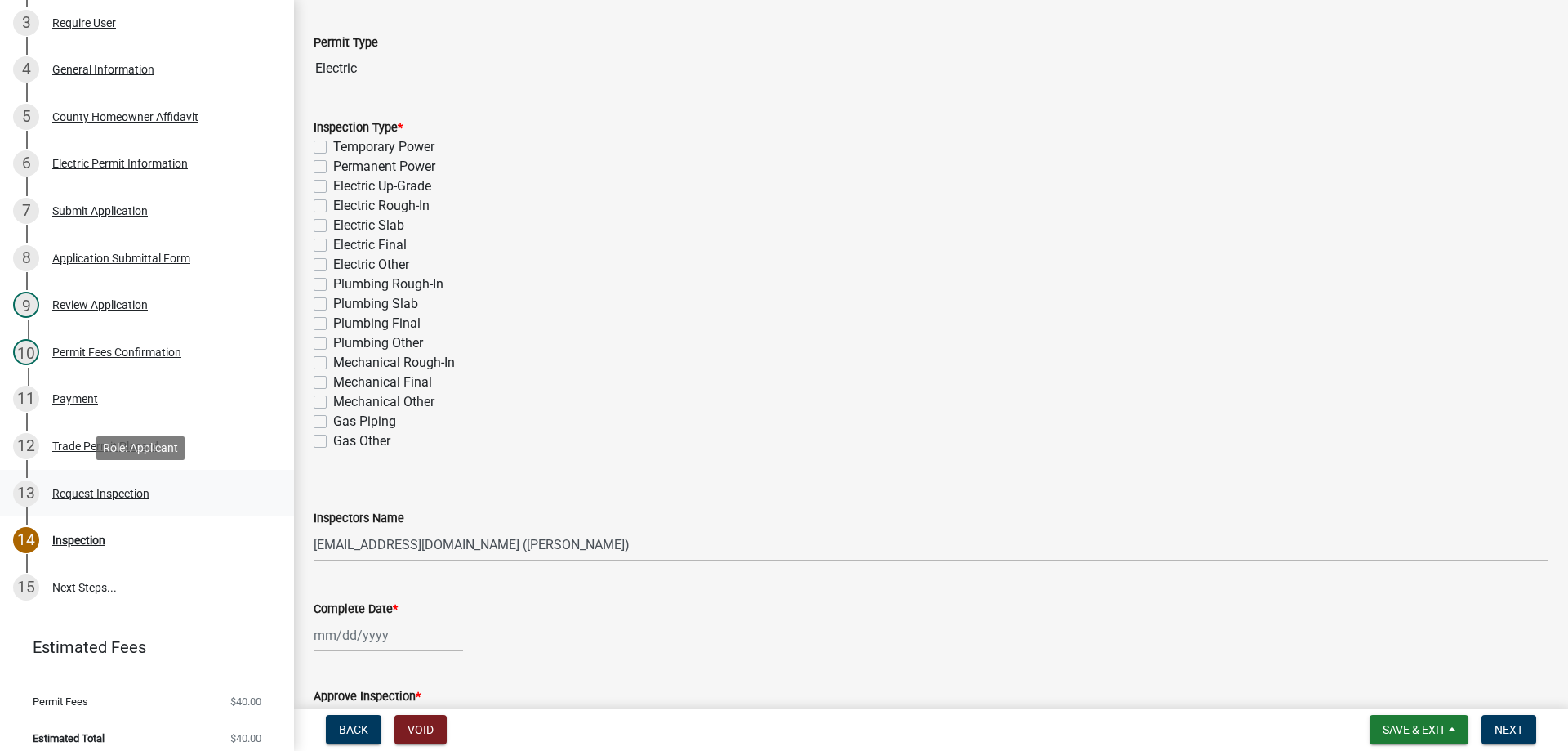
click at [55, 490] on div "Request Inspection" at bounding box center [101, 493] width 97 height 11
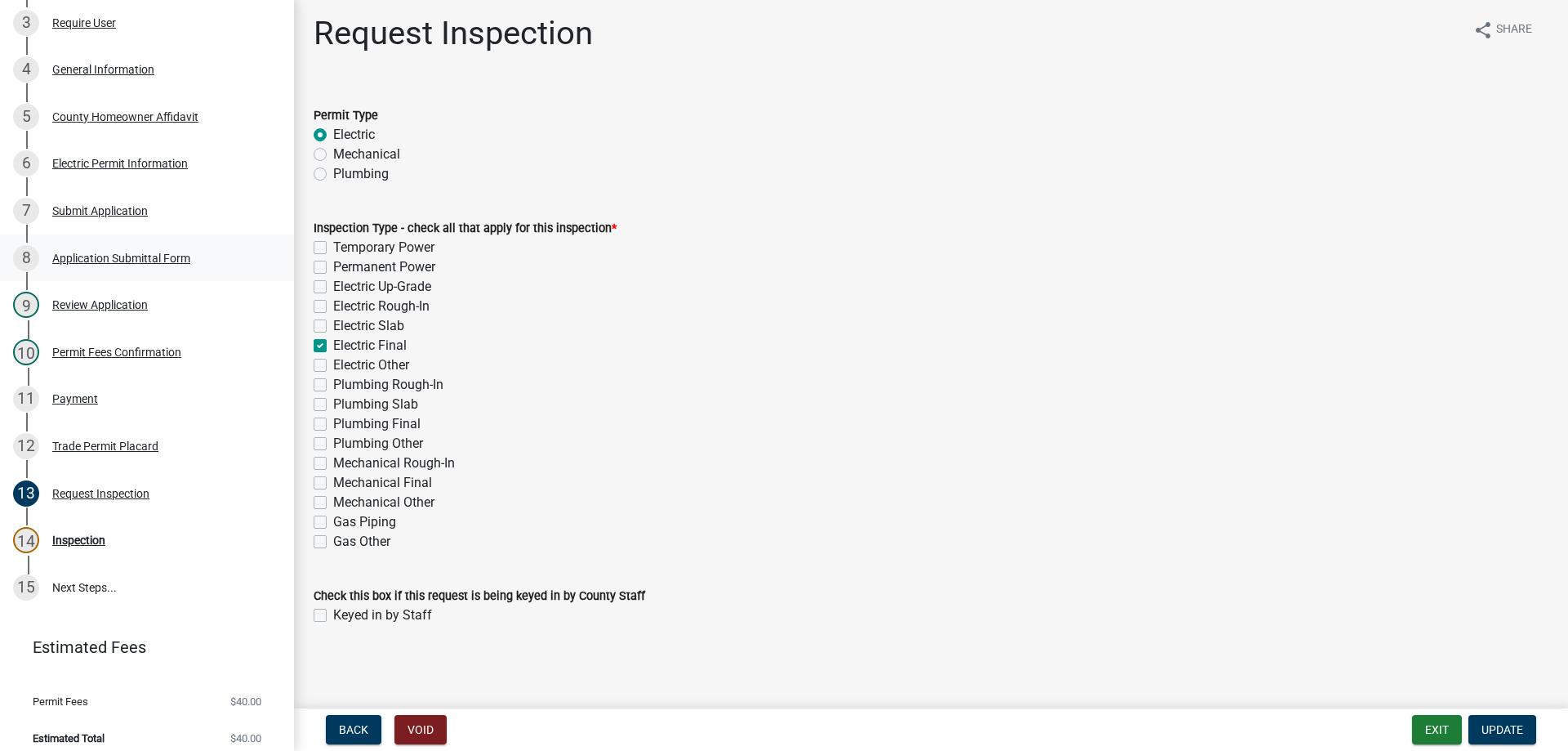
scroll to position [7, 0]
click at [75, 158] on div "Electric Permit Information" at bounding box center [120, 163] width 136 height 11
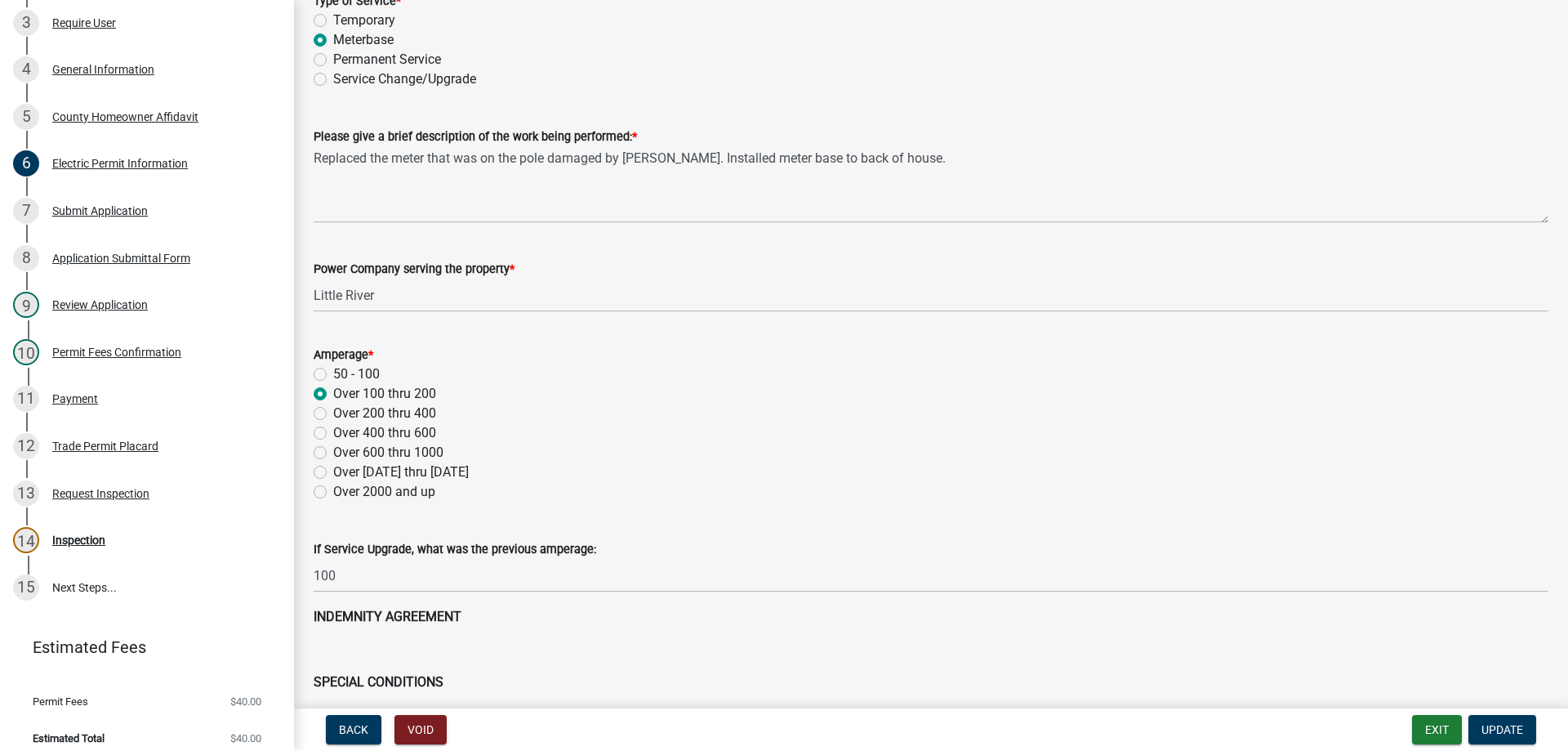
scroll to position [0, 0]
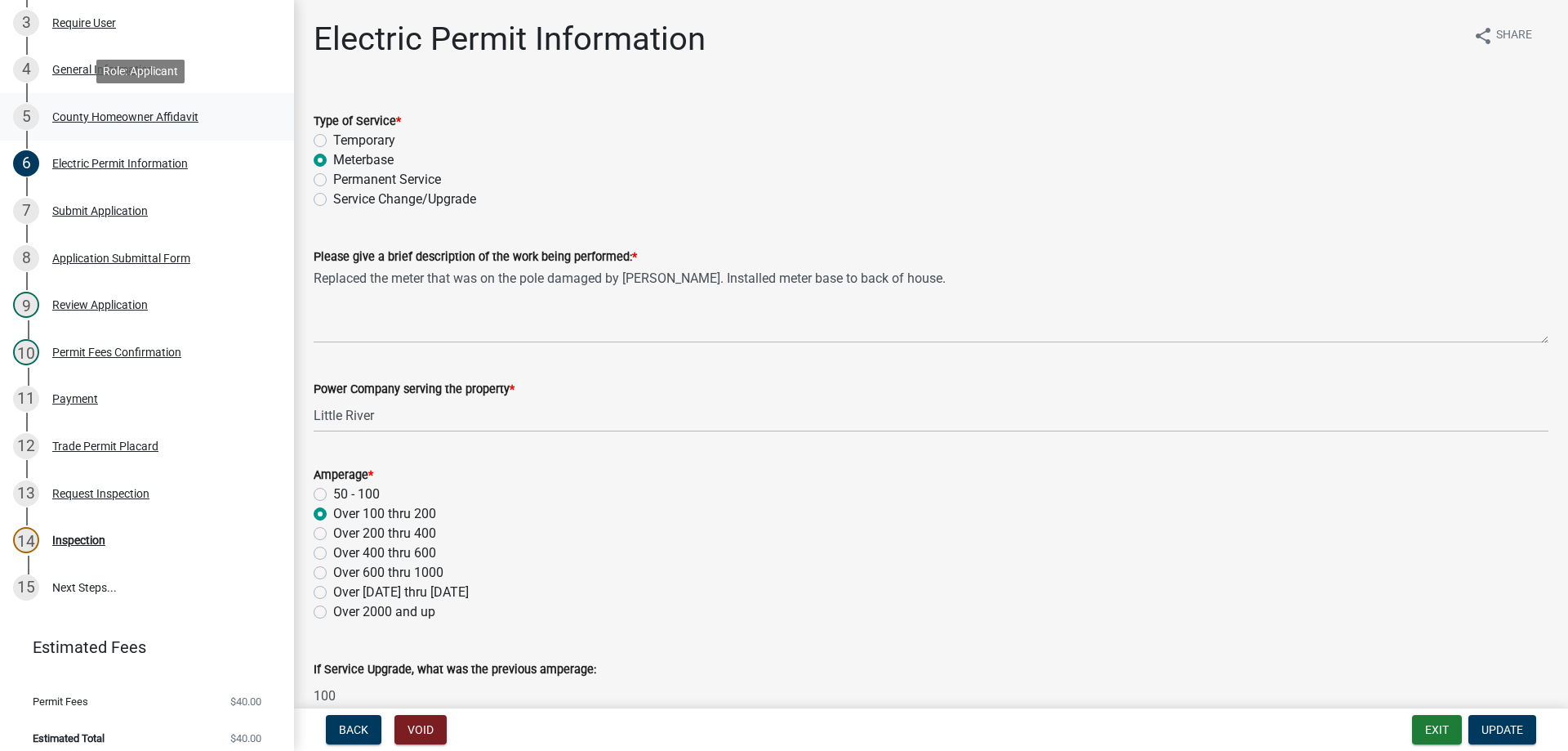
click at [94, 112] on div "County Homeowner Affidavit" at bounding box center [125, 116] width 146 height 11
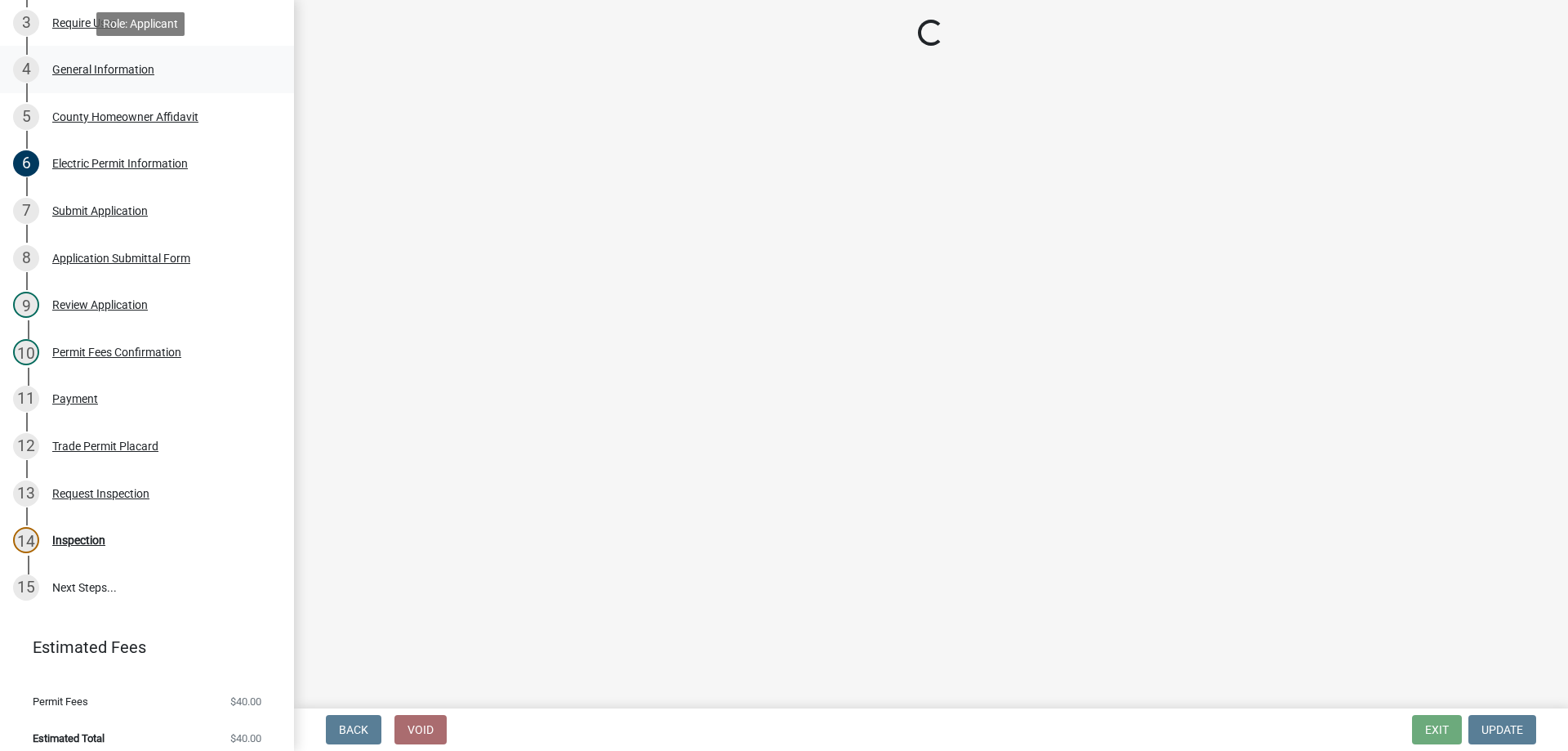
click at [83, 70] on div "General Information" at bounding box center [103, 69] width 102 height 11
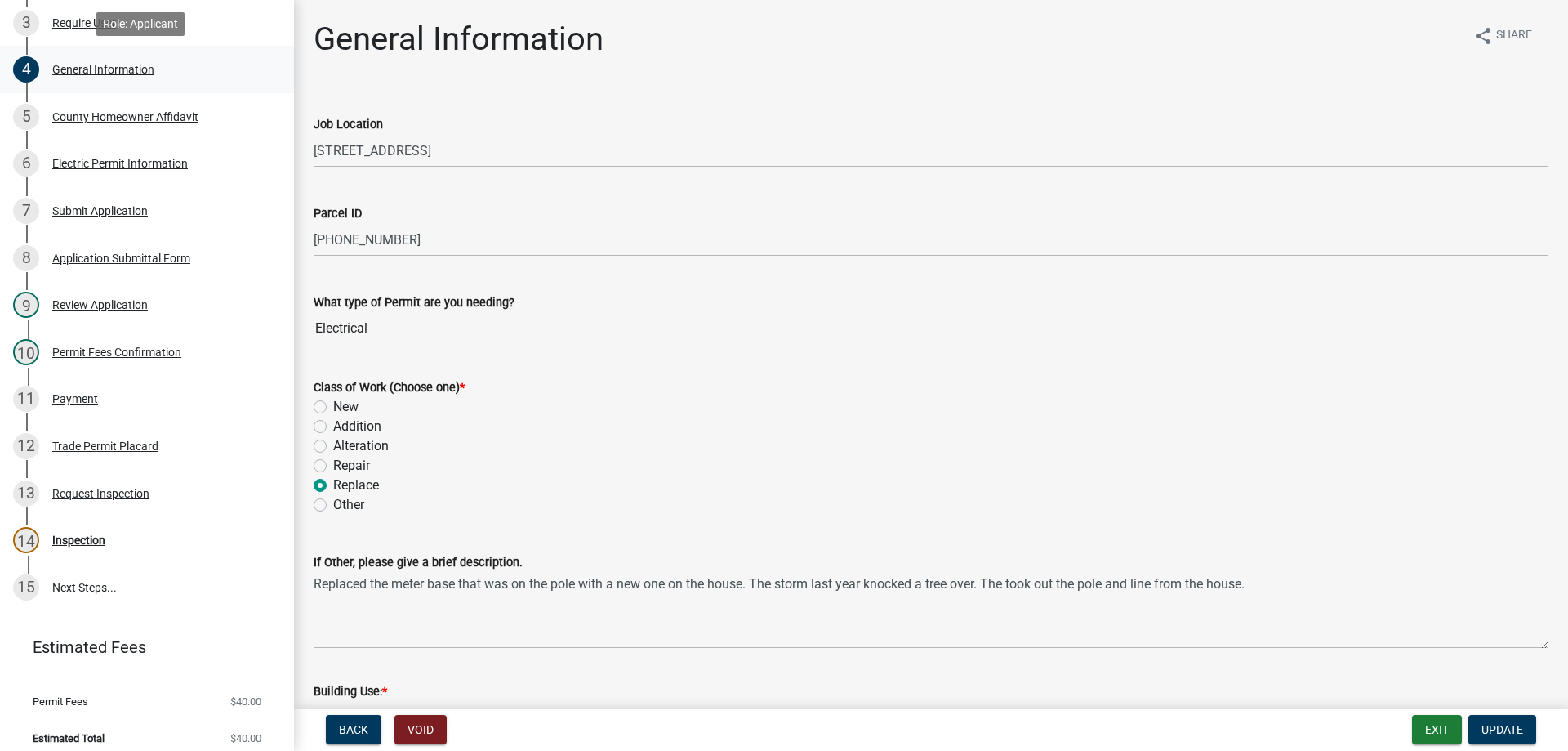
click at [116, 74] on div "General Information" at bounding box center [103, 69] width 102 height 11
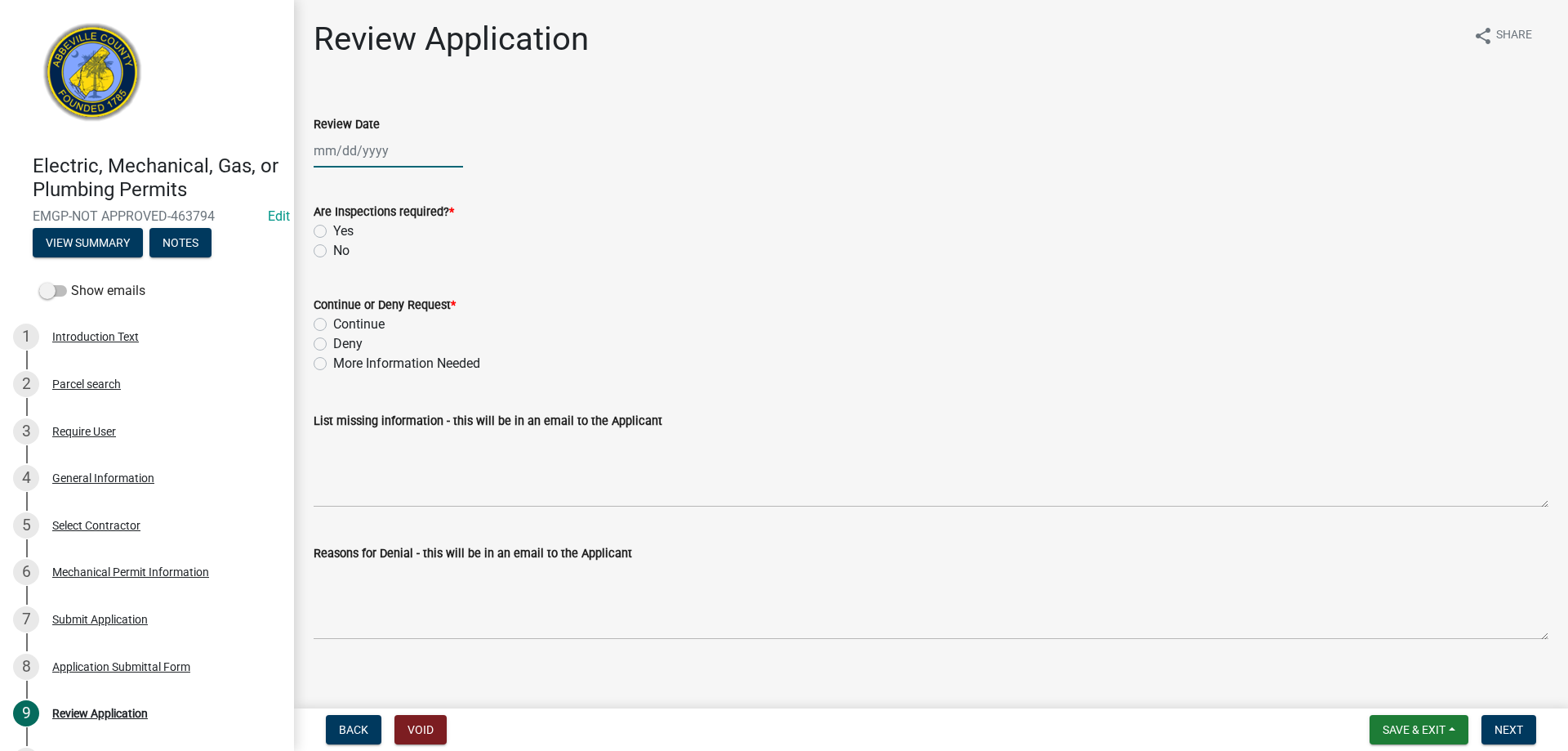
click at [368, 142] on div at bounding box center [388, 150] width 149 height 34
select select "8"
select select "2025"
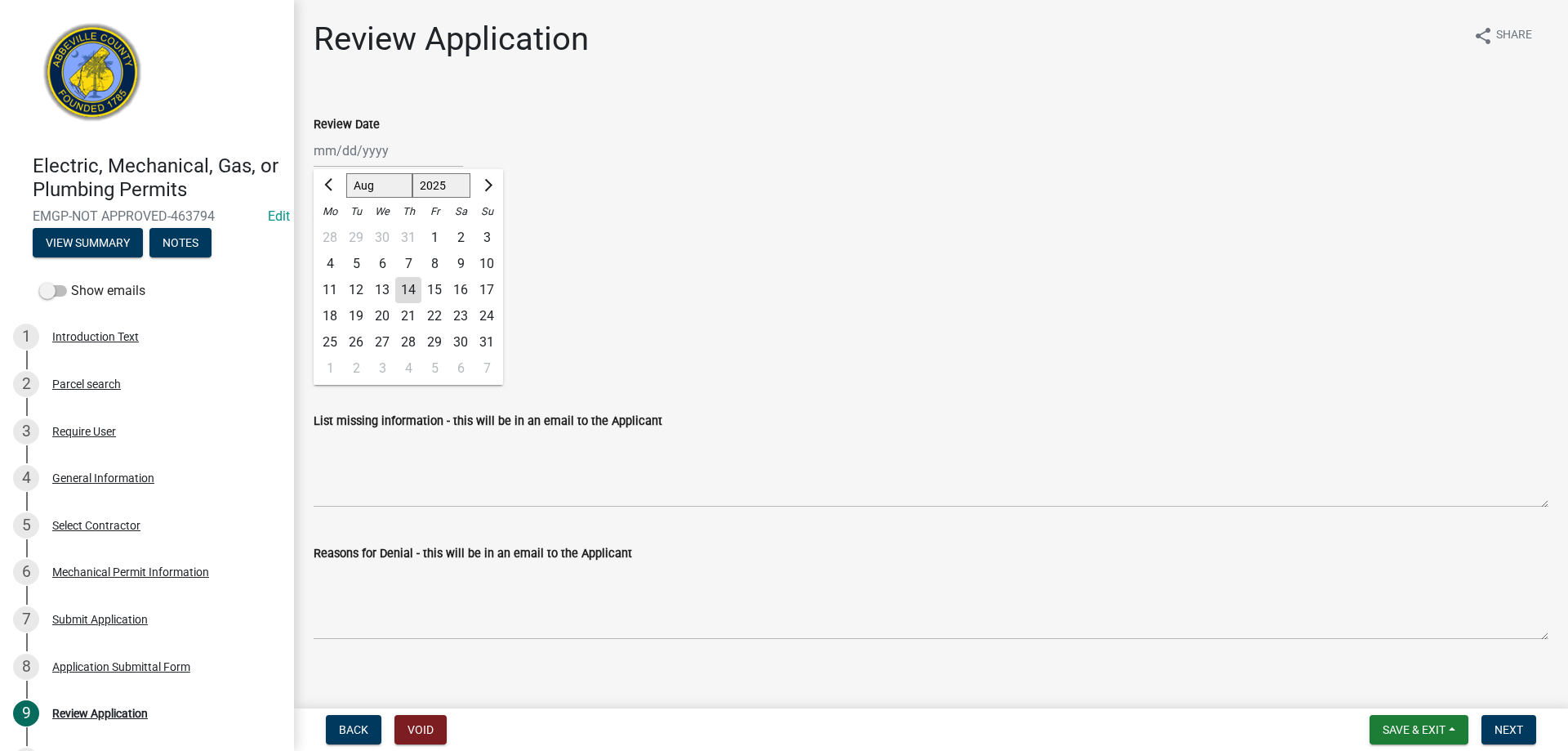
click at [406, 282] on div "14" at bounding box center [408, 290] width 27 height 27
type input "[DATE]"
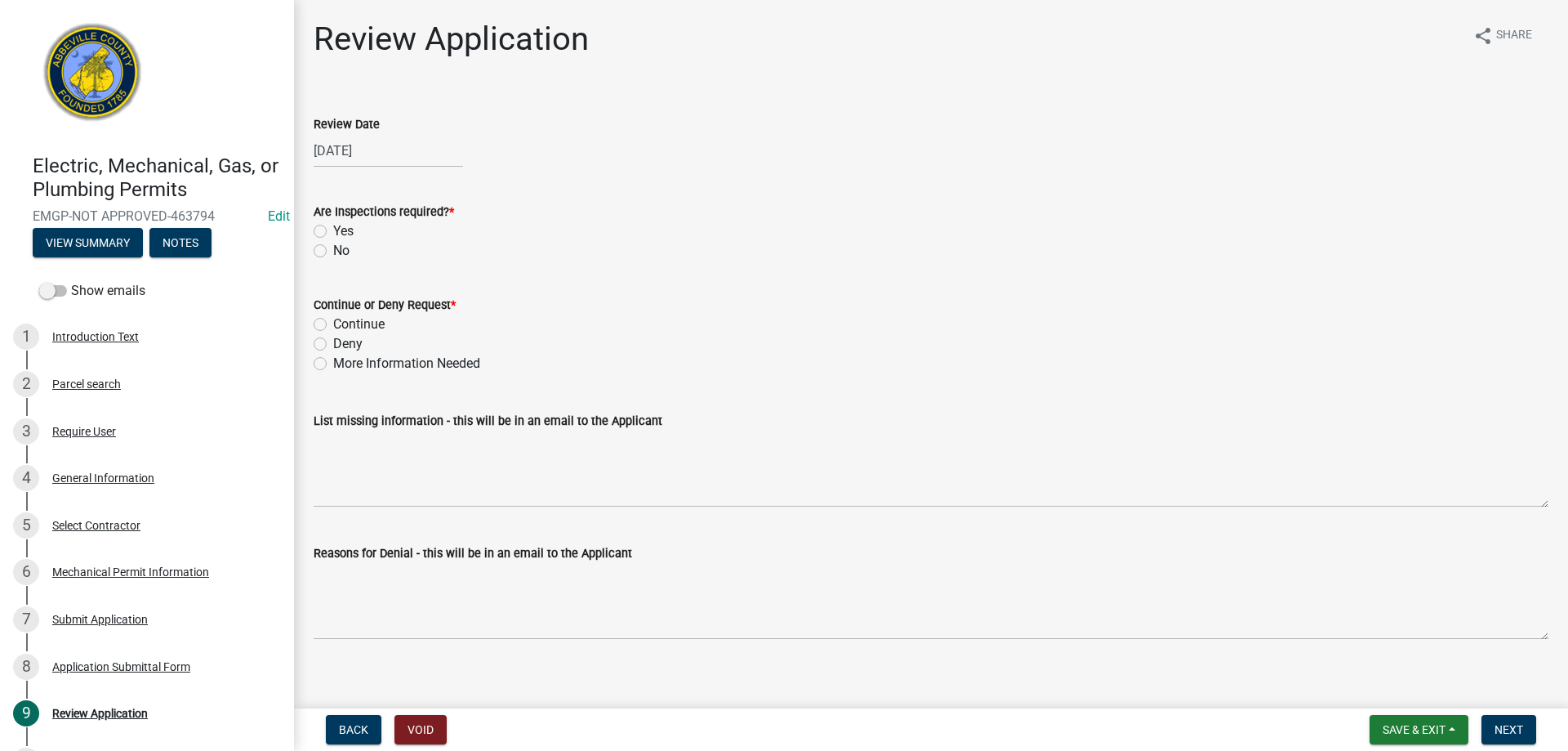
click at [333, 228] on label "Yes" at bounding box center [343, 230] width 20 height 19
click at [333, 228] on input "Yes" at bounding box center [338, 226] width 11 height 11
radio input "true"
click at [333, 326] on label "Continue" at bounding box center [359, 324] width 51 height 19
click at [333, 326] on input "Continue" at bounding box center [338, 320] width 11 height 11
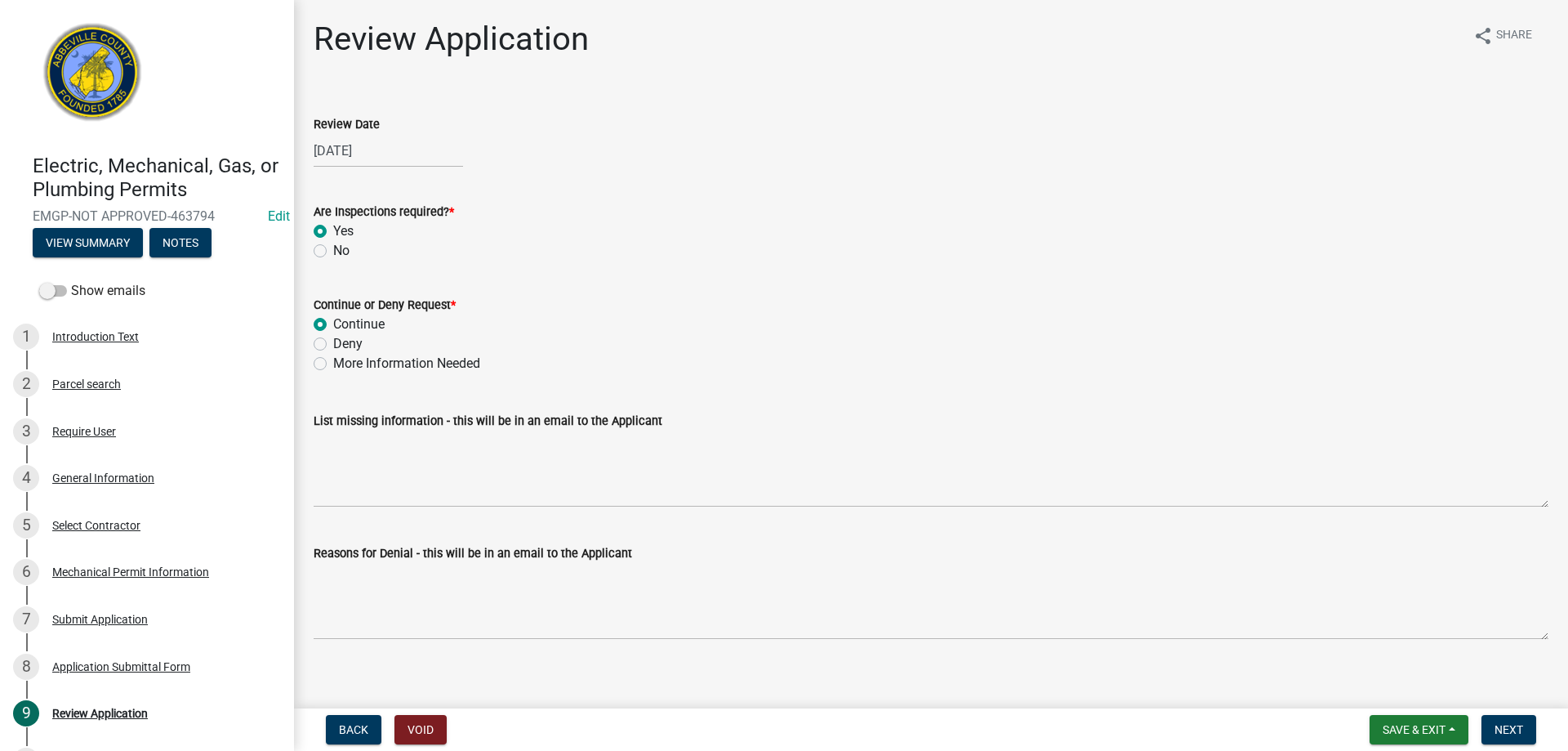
radio input "true"
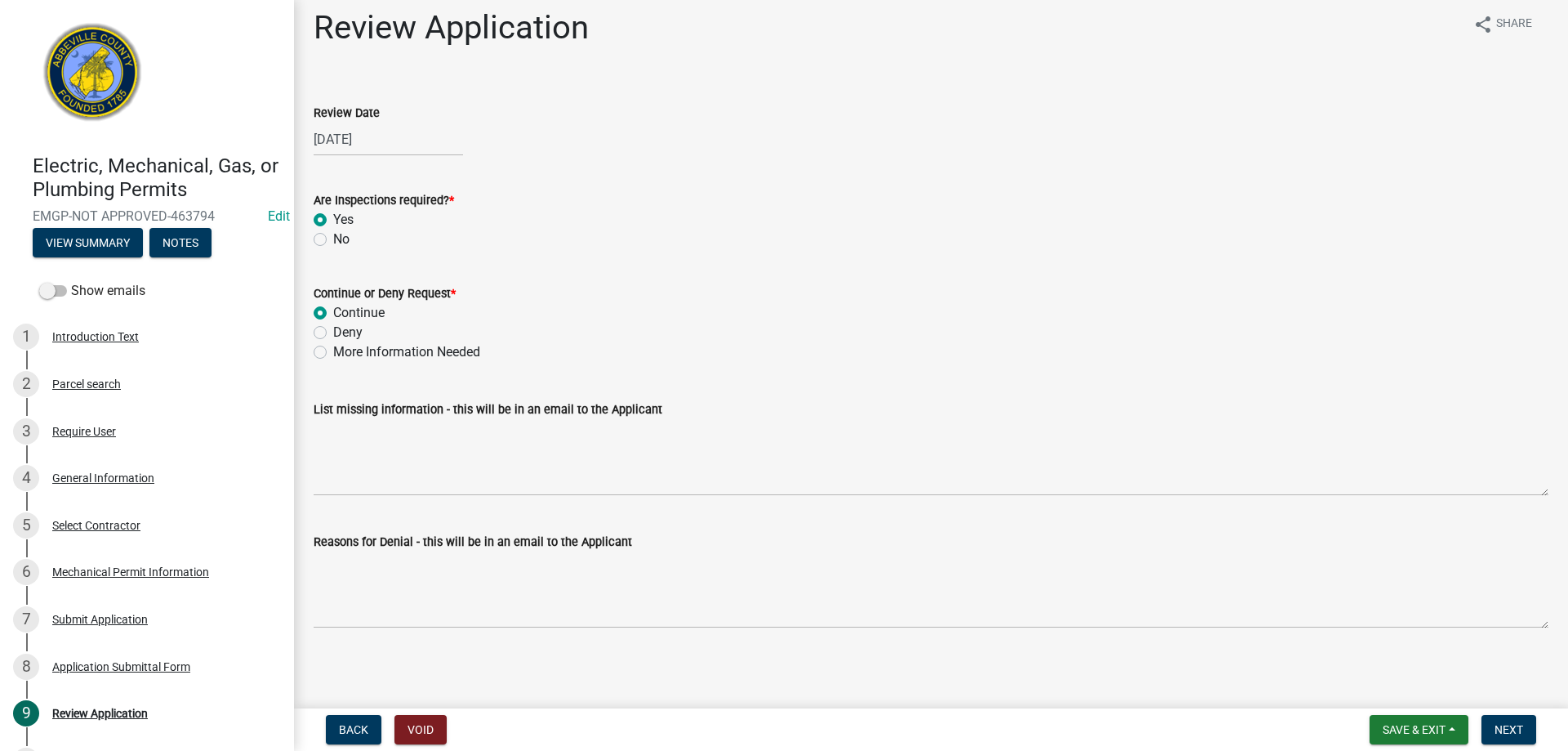
scroll to position [15, 0]
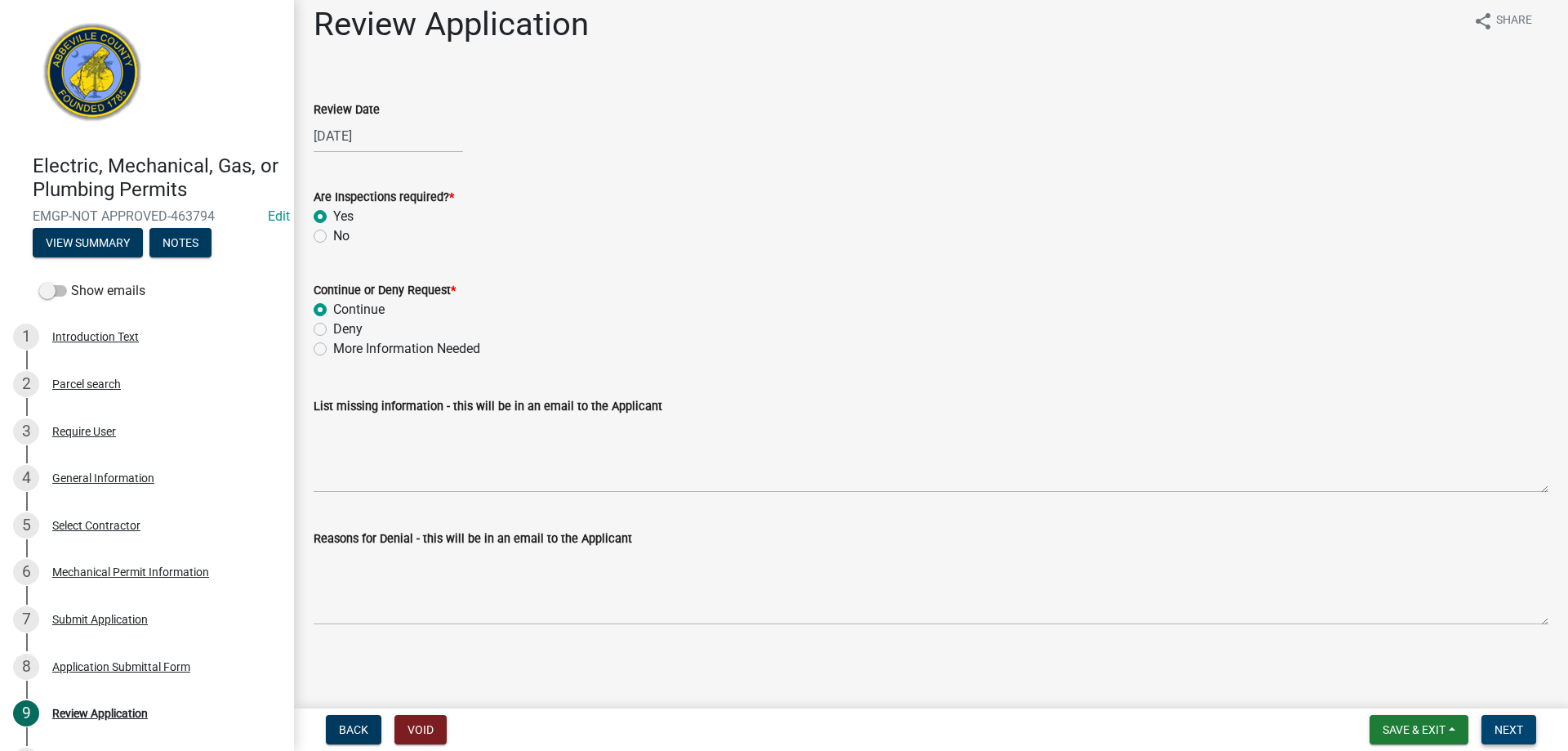
click at [1504, 725] on span "Next" at bounding box center [1508, 729] width 28 height 13
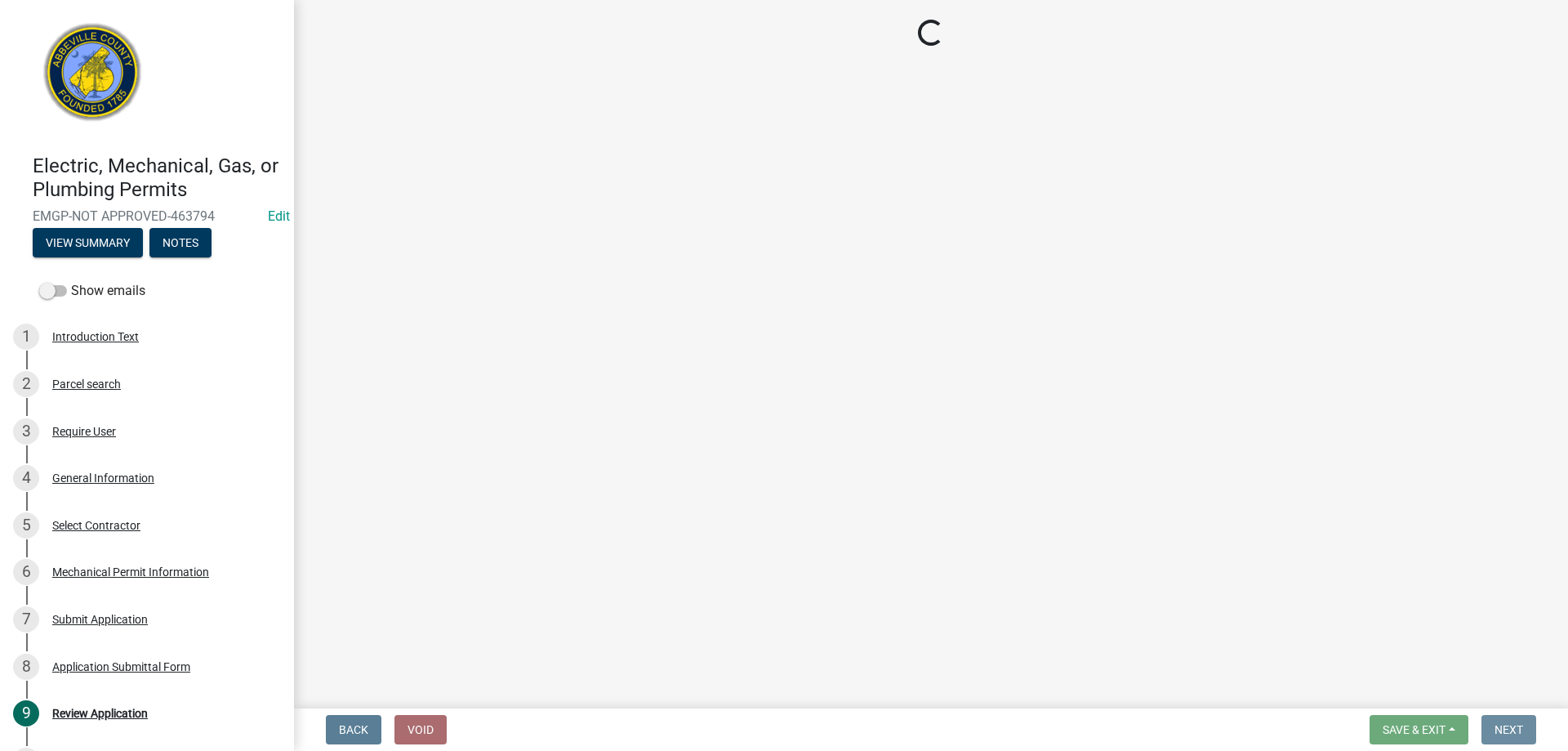
scroll to position [0, 0]
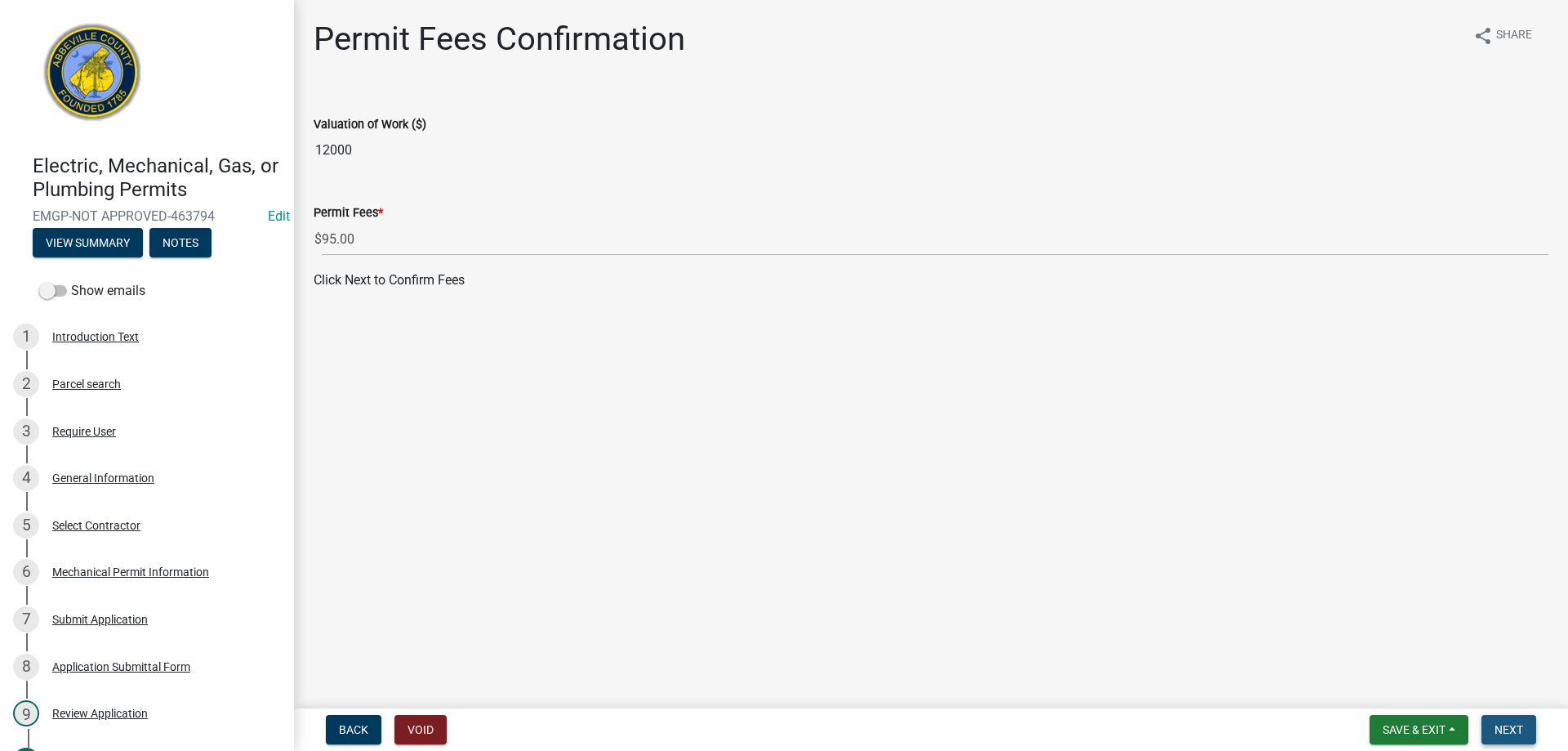
click at [1501, 731] on span "Next" at bounding box center [1508, 729] width 28 height 13
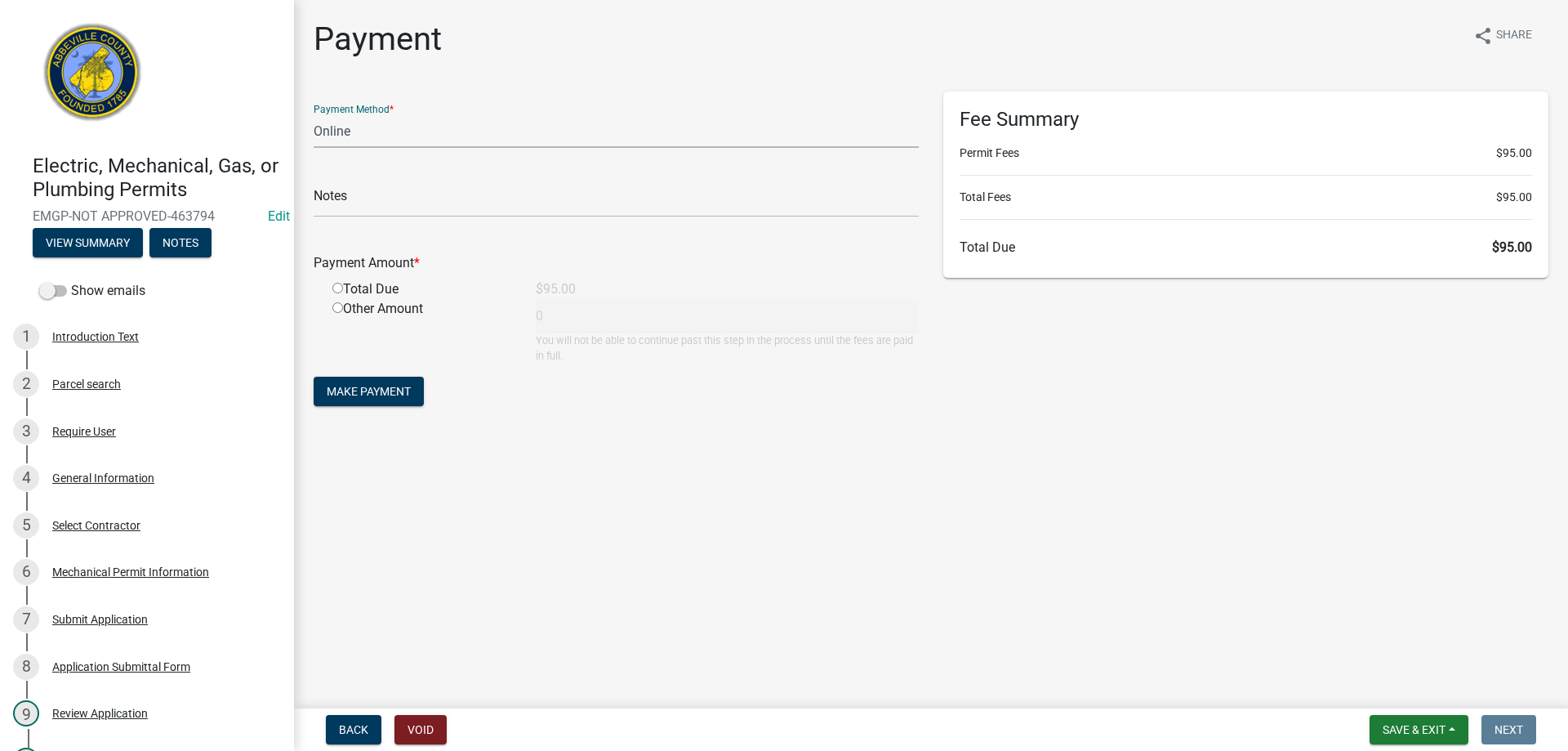
click at [547, 133] on select "Credit Card POS Check Cash Online" at bounding box center [616, 131] width 605 height 34
select select "0: 2"
click at [314, 115] on select "Credit Card POS Check Cash Online" at bounding box center [616, 131] width 605 height 34
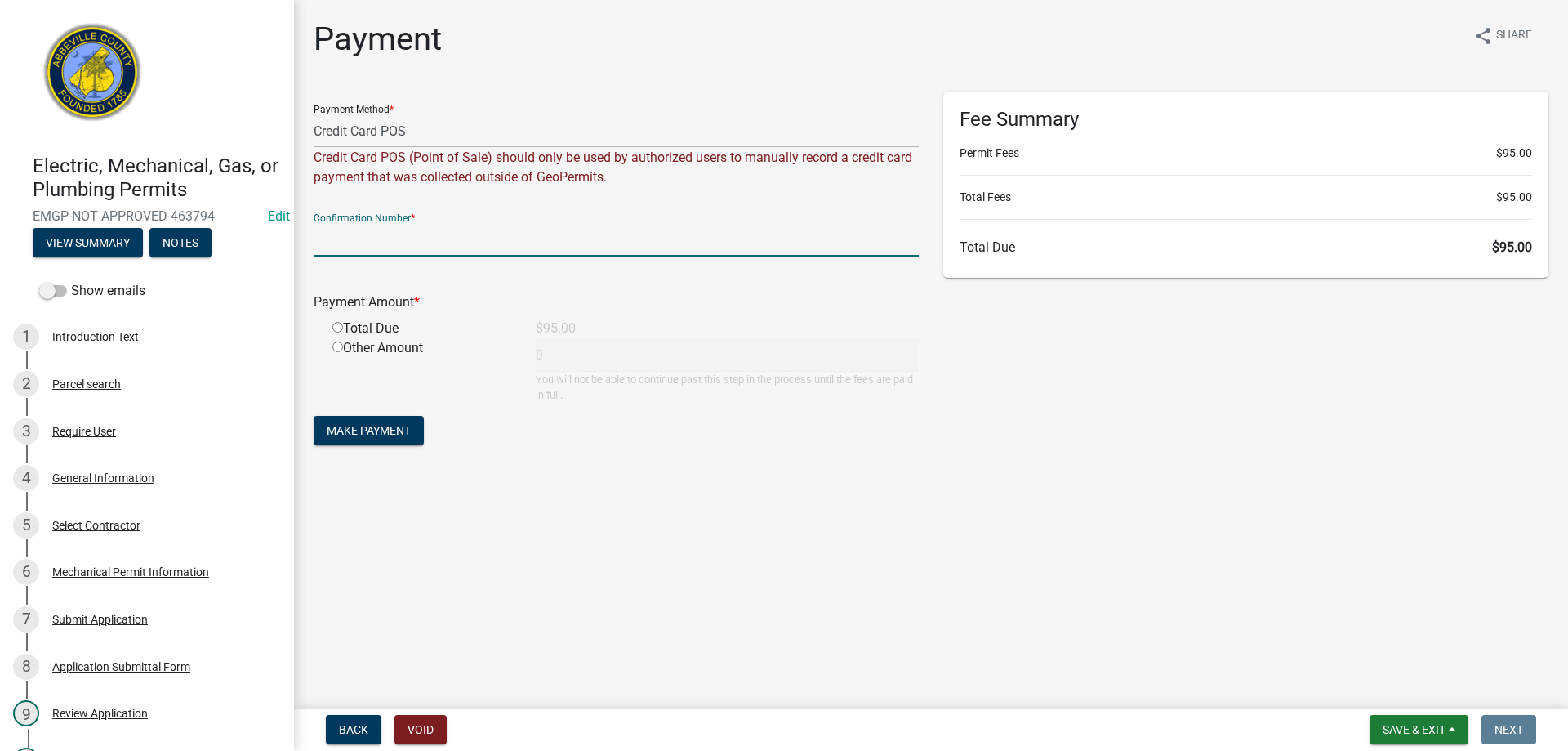
click at [513, 234] on input "text" at bounding box center [616, 239] width 605 height 34
type input "Square"
click at [337, 326] on input "radio" at bounding box center [338, 327] width 11 height 11
radio input "true"
type input "95"
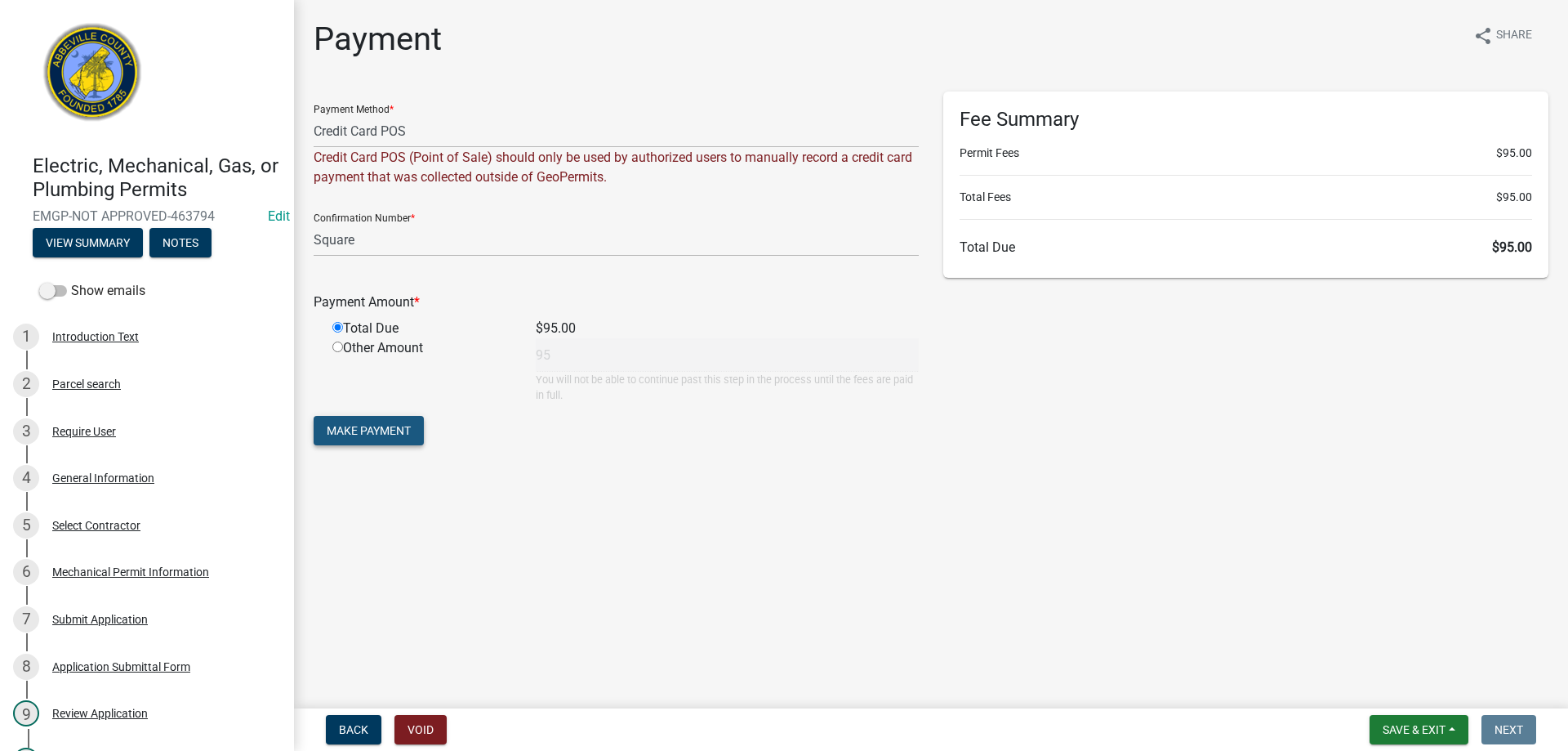
click at [402, 432] on span "Make Payment" at bounding box center [369, 430] width 84 height 13
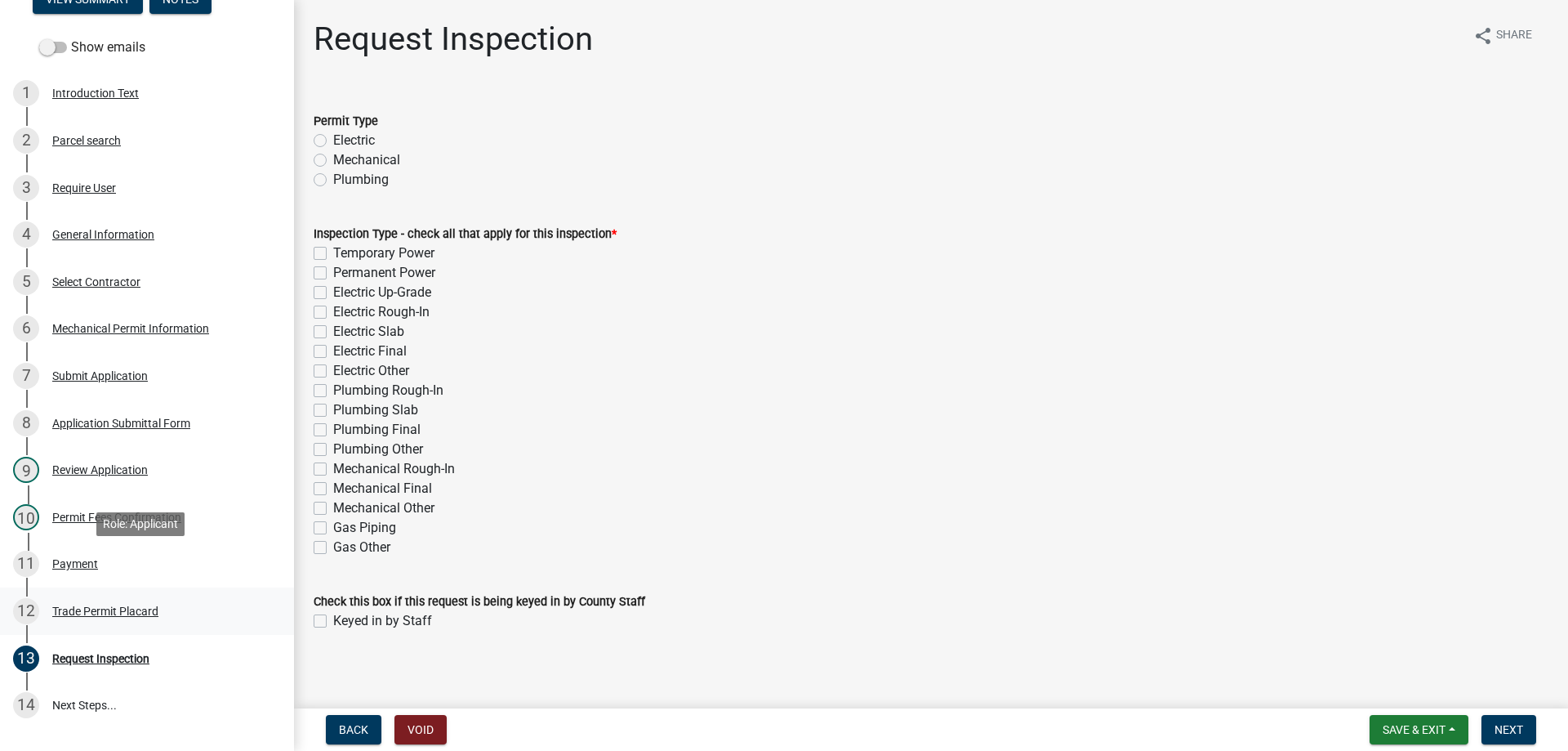
scroll to position [245, 0]
click at [89, 610] on div "Trade Permit Placard" at bounding box center [105, 609] width 106 height 11
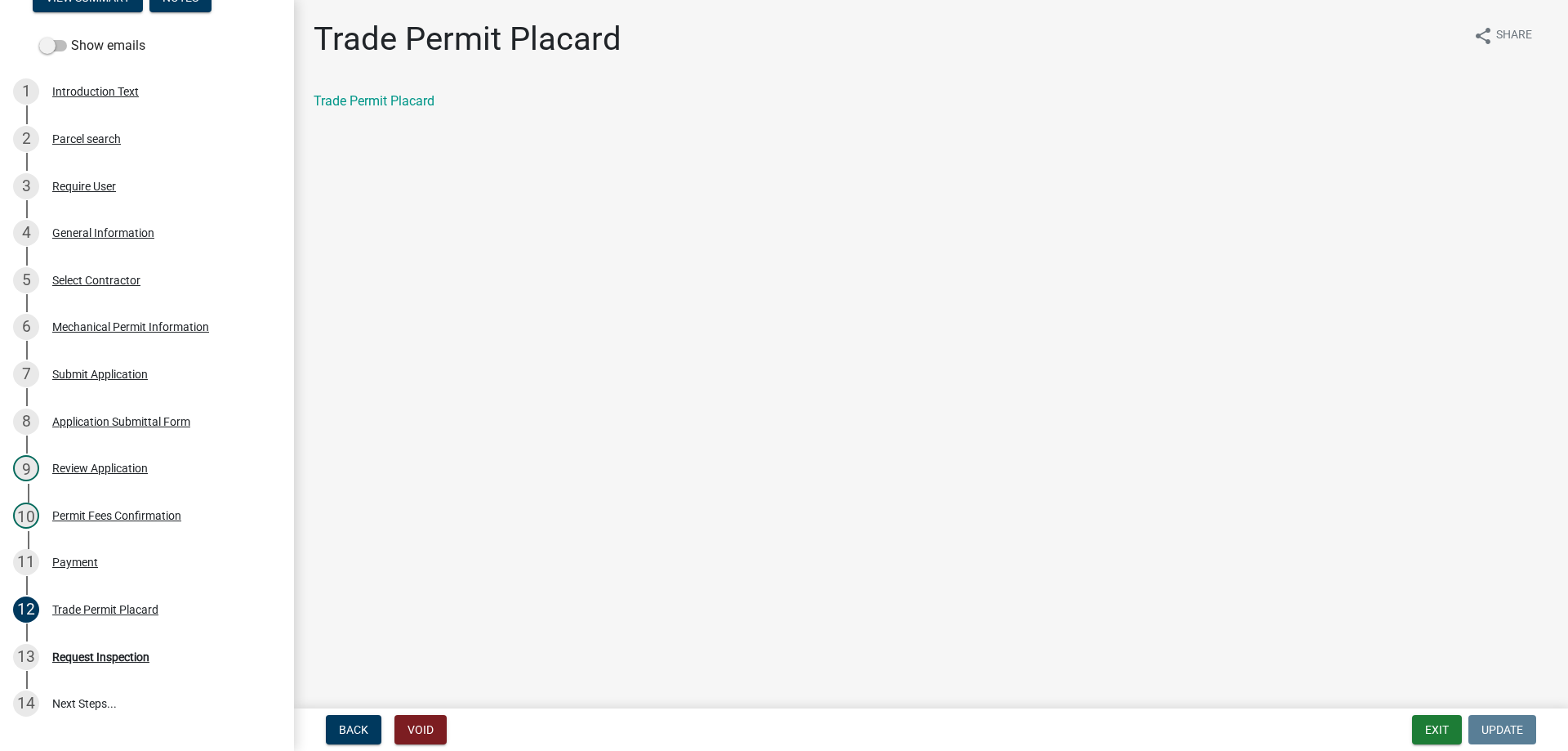
click at [375, 81] on div "Trade Permit Placard share Share Trade Permit Placard" at bounding box center [932, 79] width 1260 height 119
click at [376, 99] on link "Trade Permit Placard" at bounding box center [374, 101] width 121 height 16
click at [93, 563] on div "Payment" at bounding box center [75, 562] width 46 height 11
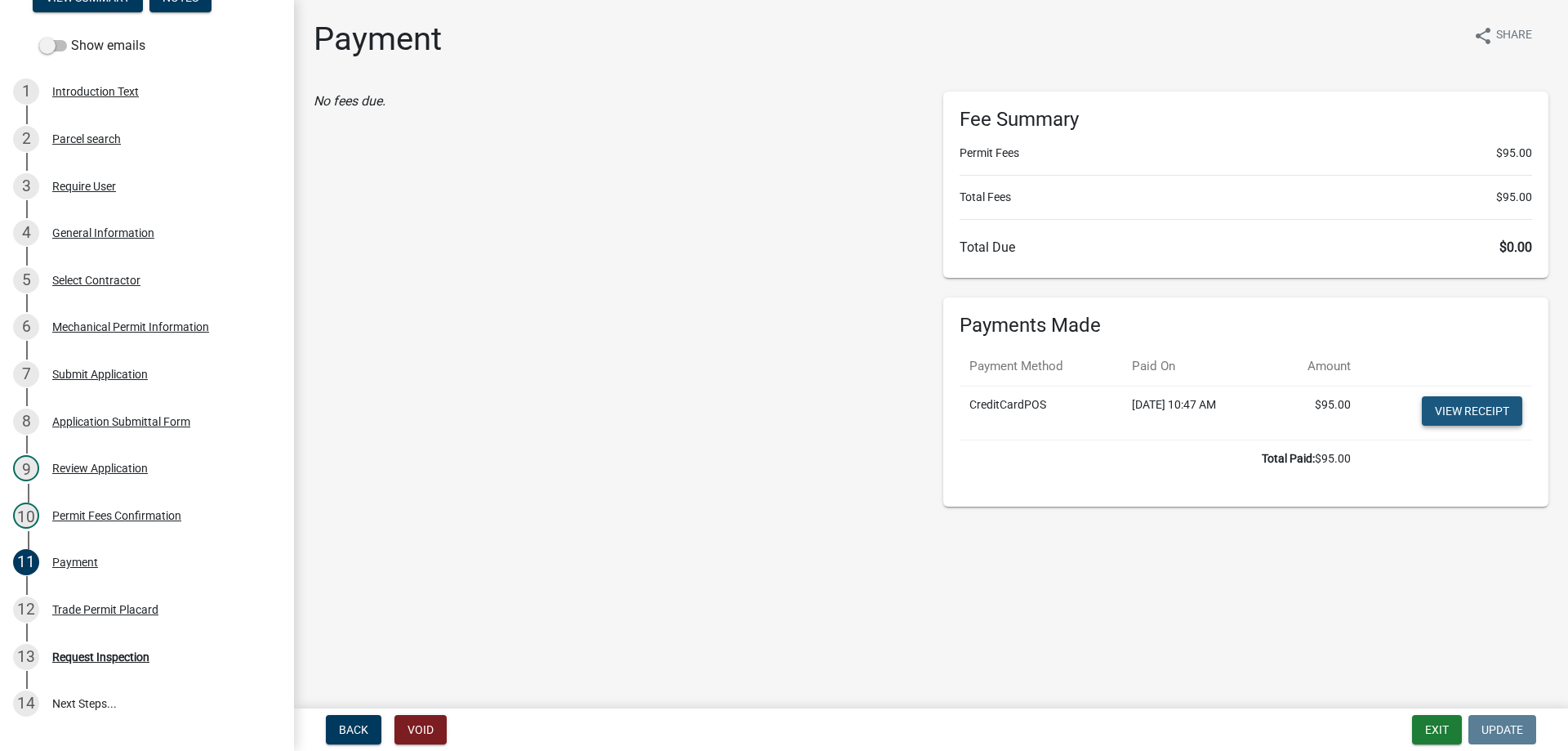
click at [1491, 407] on link "View receipt" at bounding box center [1473, 411] width 101 height 29
